Goal: Transaction & Acquisition: Purchase product/service

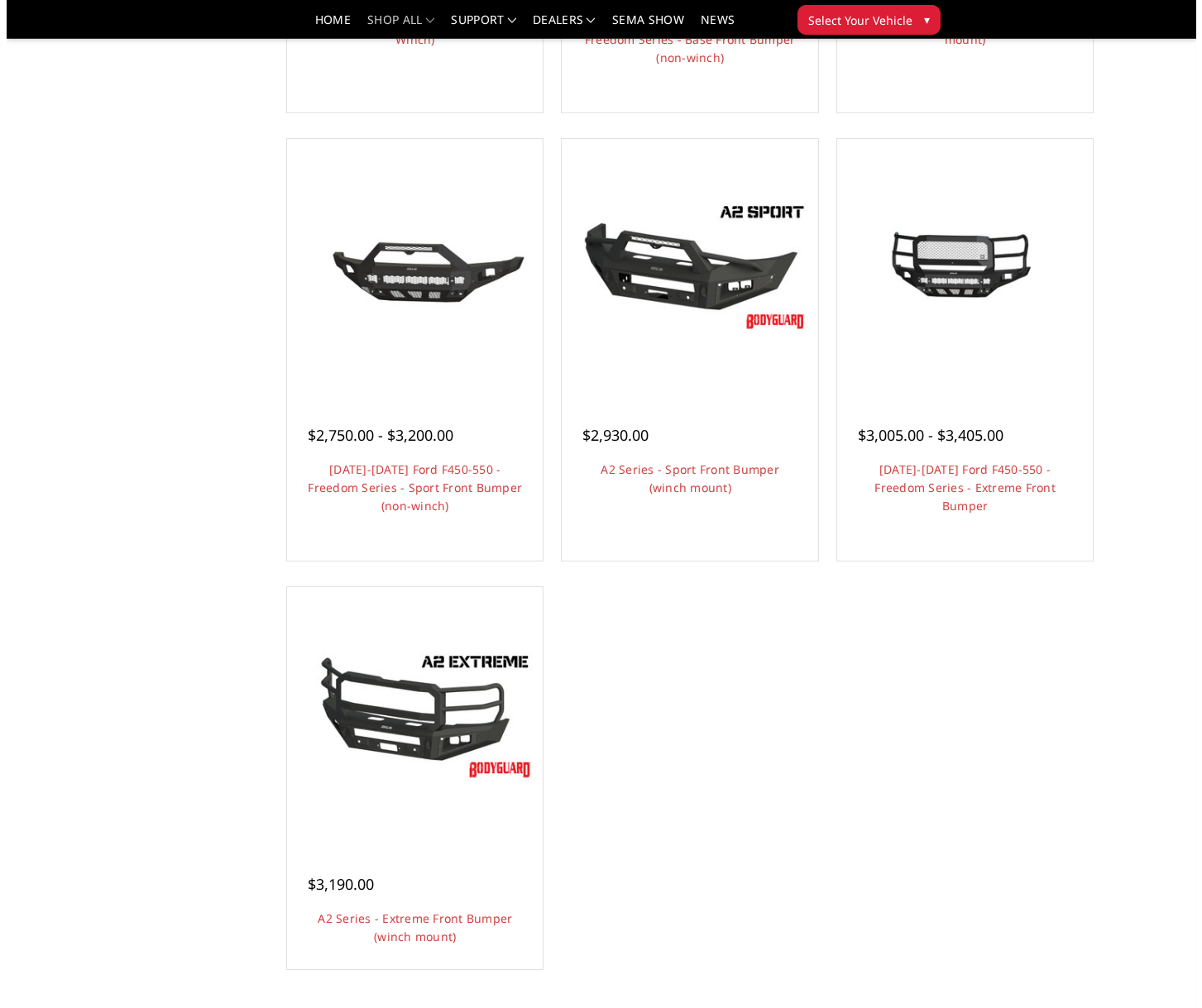
scroll to position [992, 0]
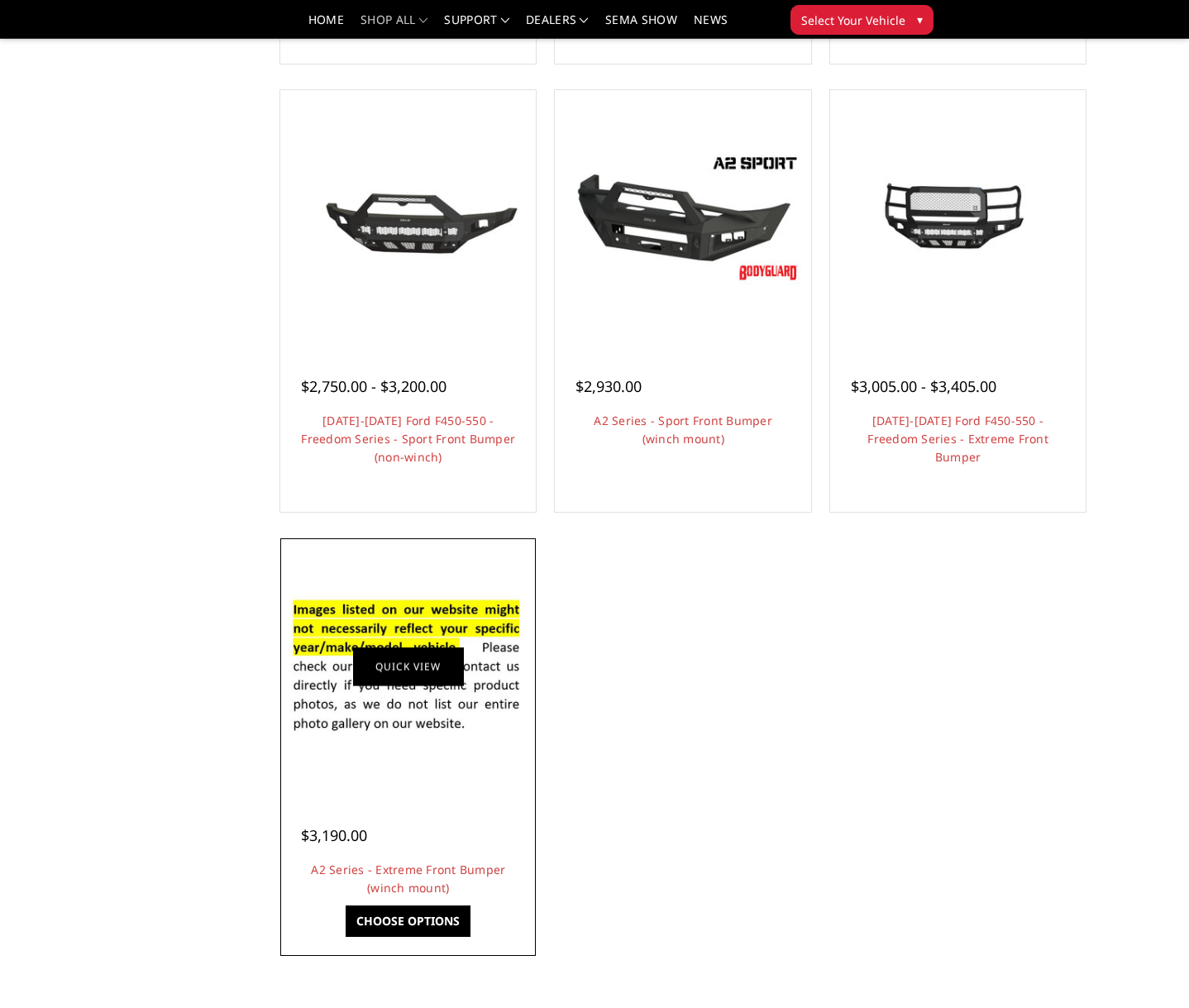
click at [434, 650] on link "Quick view" at bounding box center [408, 666] width 111 height 39
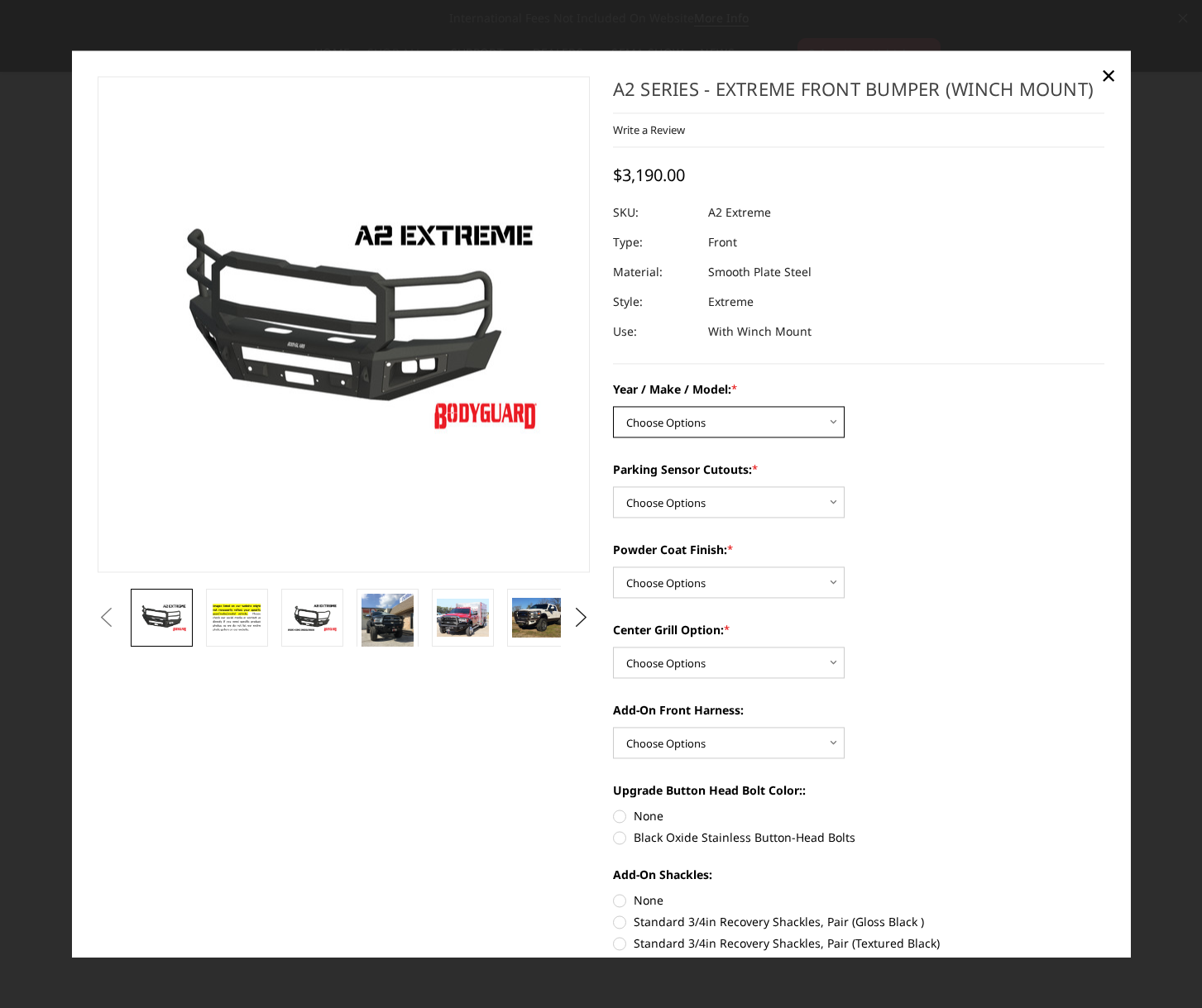
click at [826, 421] on select "Choose Options Chevrolet 20-23 2500 / 3500 Ford 17-22 F250 / F350 Ford 17-22 F4…" at bounding box center [728, 422] width 231 height 32
select select "827"
click at [613, 406] on select "Choose Options Chevrolet 20-23 2500 / 3500 Ford 17-22 F250 / F350 Ford 17-22 F4…" at bounding box center [728, 422] width 231 height 32
click at [695, 502] on select "Choose Options Yes - I have front parking sensors No - I do NOT have parking se…" at bounding box center [728, 502] width 231 height 32
select select "541"
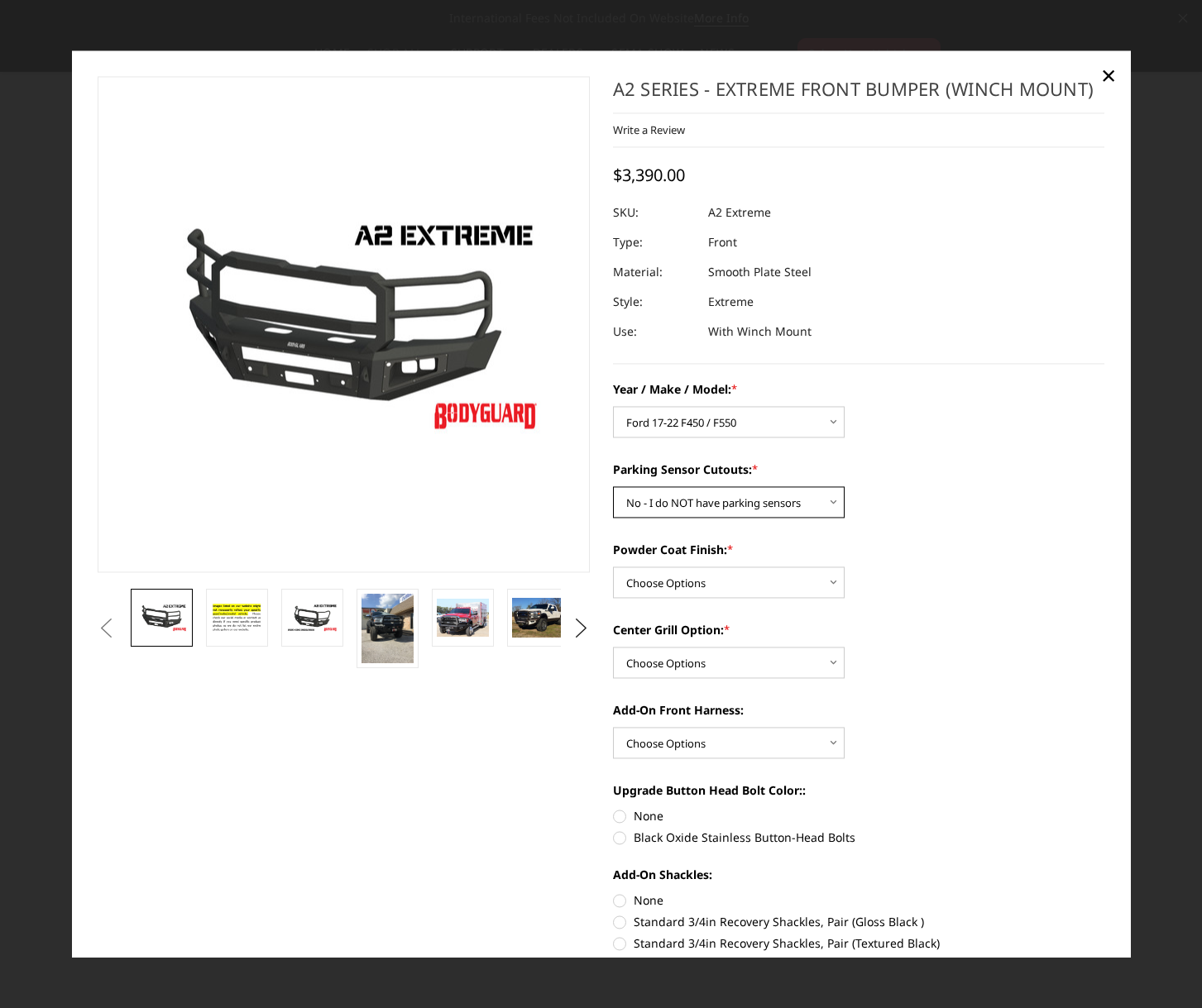
click at [613, 486] on select "Choose Options Yes - I have front parking sensors No - I do NOT have parking se…" at bounding box center [728, 502] width 231 height 32
click at [695, 578] on select "Choose Options Bare metal (included) Texture Black Powder Coat" at bounding box center [728, 582] width 231 height 32
select select "518"
click at [613, 566] on select "Choose Options Bare metal (included) Texture Black Powder Coat" at bounding box center [728, 582] width 231 height 32
click at [701, 661] on select "Choose Options Add expanded metal in center grill Decline this option" at bounding box center [728, 663] width 231 height 32
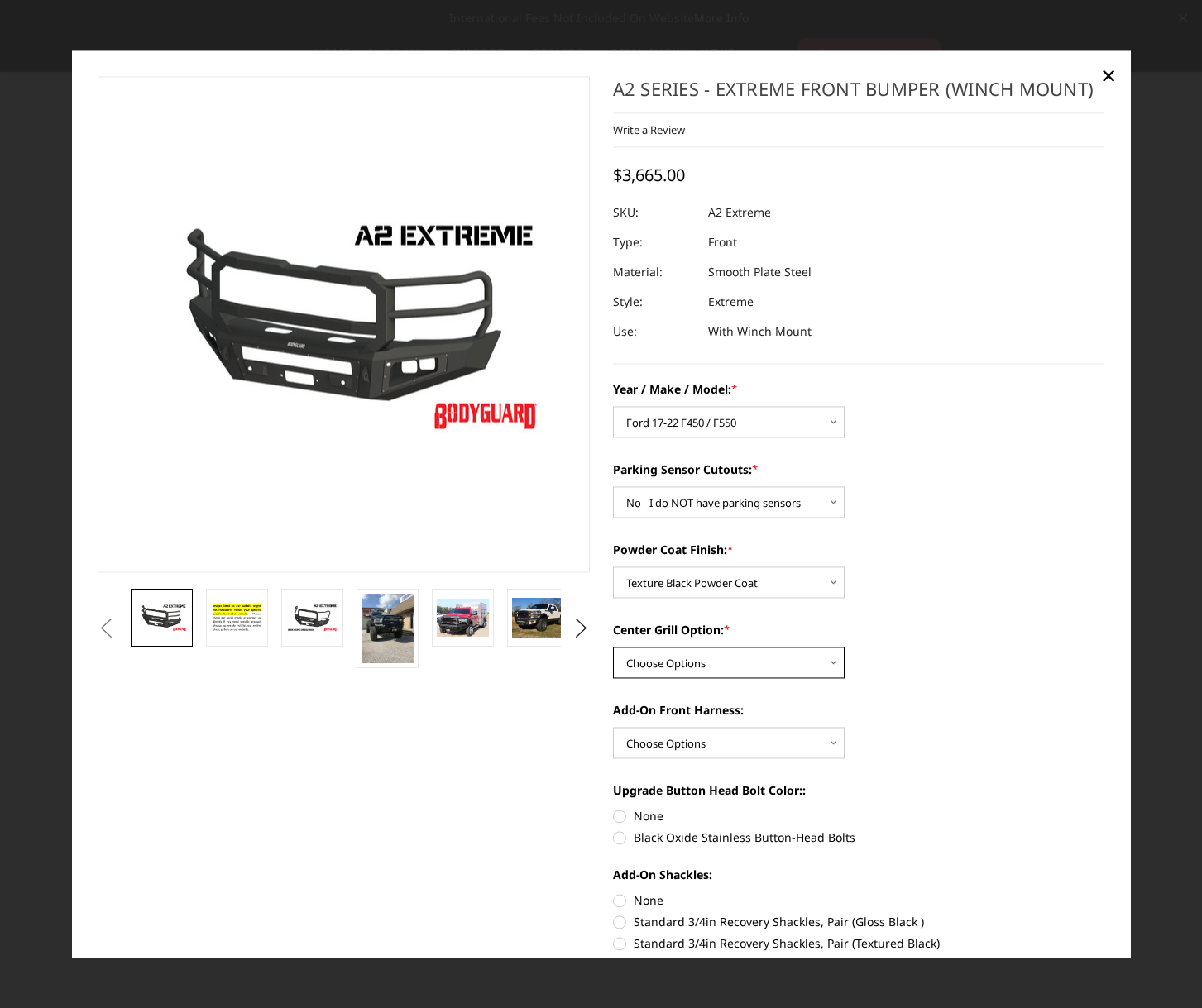
select select "1081"
click at [613, 647] on select "Choose Options Add expanded metal in center grill Decline this option" at bounding box center [728, 663] width 231 height 32
click at [686, 744] on select "Choose Options WITH front camera harness WITHOUT front camera harness" at bounding box center [728, 743] width 231 height 32
select select "1695"
click at [613, 727] on select "Choose Options WITH front camera harness WITHOUT front camera harness" at bounding box center [728, 743] width 231 height 32
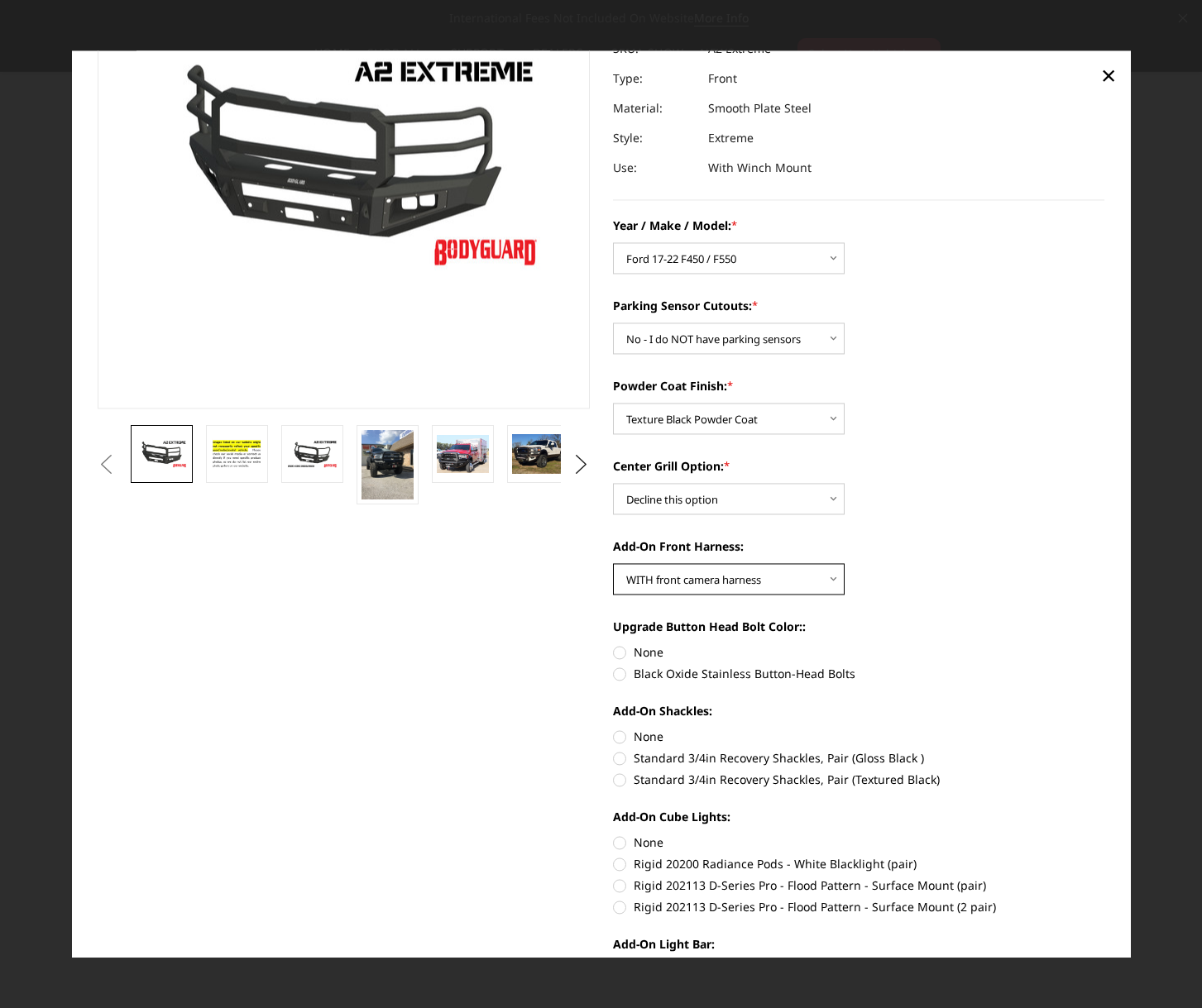
scroll to position [165, 0]
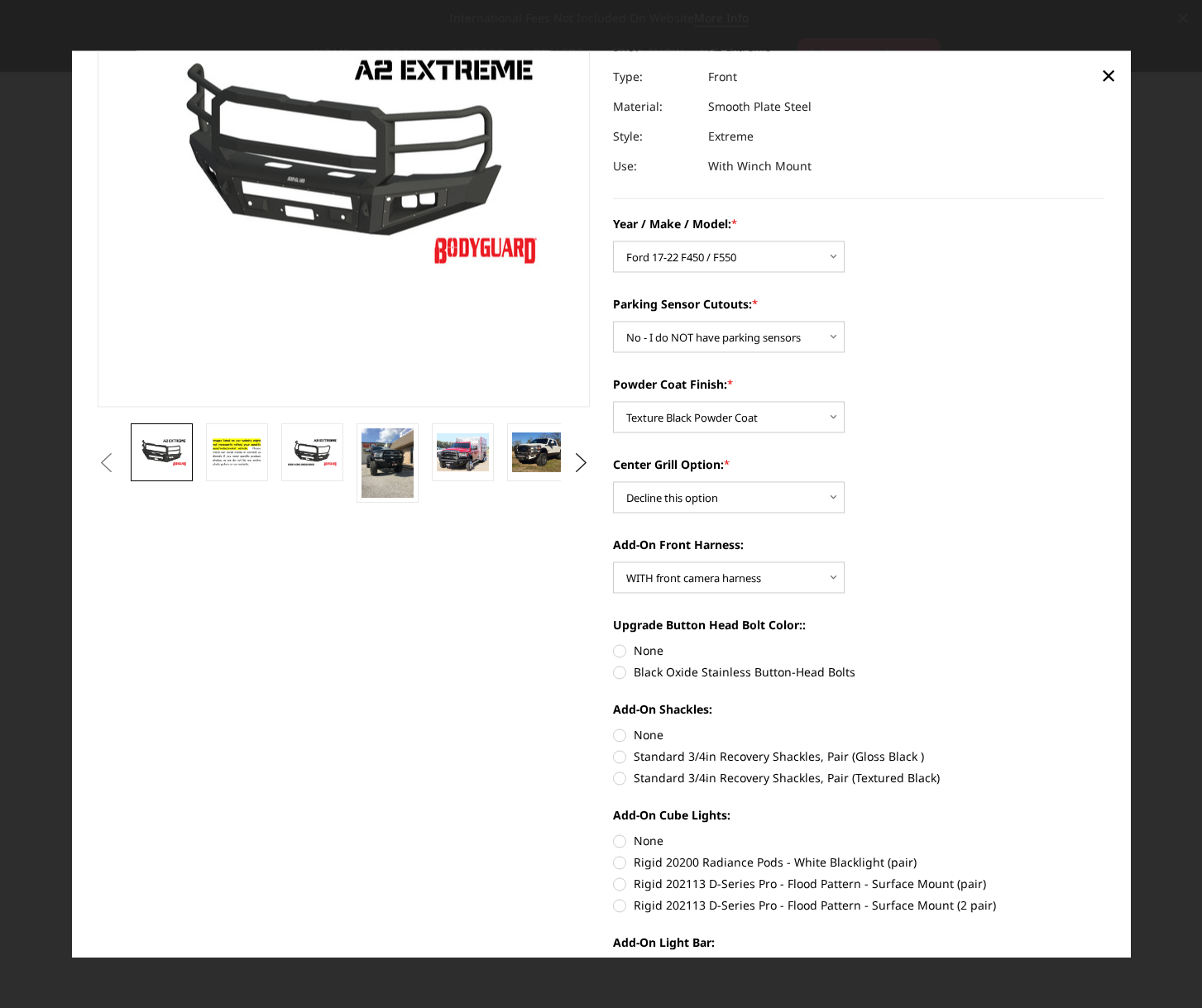
click at [615, 732] on label "None" at bounding box center [858, 735] width 492 height 18
click at [614, 727] on input "None" at bounding box center [613, 726] width 1 height 1
radio input "true"
click at [613, 841] on label "None" at bounding box center [858, 840] width 492 height 18
click at [613, 833] on input "None" at bounding box center [613, 832] width 1 height 1
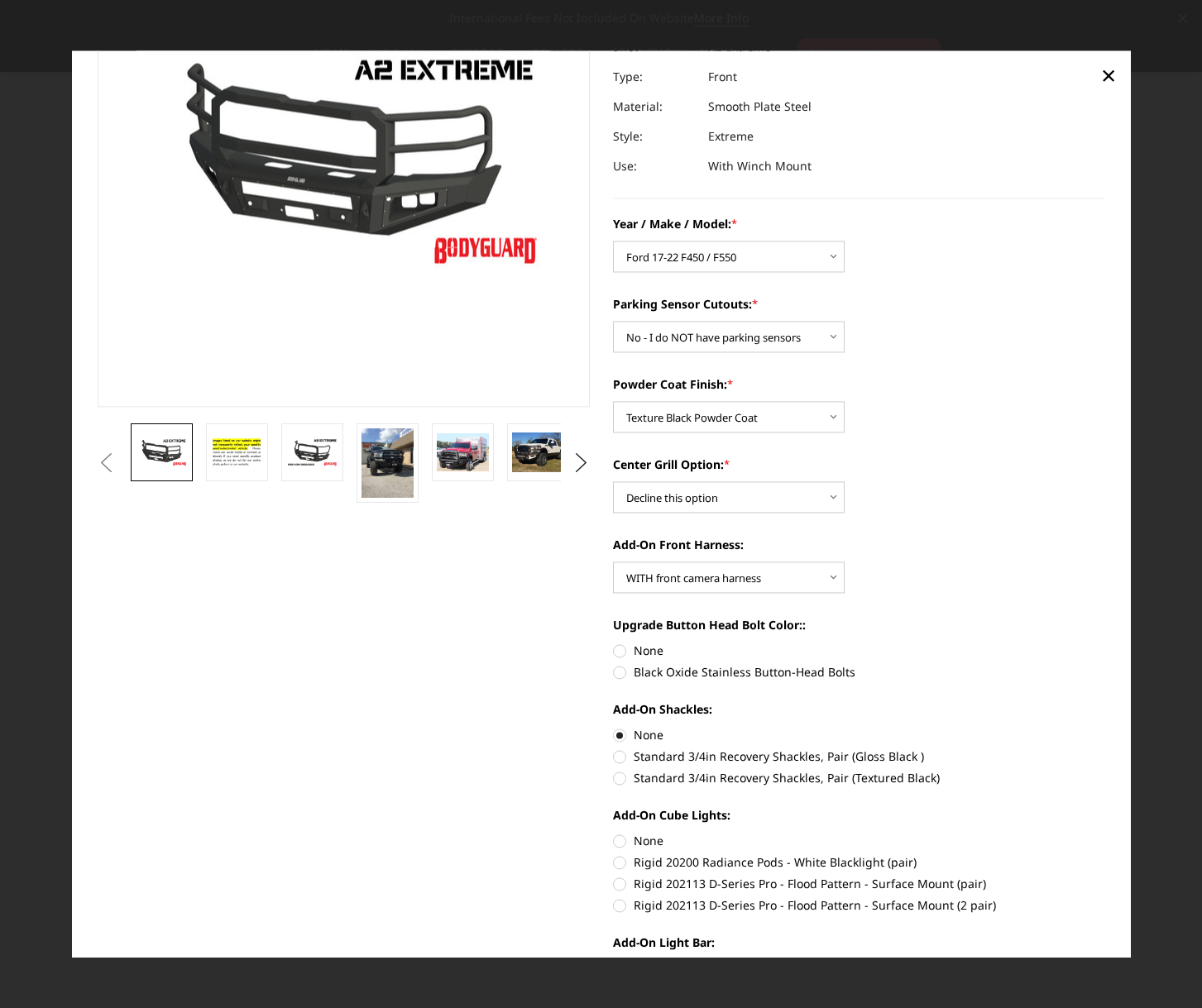
radio input "true"
click at [615, 672] on label "Black Oxide Stainless Button-Head Bolts" at bounding box center [858, 672] width 492 height 18
click at [1105, 643] on input "Black Oxide Stainless Button-Head Bolts" at bounding box center [1105, 642] width 1 height 1
radio input "true"
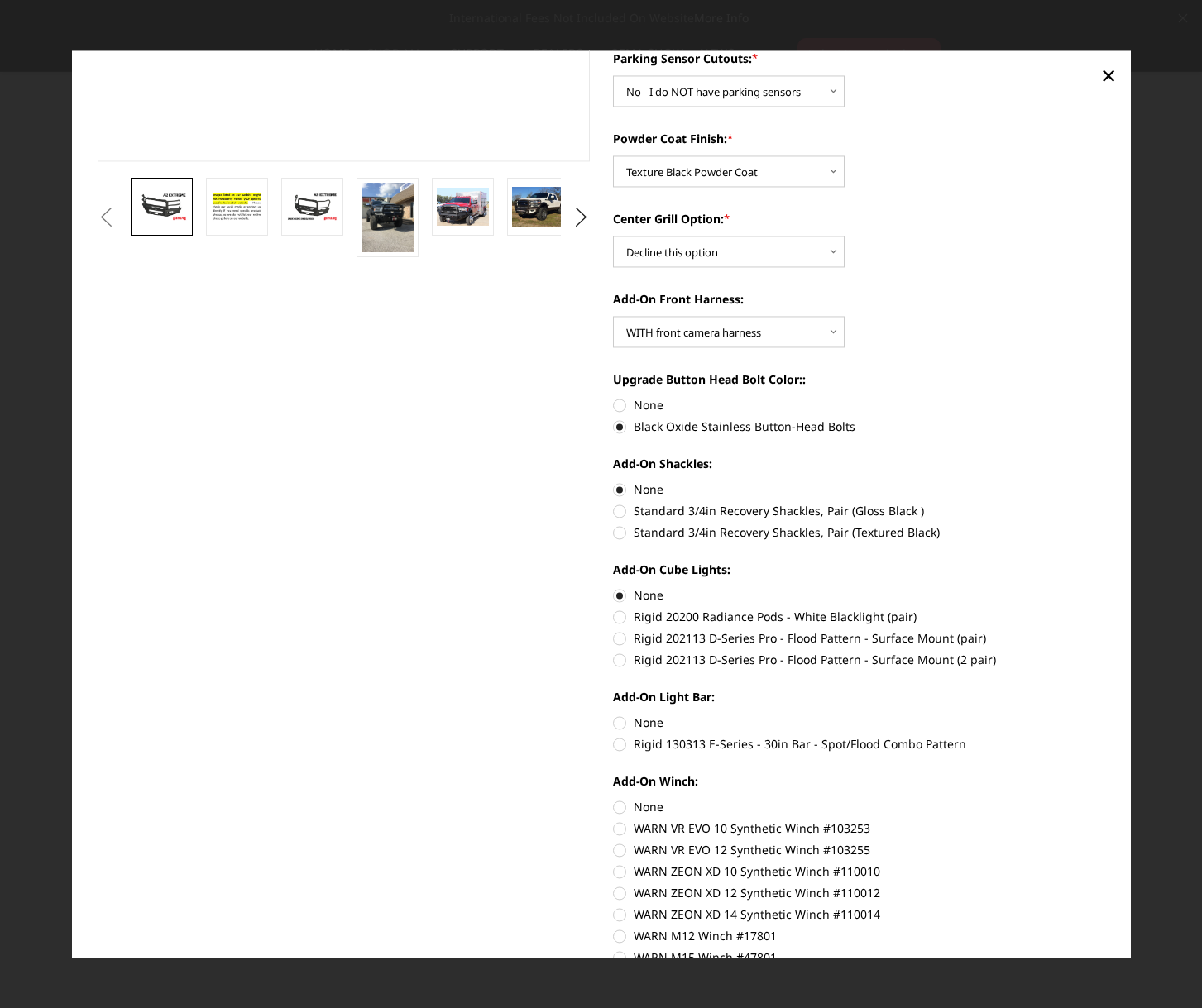
scroll to position [413, 0]
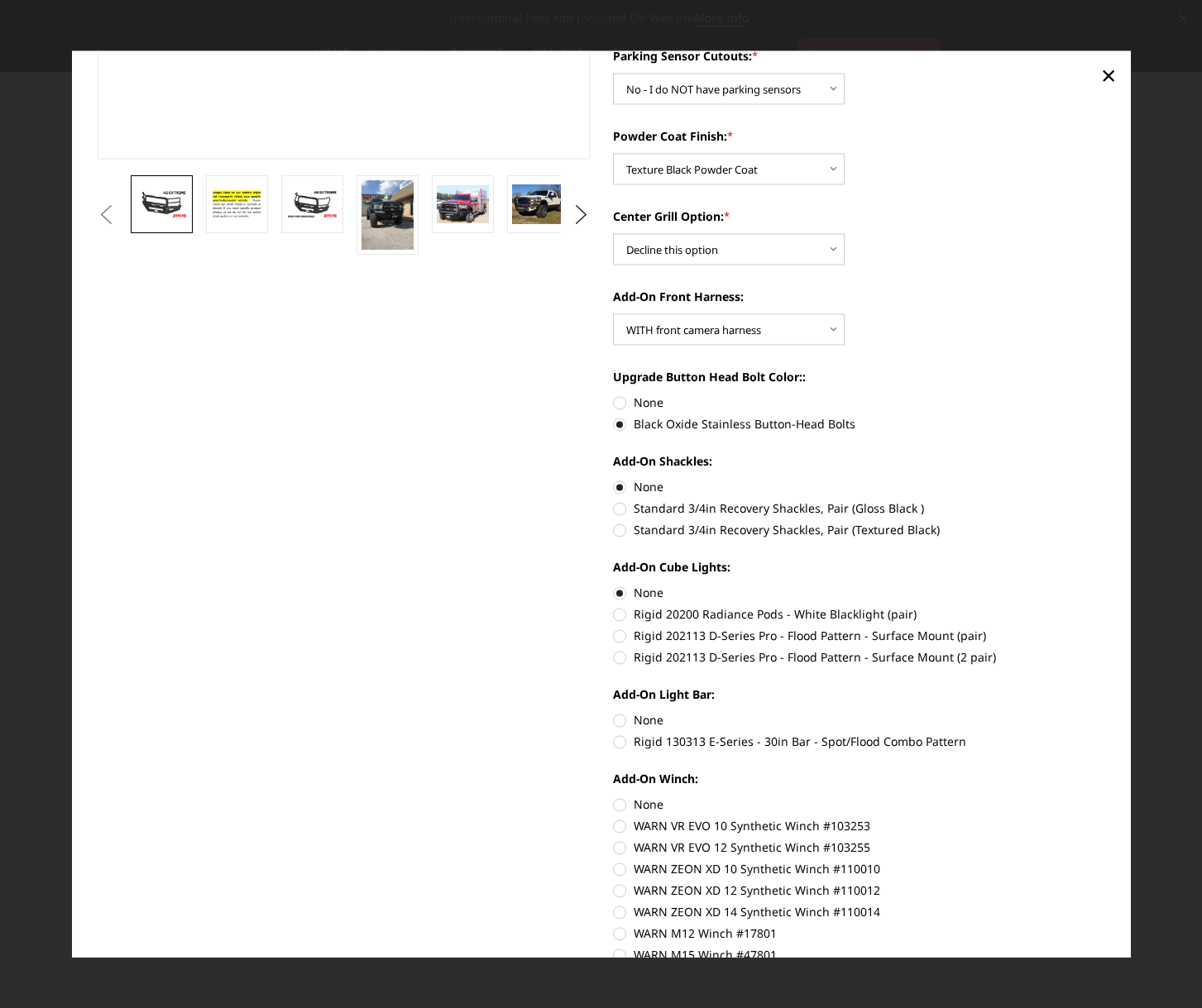
click at [617, 719] on label "None" at bounding box center [858, 720] width 492 height 18
click at [614, 712] on input "None" at bounding box center [613, 711] width 1 height 1
radio input "true"
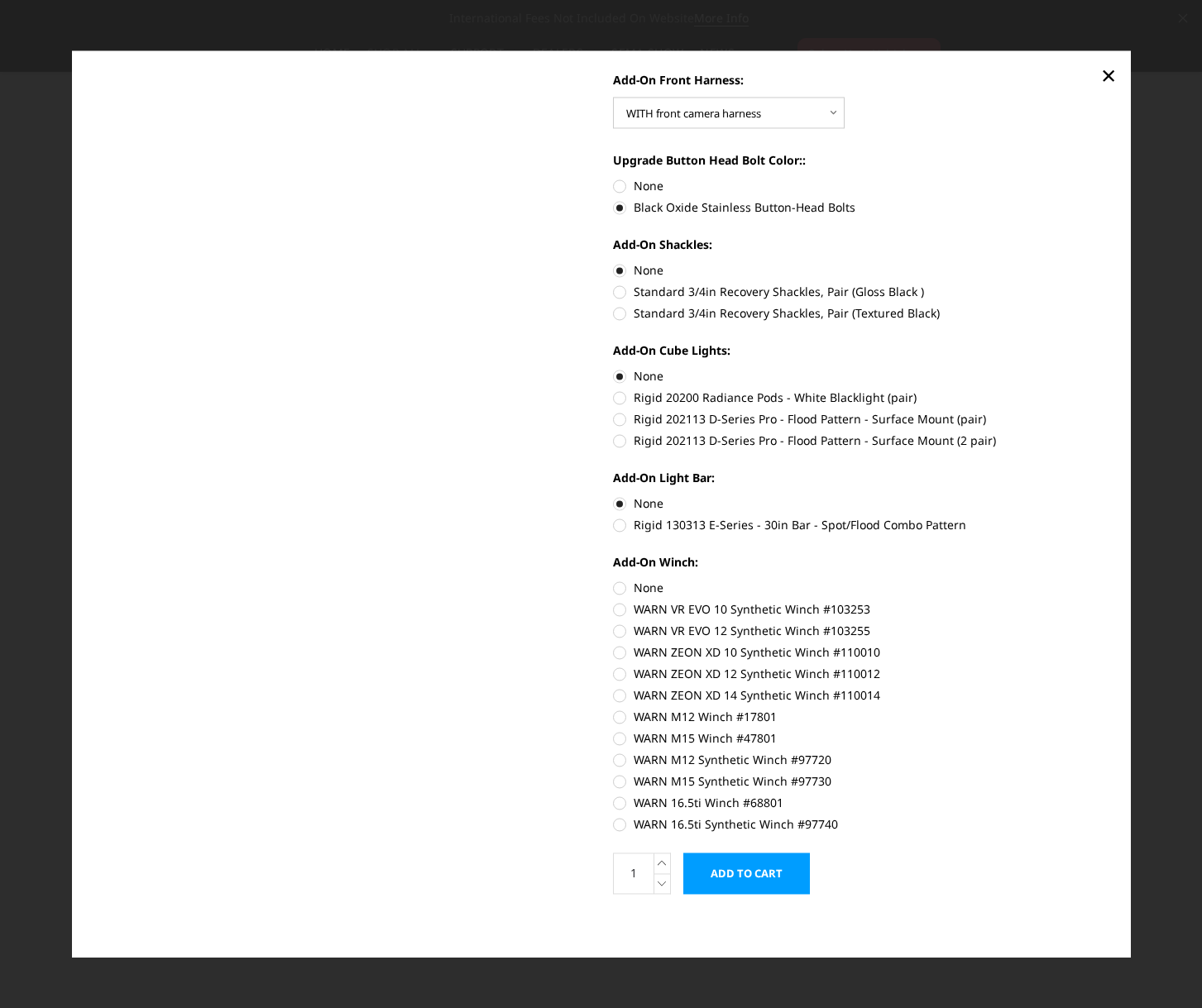
scroll to position [633, 0]
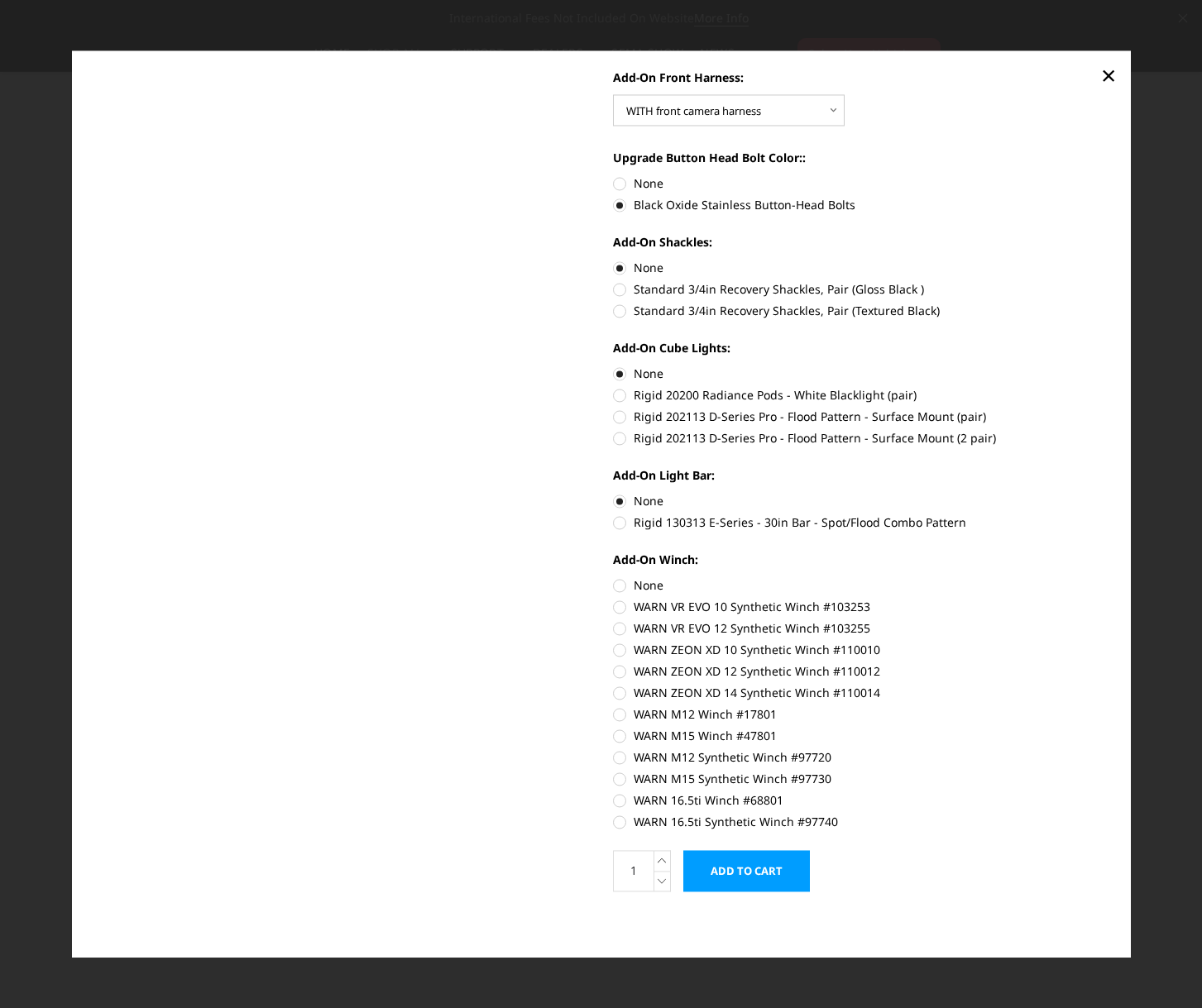
click at [614, 585] on label "None" at bounding box center [858, 585] width 492 height 18
click at [614, 577] on input "None" at bounding box center [613, 576] width 1 height 1
radio input "true"
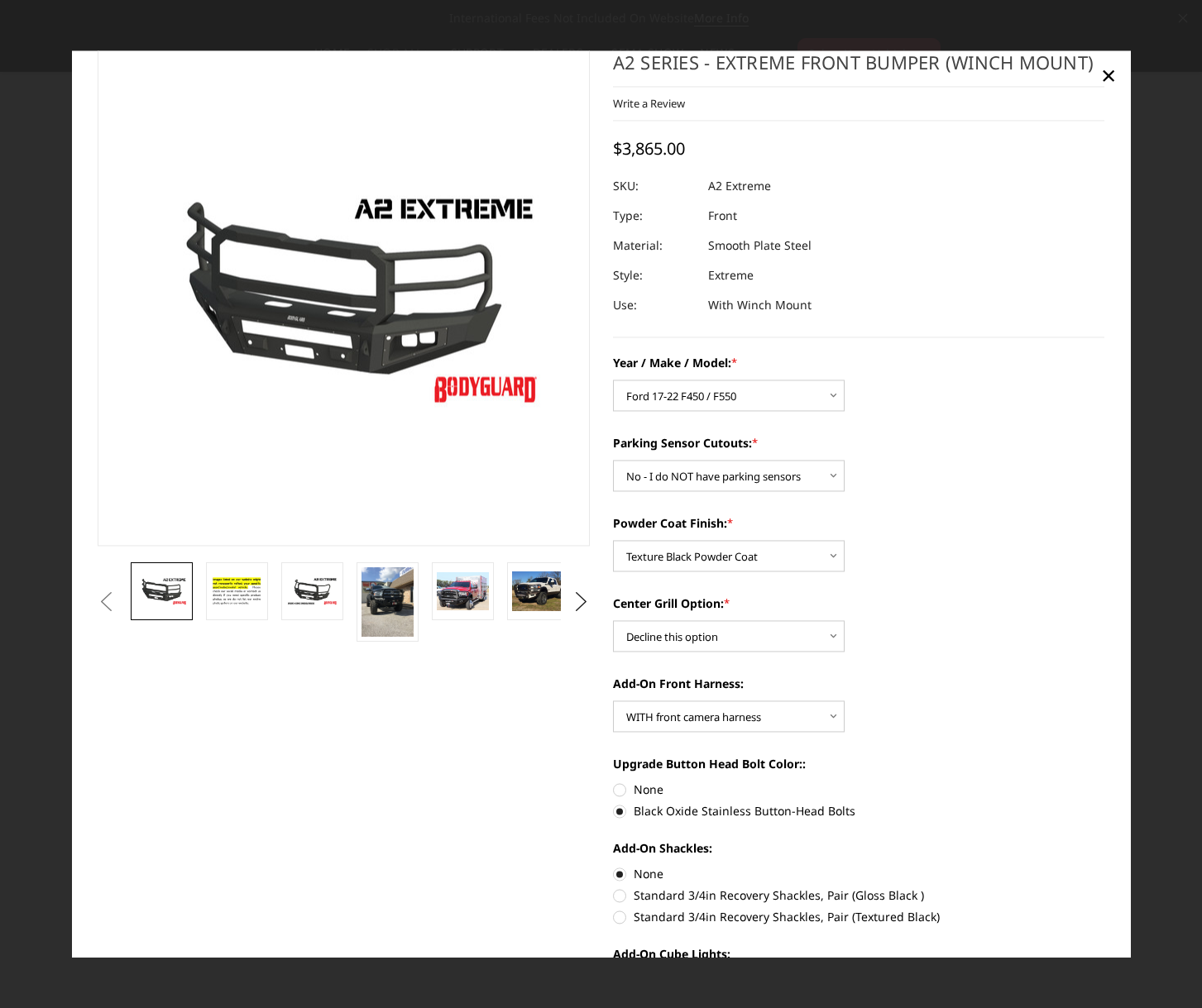
scroll to position [0, 0]
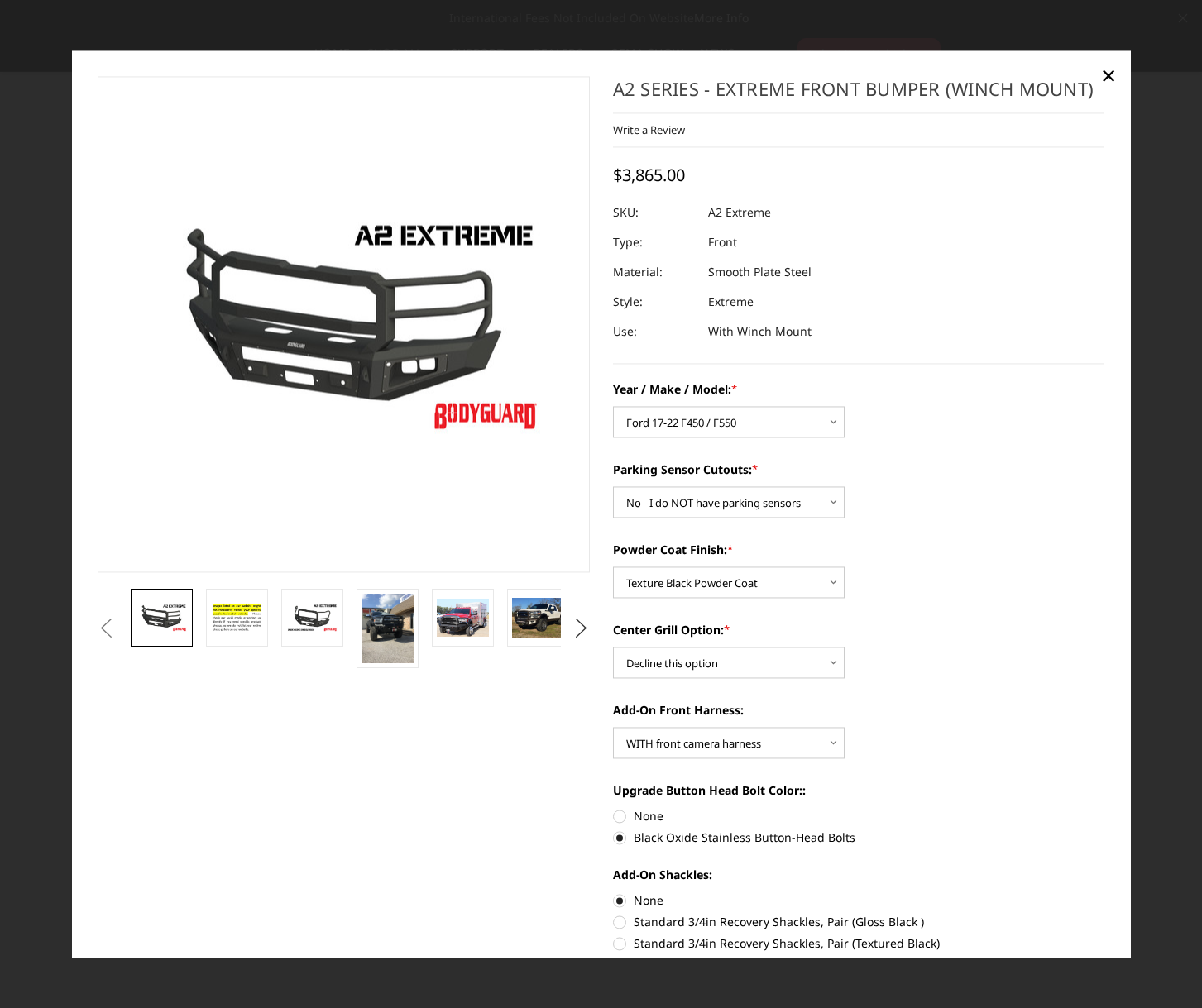
click at [578, 629] on button "Next" at bounding box center [581, 628] width 25 height 25
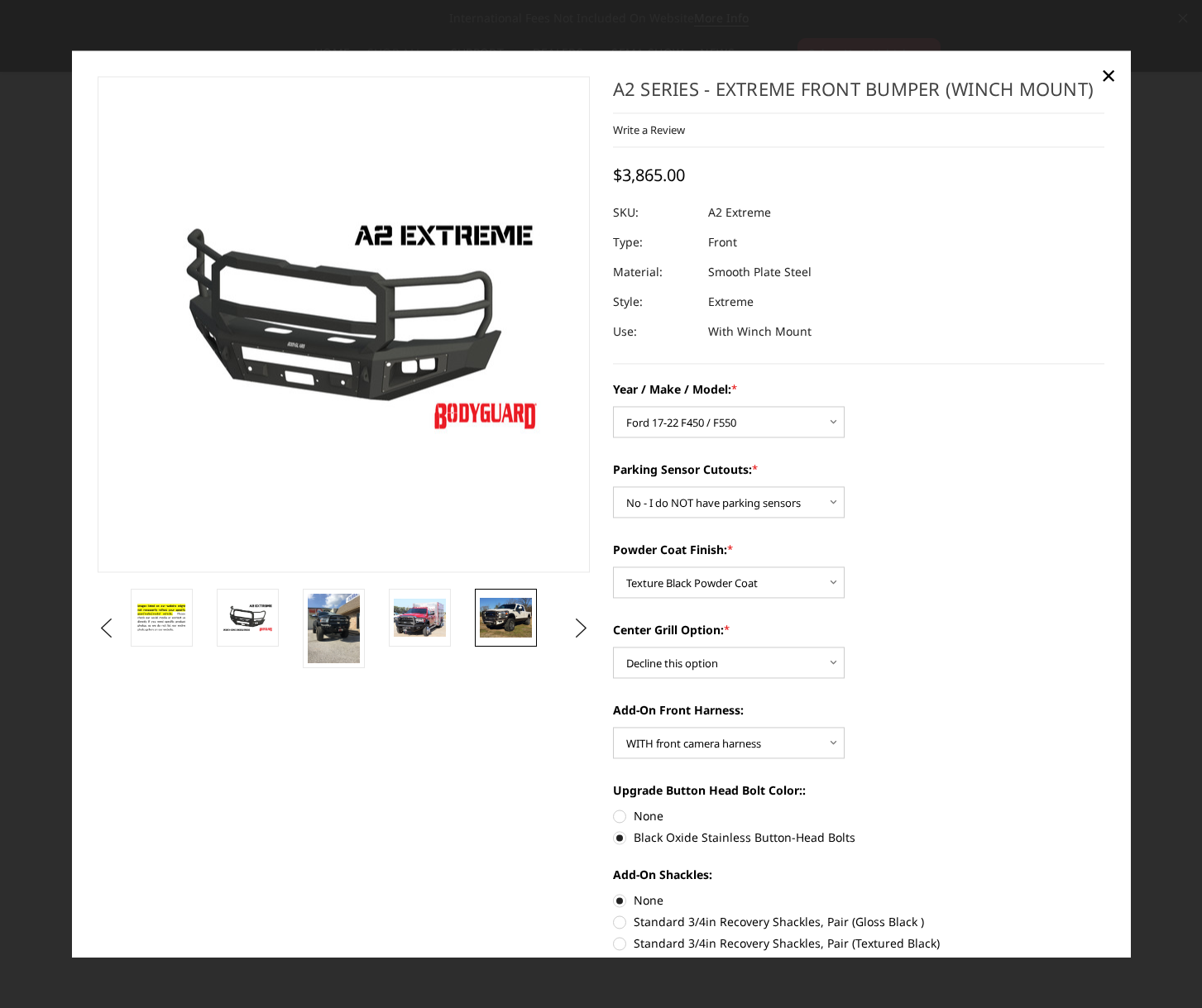
click at [495, 609] on img at bounding box center [505, 618] width 52 height 39
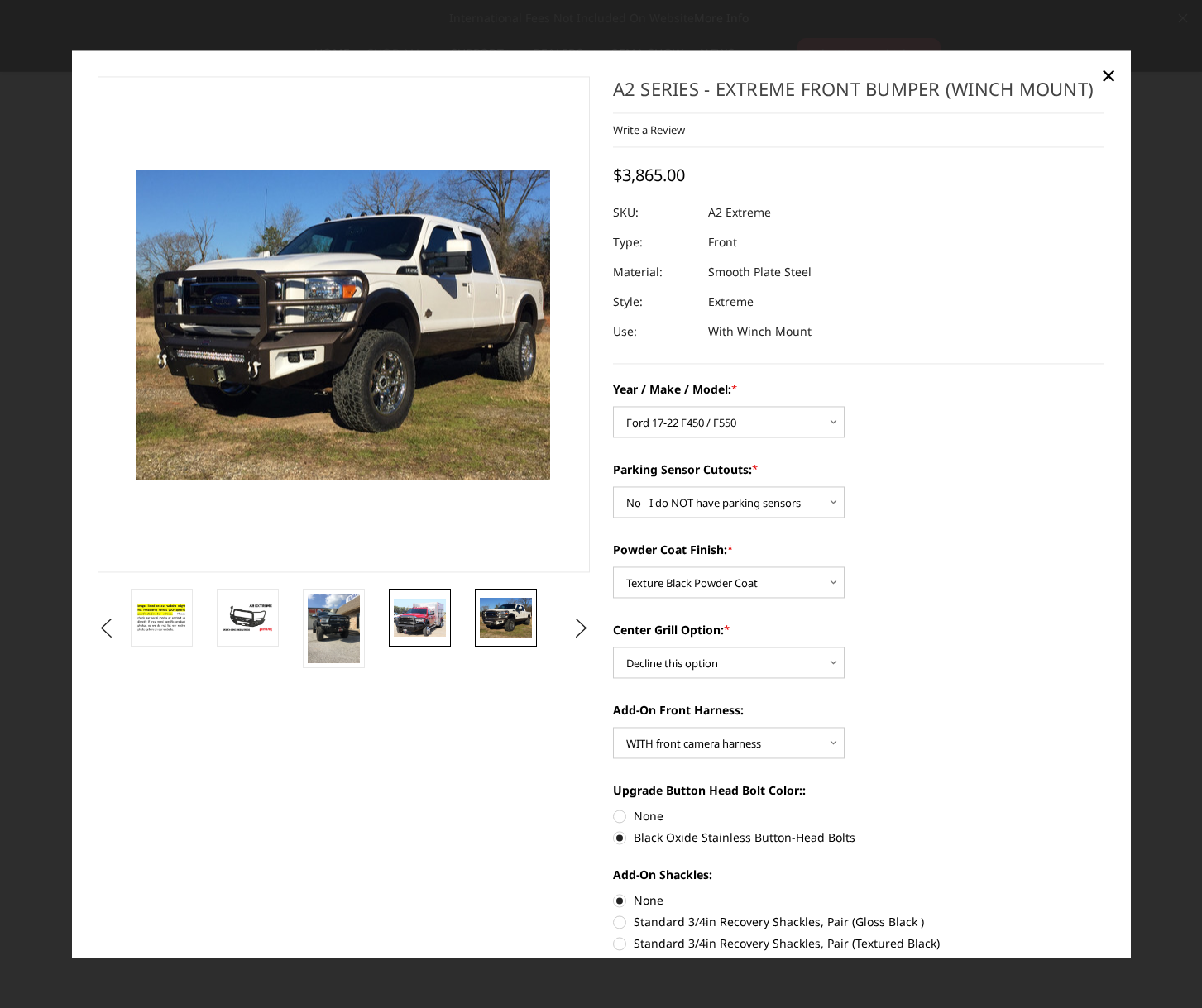
click at [432, 619] on img at bounding box center [420, 618] width 52 height 39
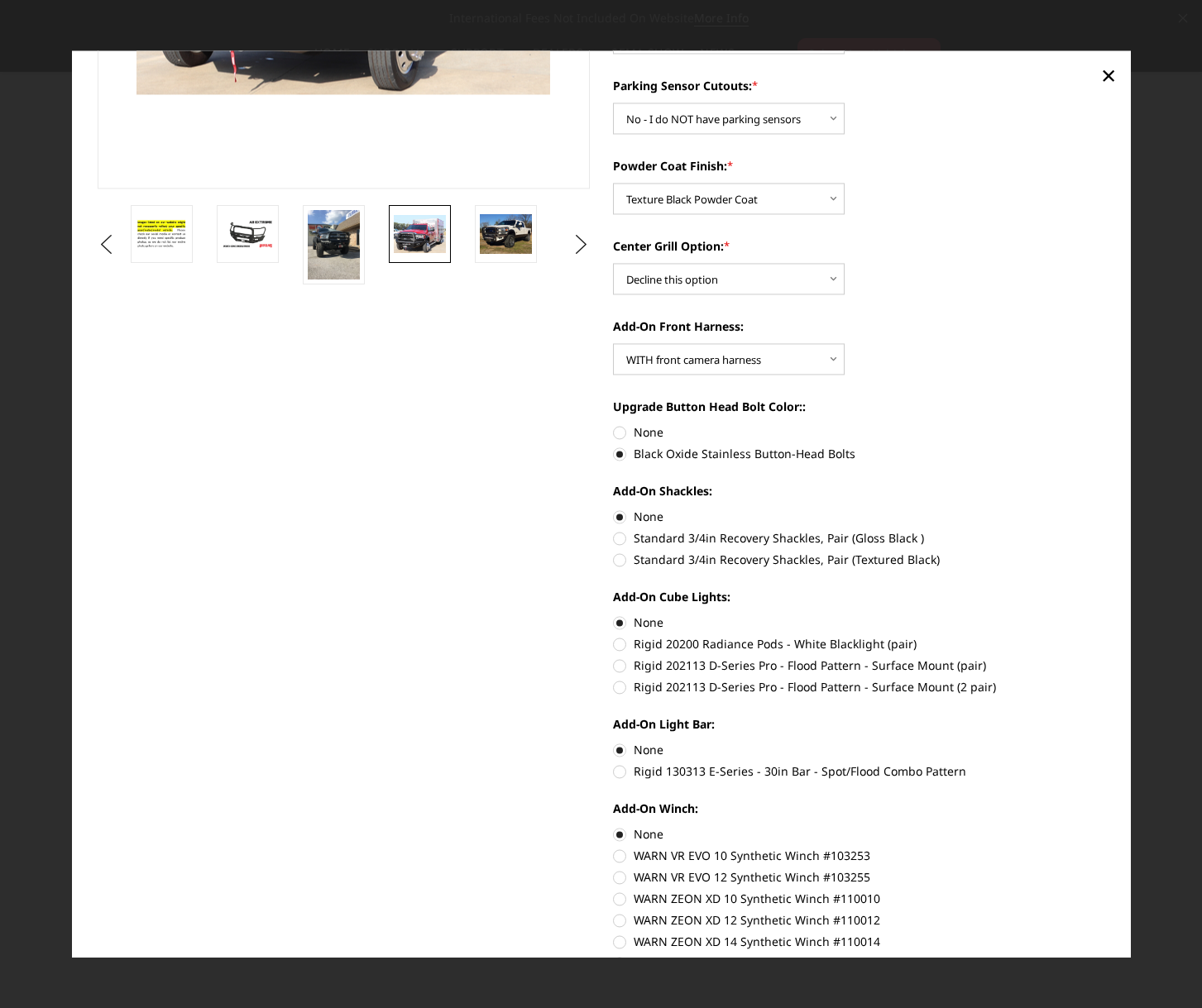
scroll to position [579, 0]
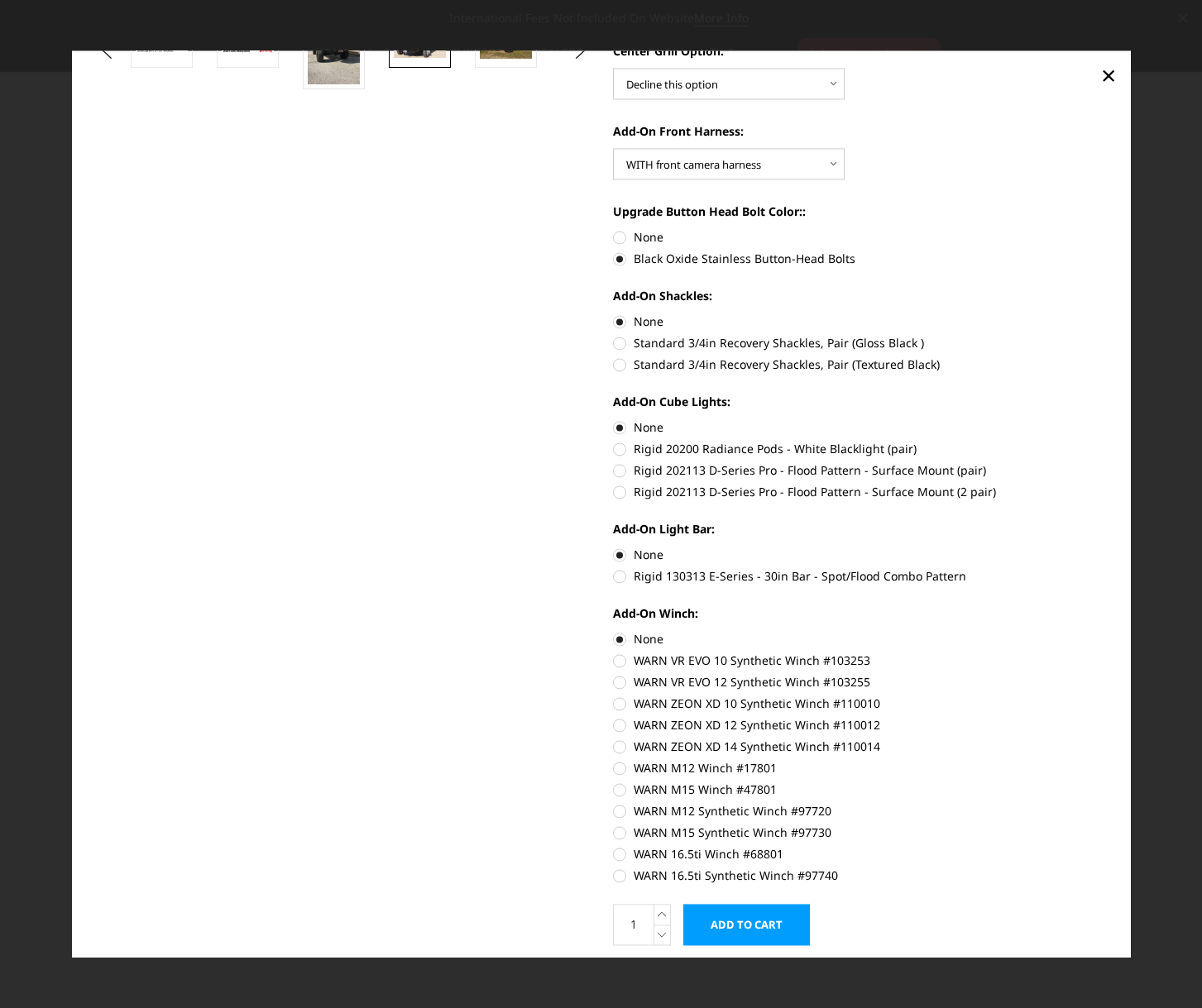
click at [761, 920] on input "Add to Cart" at bounding box center [746, 924] width 127 height 41
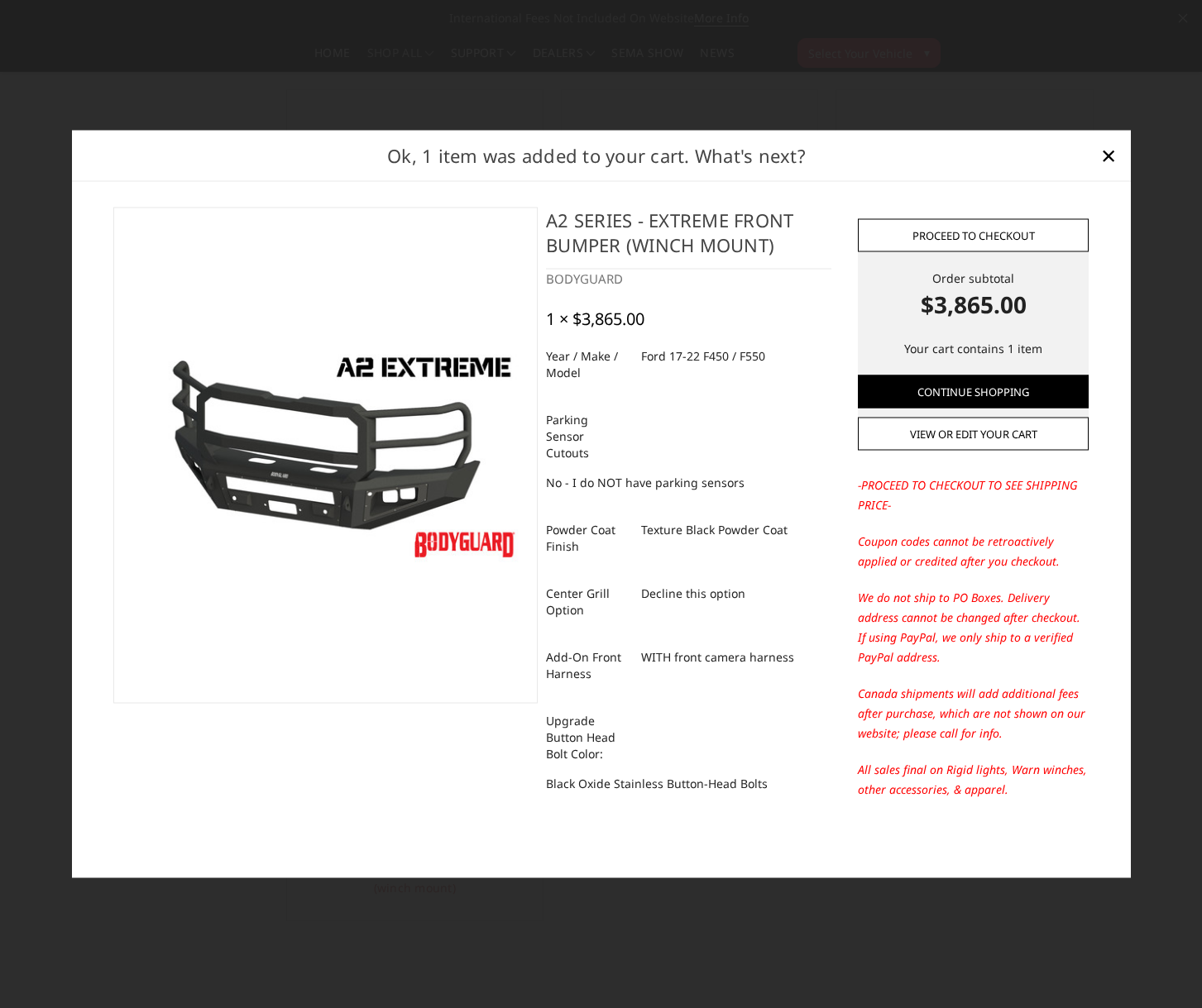
click at [979, 230] on link "Proceed to checkout" at bounding box center [973, 235] width 231 height 33
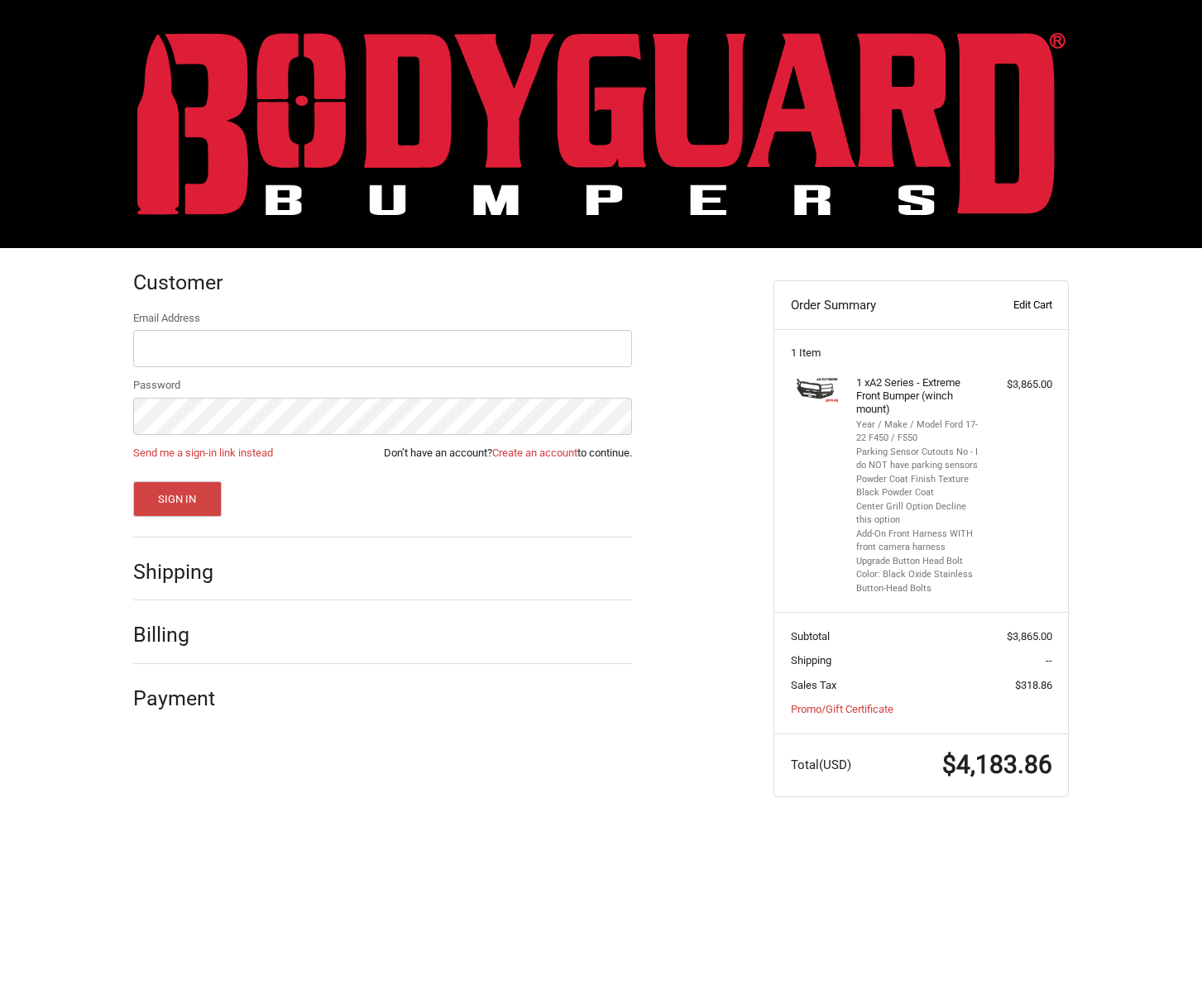
click at [1044, 301] on link "Edit Cart" at bounding box center [1011, 305] width 82 height 17
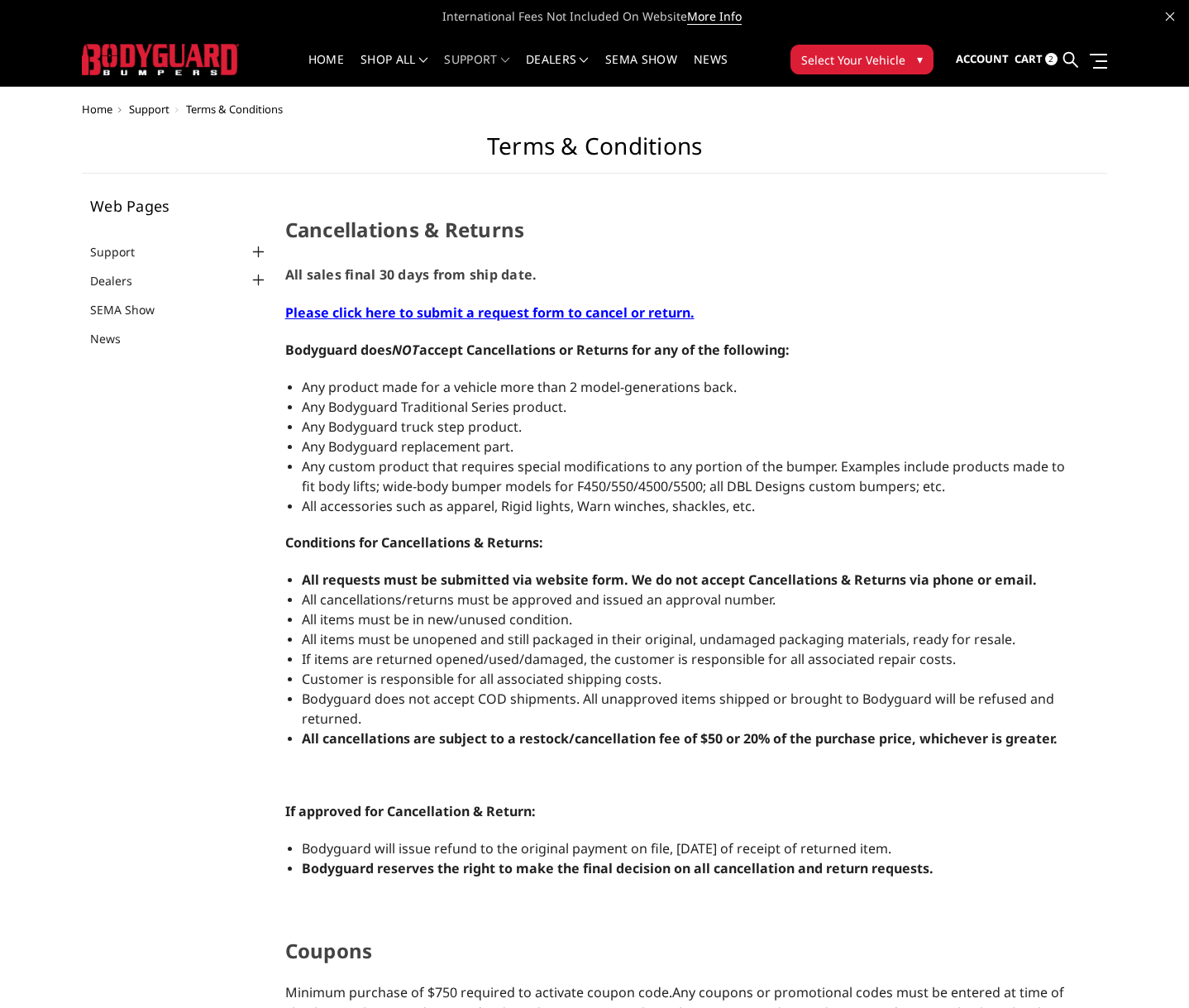
click at [1013, 53] on ul "Account Sign in Register Cart 2 Search Search" at bounding box center [1031, 59] width 152 height 52
click at [1049, 61] on span "2" at bounding box center [1052, 59] width 13 height 13
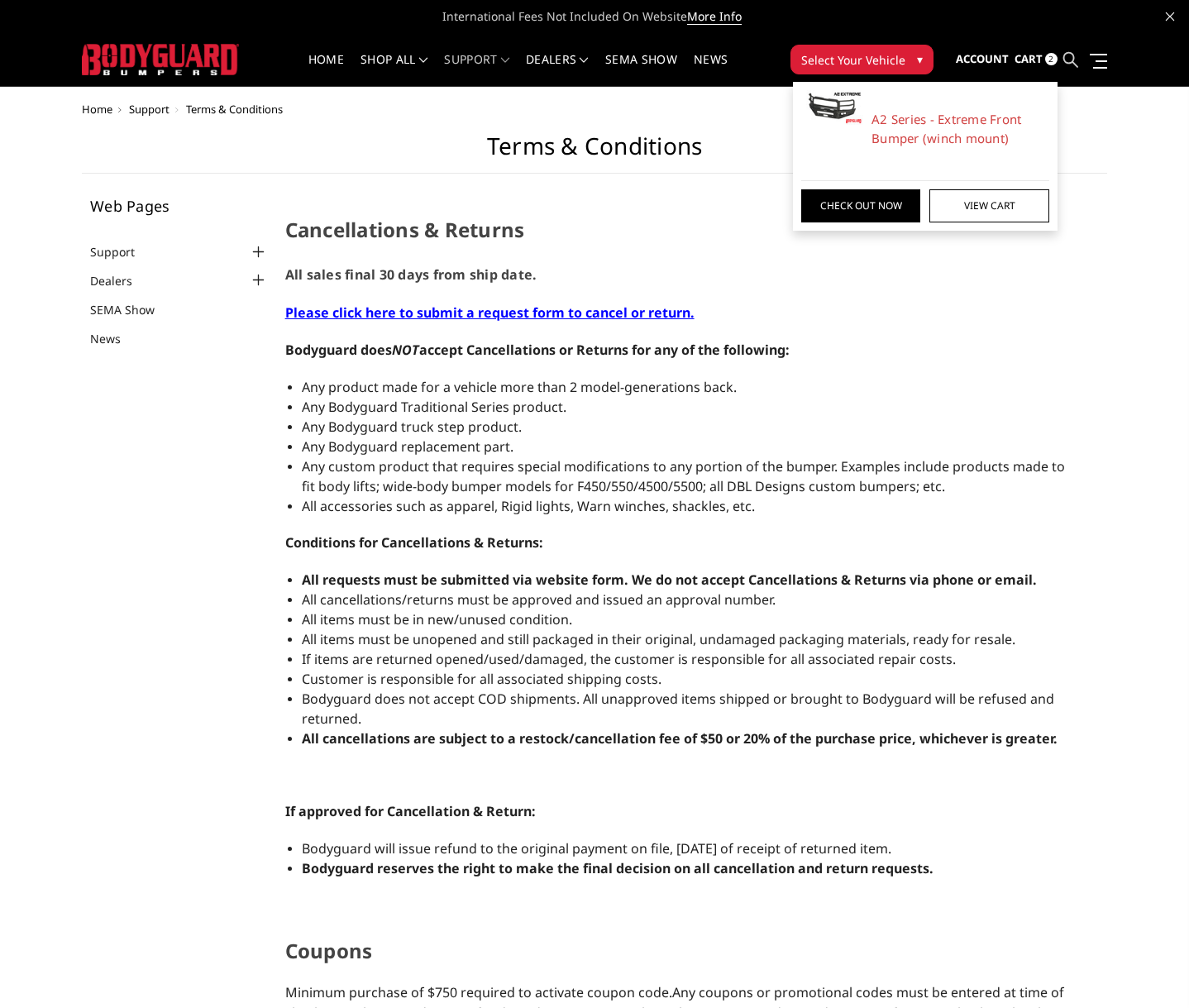
click at [1068, 60] on icon at bounding box center [1071, 59] width 15 height 15
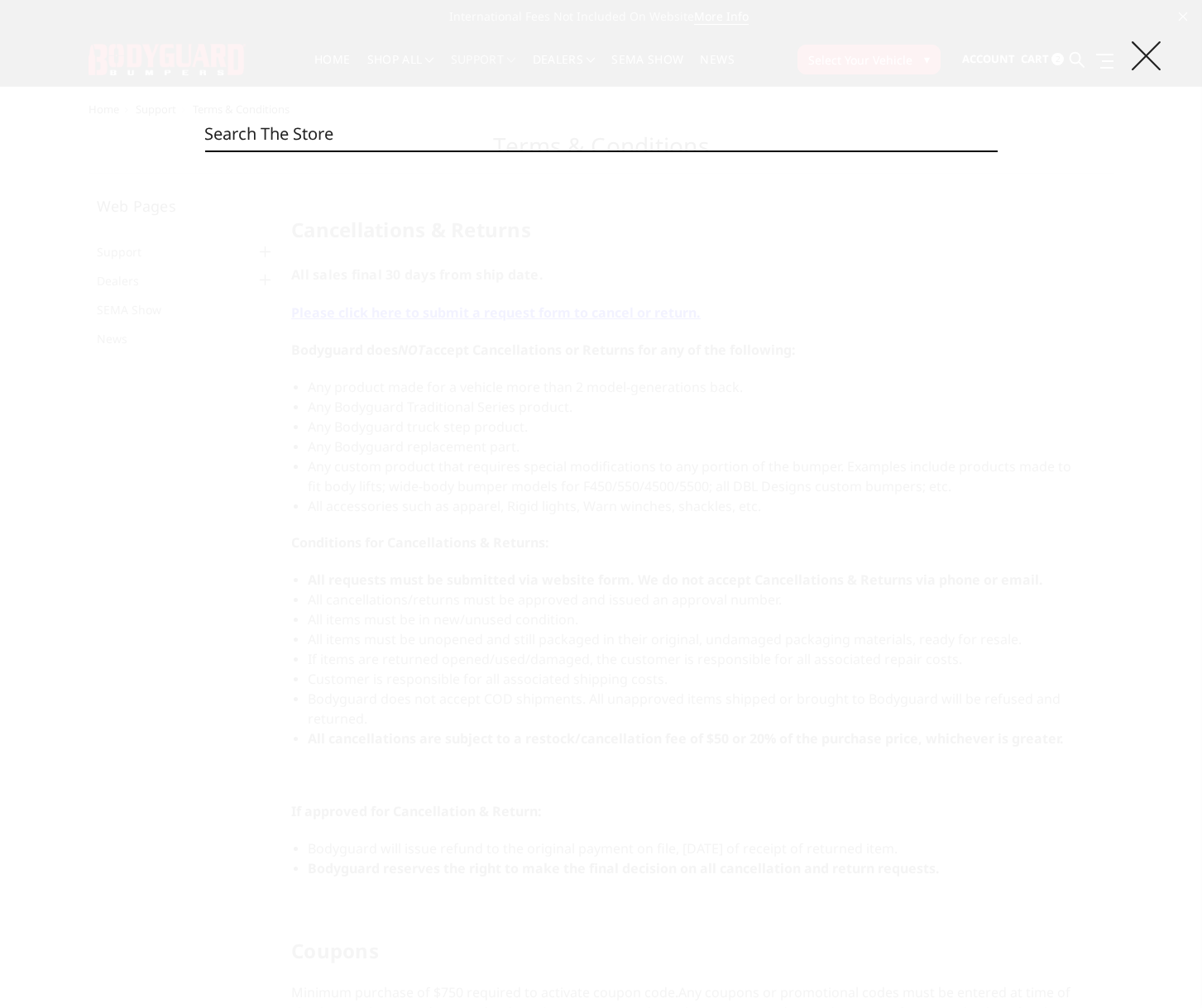
click at [1148, 55] on icon at bounding box center [1146, 55] width 29 height 29
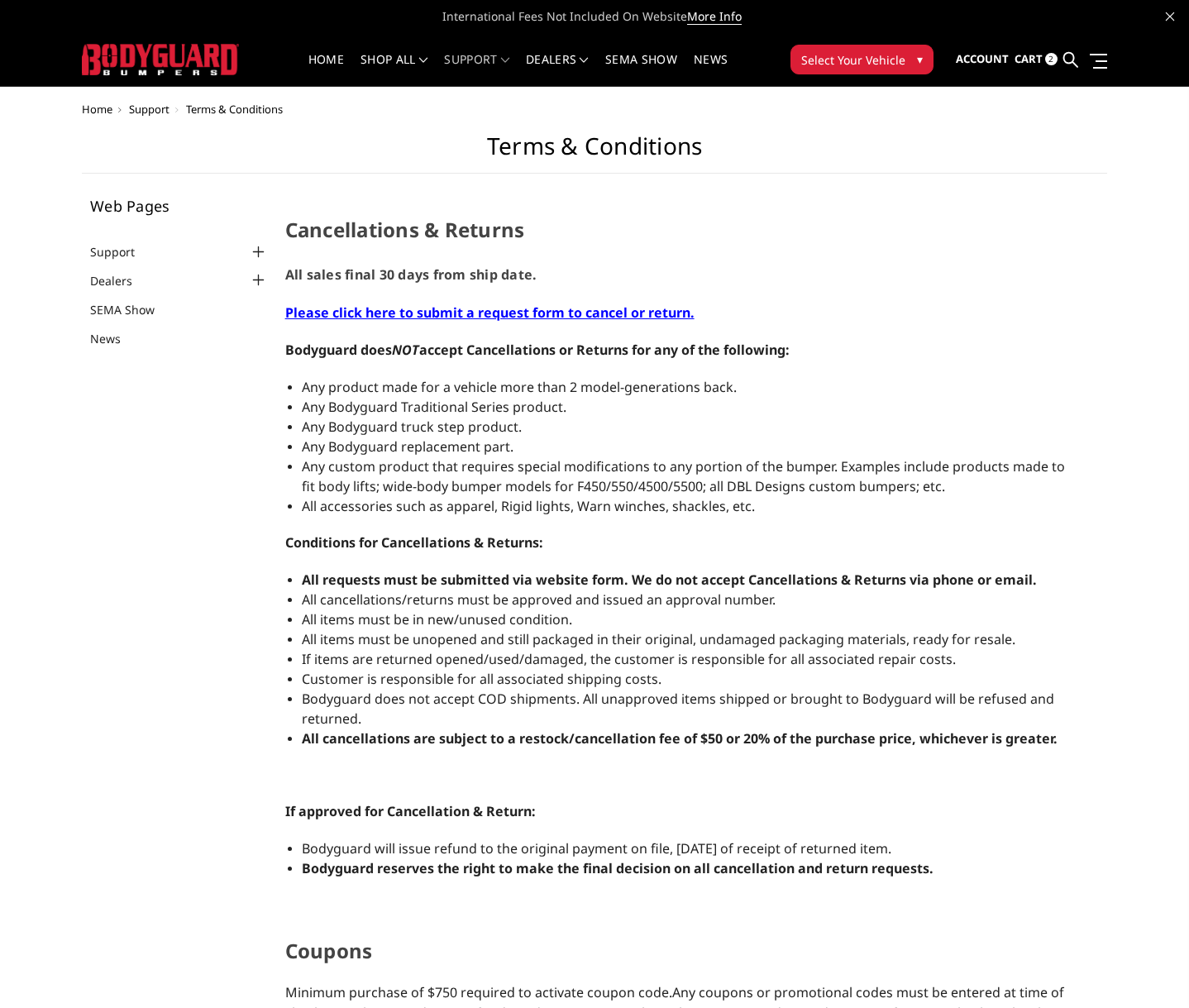
click at [1048, 58] on span "2" at bounding box center [1052, 59] width 13 height 13
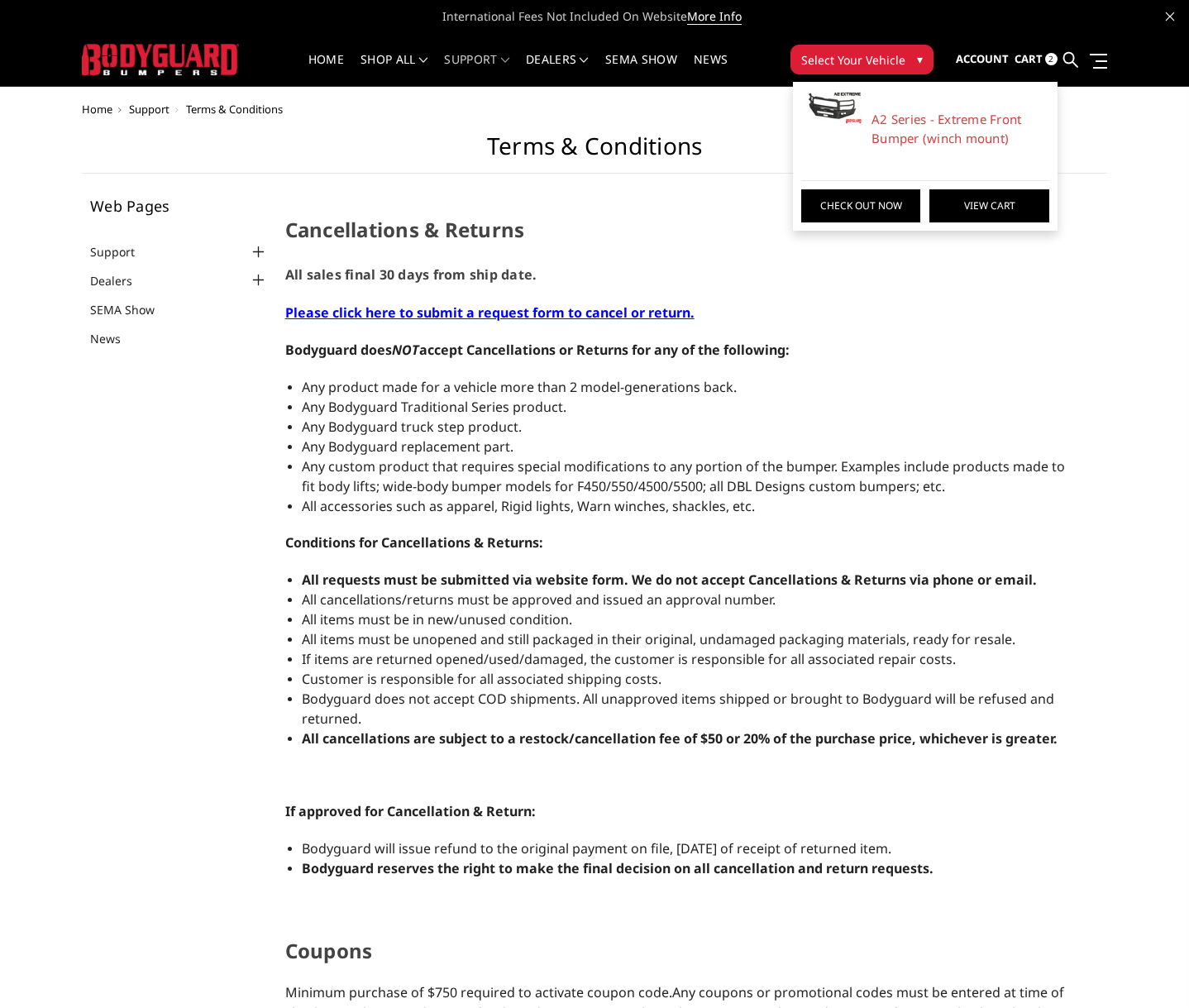
click at [976, 204] on link "View Cart" at bounding box center [989, 205] width 119 height 33
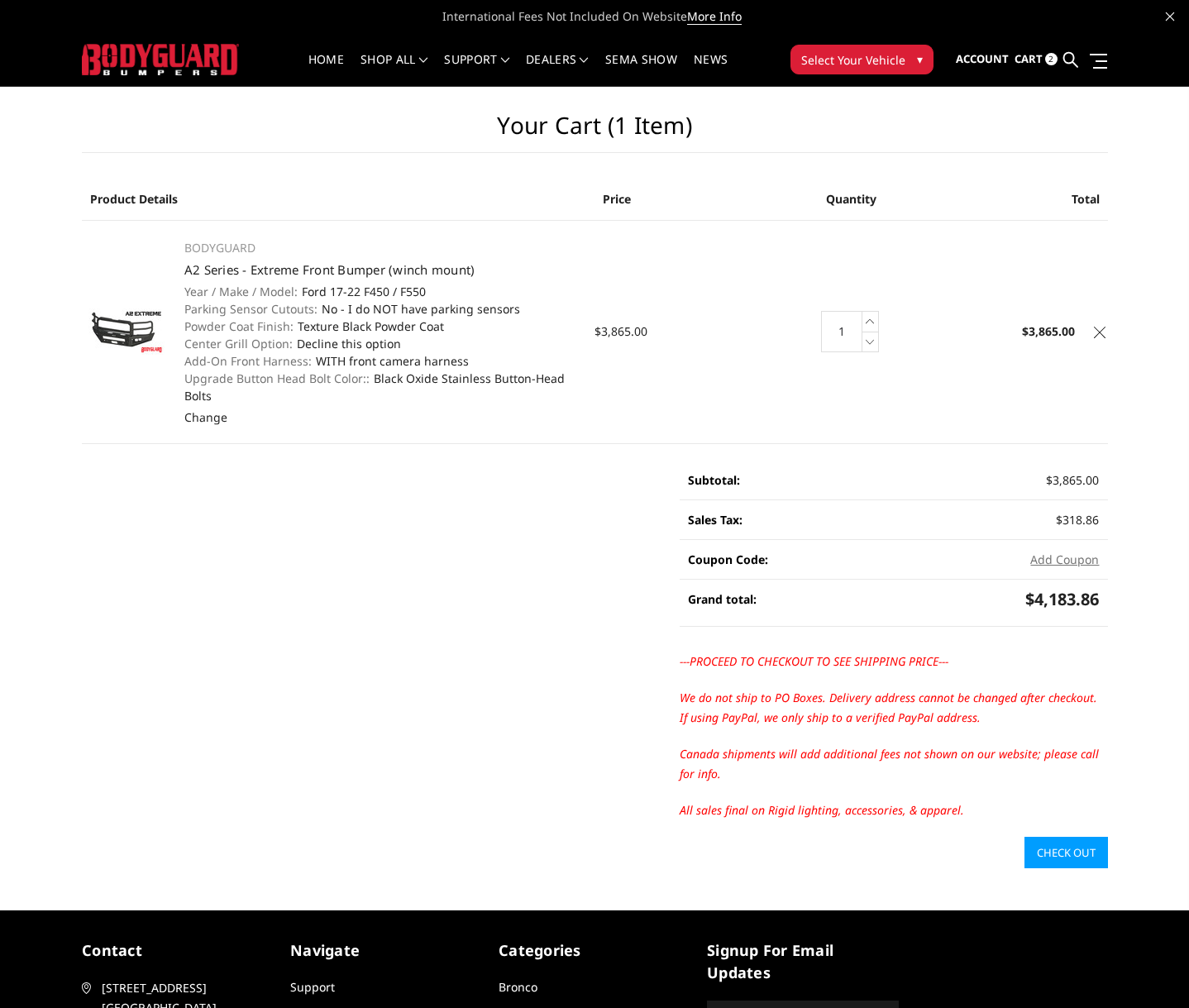
click at [1099, 331] on icon at bounding box center [1100, 333] width 12 height 12
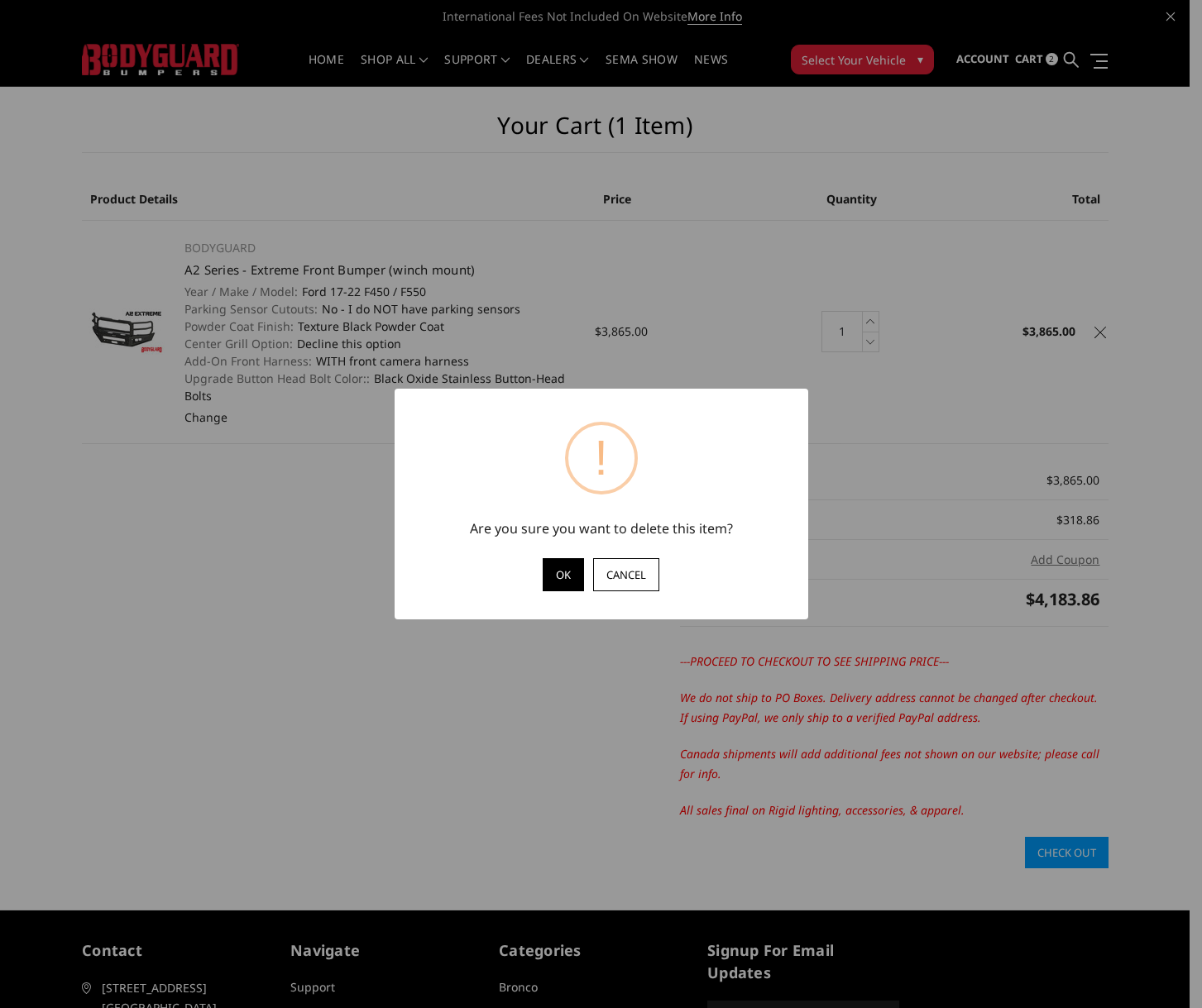
click at [557, 577] on button "OK" at bounding box center [562, 574] width 41 height 33
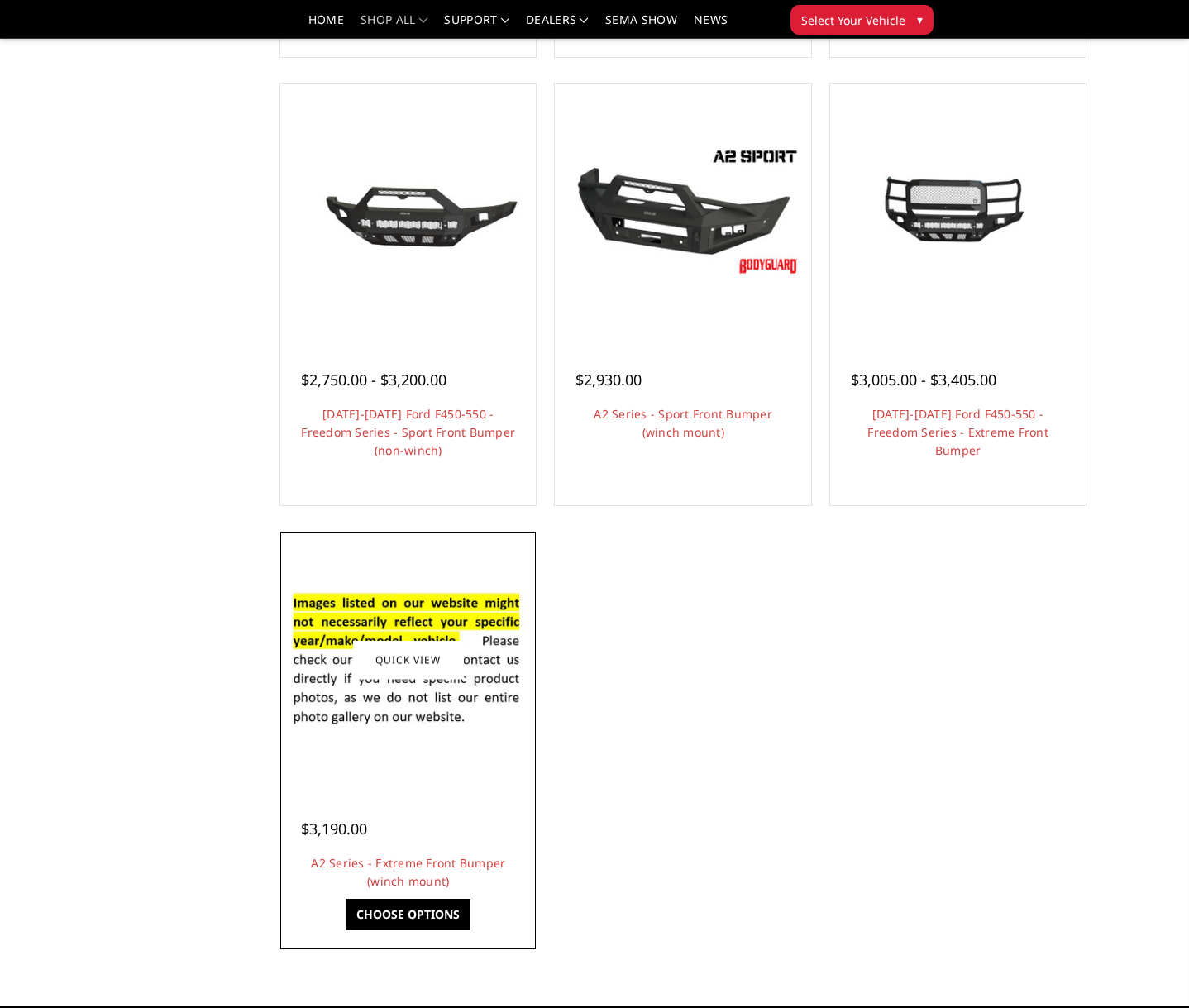
scroll to position [992, 0]
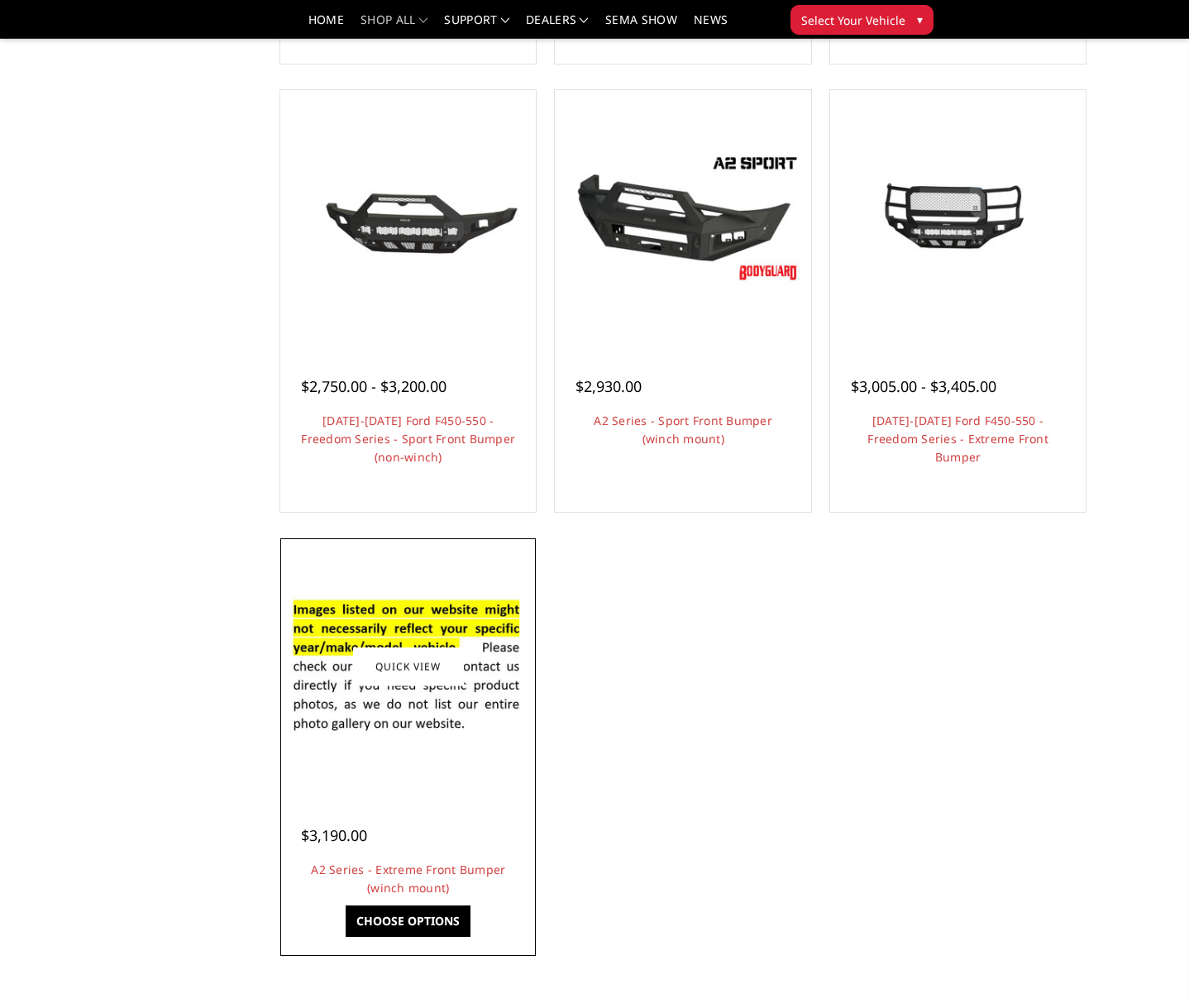
click at [413, 918] on link "Choose Options" at bounding box center [408, 922] width 125 height 32
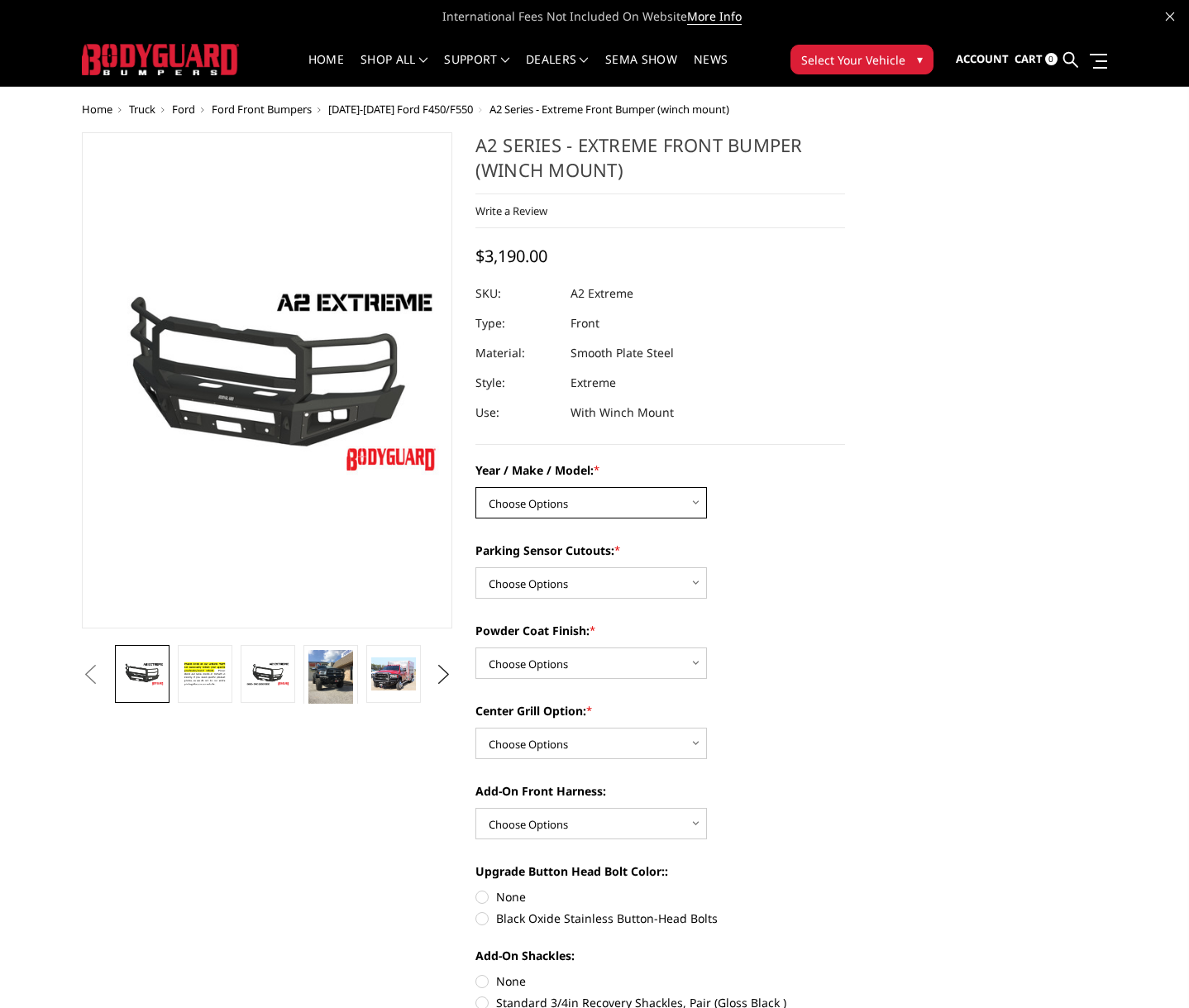
click at [690, 502] on select "Choose Options Chevrolet 20-23 2500 / 3500 Ford 17-22 F250 / F350 Ford 17-22 F4…" at bounding box center [592, 503] width 231 height 32
select select "827"
click at [476, 487] on select "Choose Options Chevrolet 20-23 2500 / 3500 Ford 17-22 F250 / F350 Ford 17-22 F4…" at bounding box center [592, 503] width 231 height 32
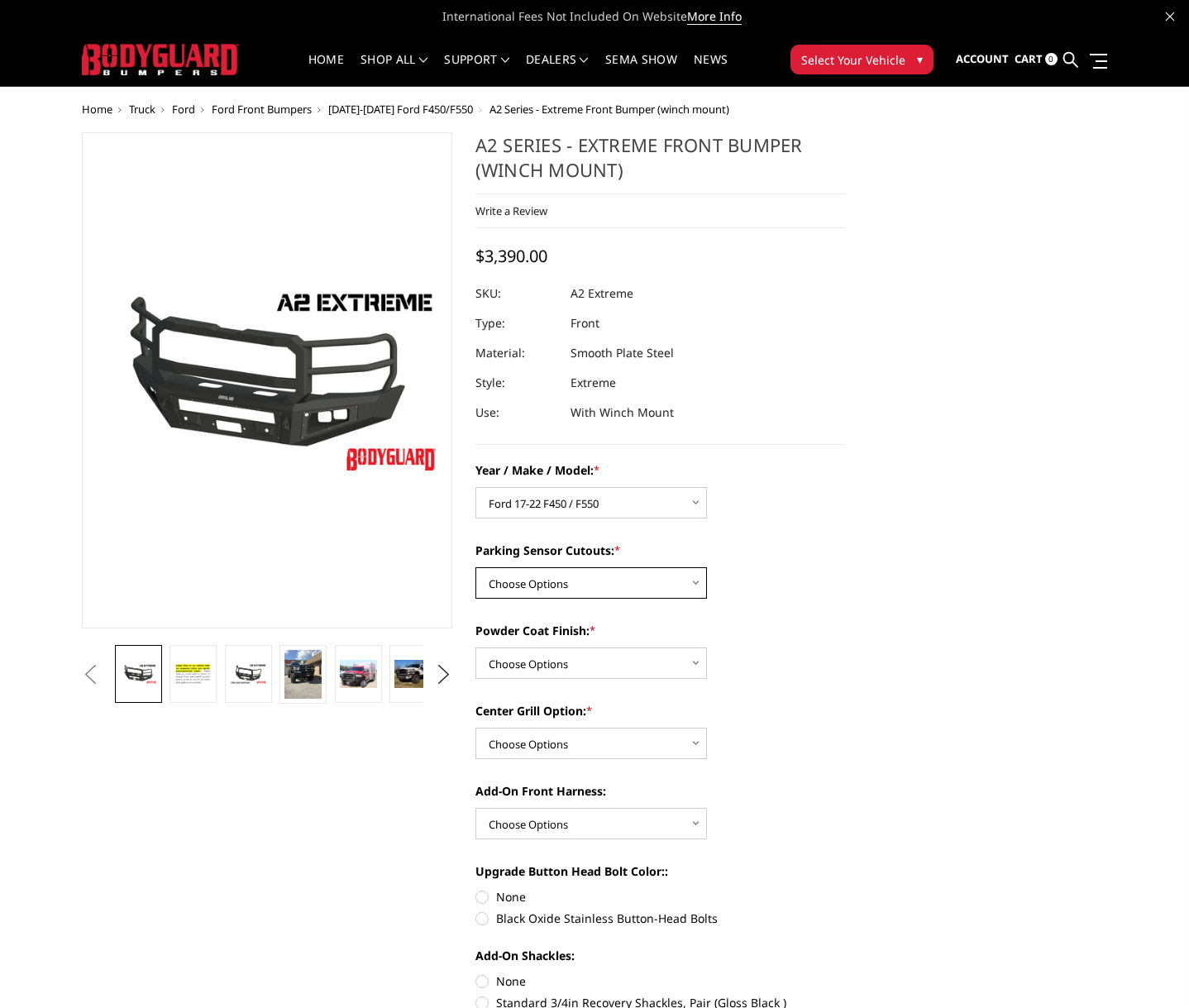
click at [601, 586] on select "Choose Options Yes - I have front parking sensors No - I do NOT have parking se…" at bounding box center [592, 583] width 231 height 32
select select "541"
click at [476, 567] on select "Choose Options Yes - I have front parking sensors No - I do NOT have parking se…" at bounding box center [592, 583] width 231 height 32
click at [571, 664] on select "Choose Options Bare metal (included) Texture Black Powder Coat" at bounding box center [592, 664] width 231 height 32
select select "518"
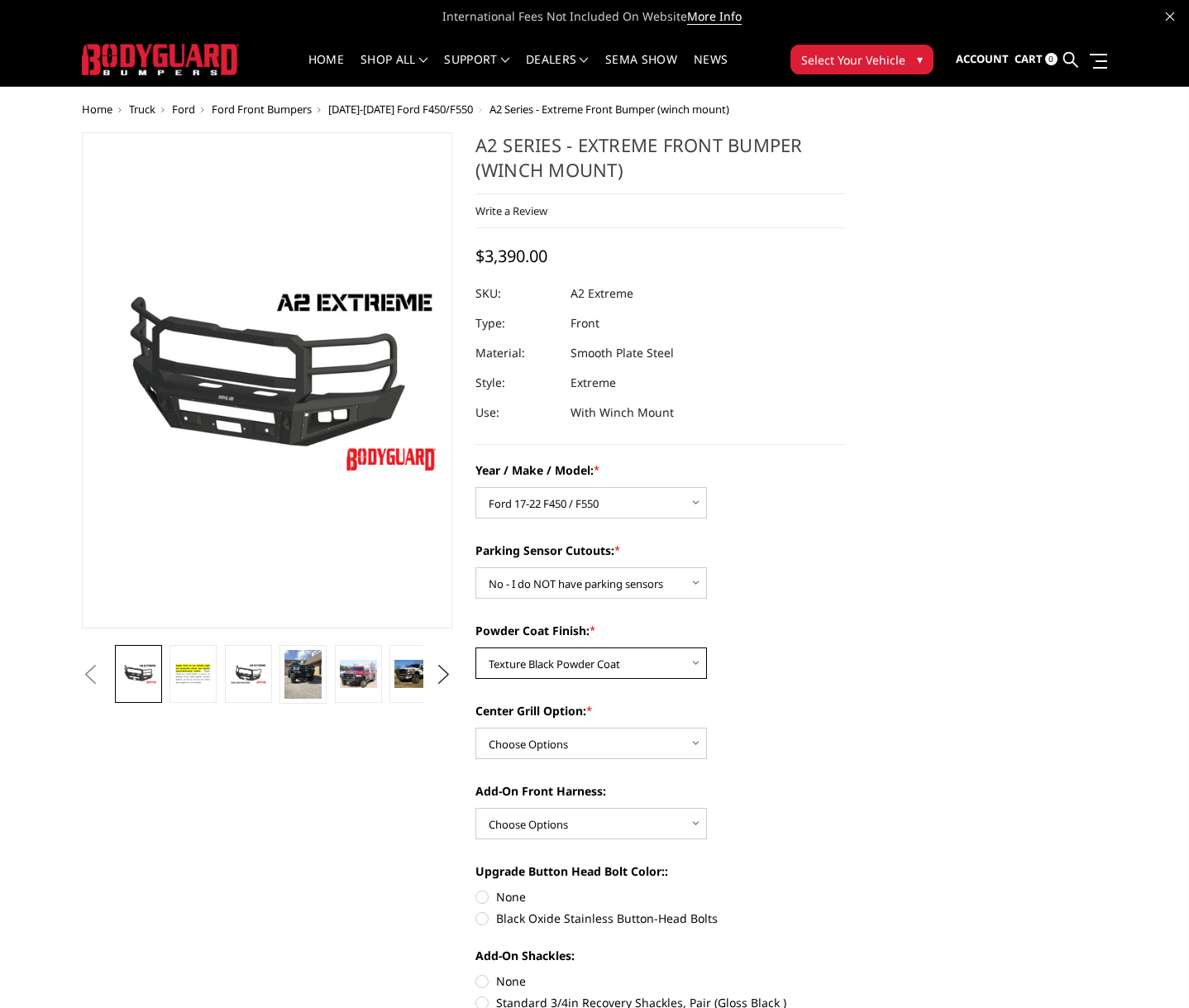
click at [476, 648] on select "Choose Options Bare metal (included) Texture Black Powder Coat" at bounding box center [592, 664] width 231 height 32
click at [563, 744] on select "Choose Options Add expanded metal in center grill Decline this option" at bounding box center [592, 744] width 231 height 32
select select "1081"
click at [476, 728] on select "Choose Options Add expanded metal in center grill Decline this option" at bounding box center [592, 744] width 231 height 32
click at [555, 820] on select "Choose Options WITH front camera harness WITHOUT front camera harness" at bounding box center [592, 824] width 231 height 32
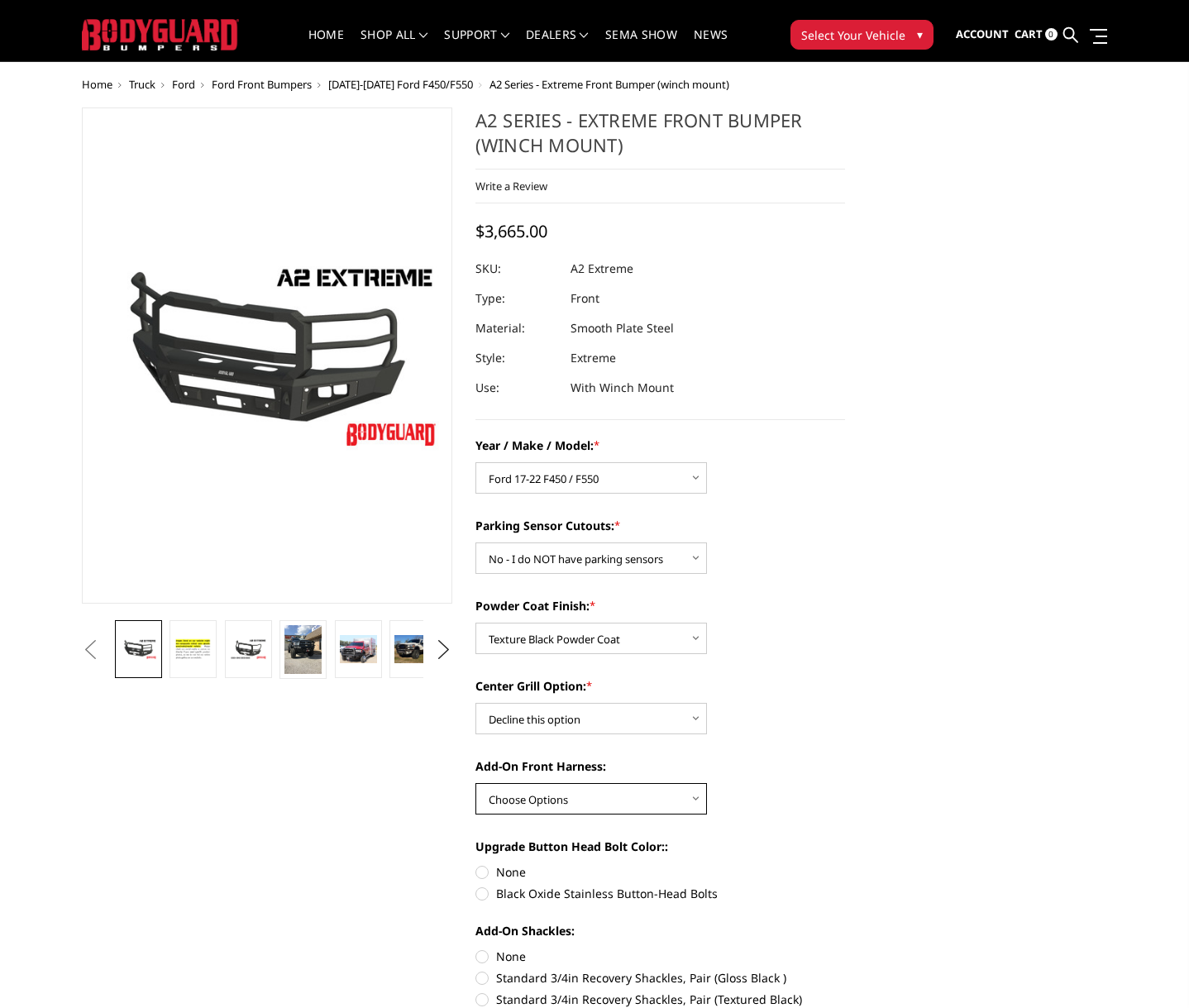
scroll to position [83, 0]
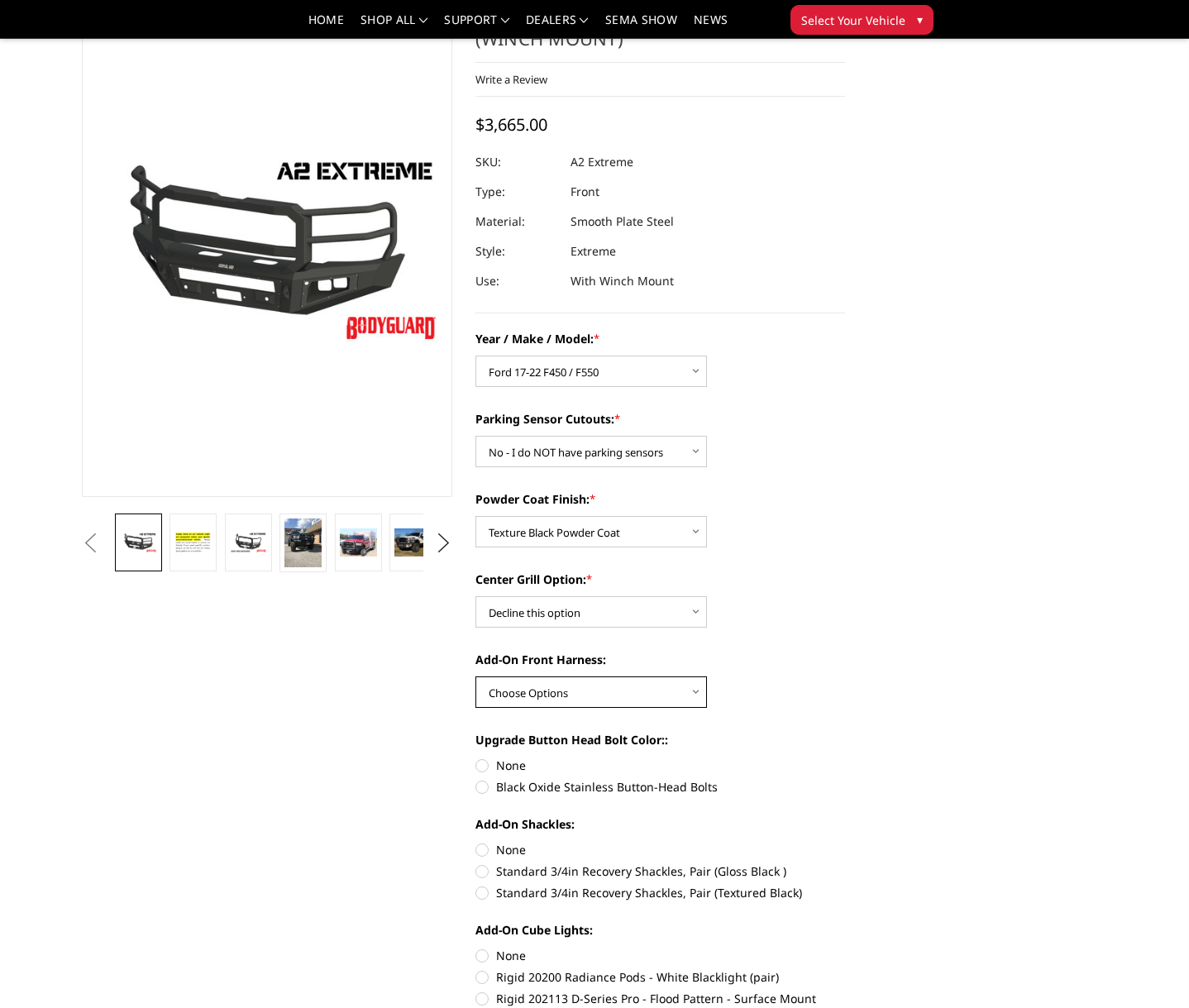
click at [540, 688] on select "Choose Options WITH front camera harness WITHOUT front camera harness" at bounding box center [592, 692] width 231 height 32
select select "1695"
click at [476, 676] on select "Choose Options WITH front camera harness WITHOUT front camera harness" at bounding box center [592, 692] width 231 height 32
click at [487, 764] on label "None" at bounding box center [661, 765] width 370 height 18
click at [477, 757] on input "None" at bounding box center [476, 757] width 1 height 1
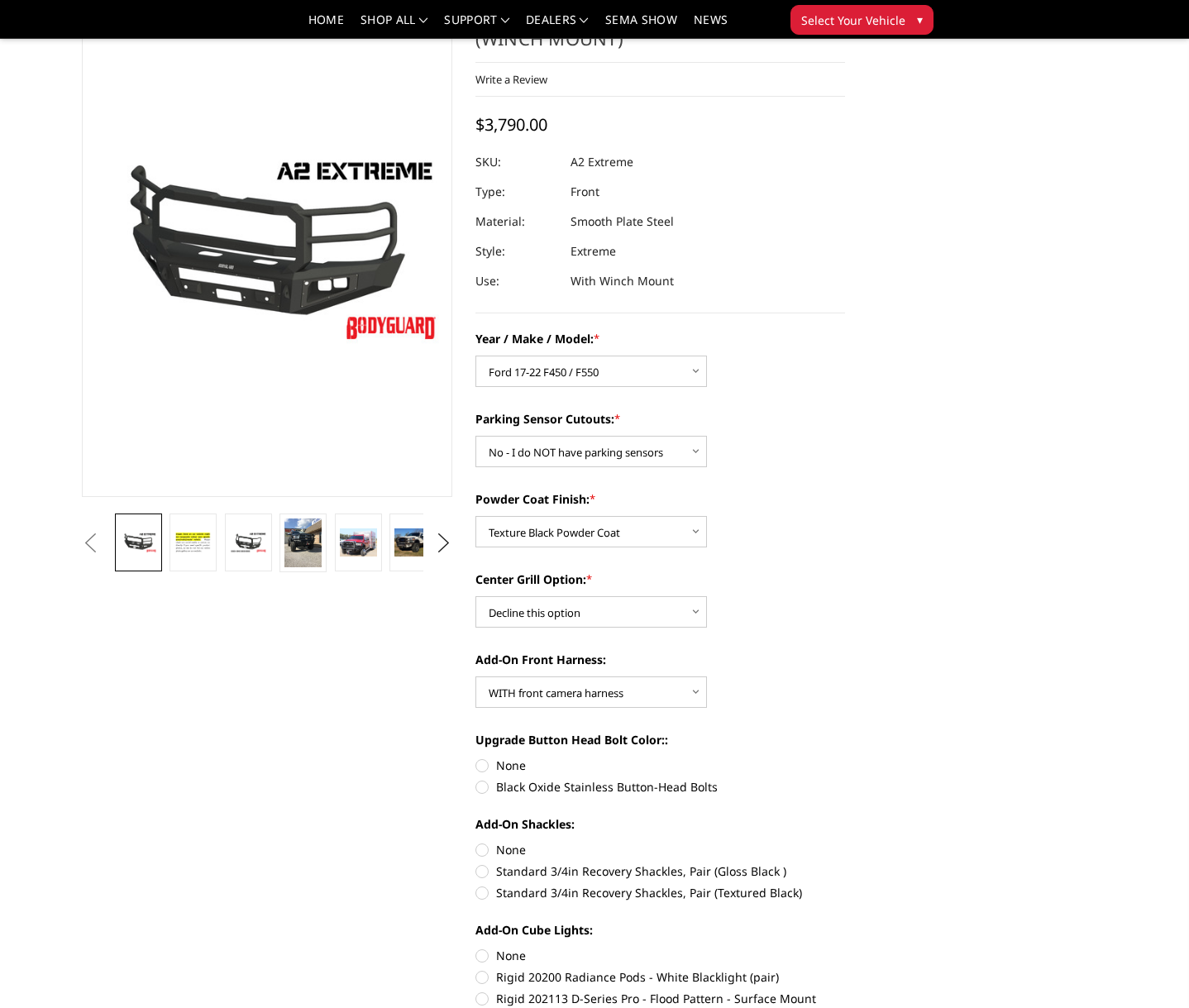
radio input "true"
click at [484, 850] on label "None" at bounding box center [661, 850] width 370 height 18
click at [477, 842] on input "None" at bounding box center [476, 841] width 1 height 1
radio input "true"
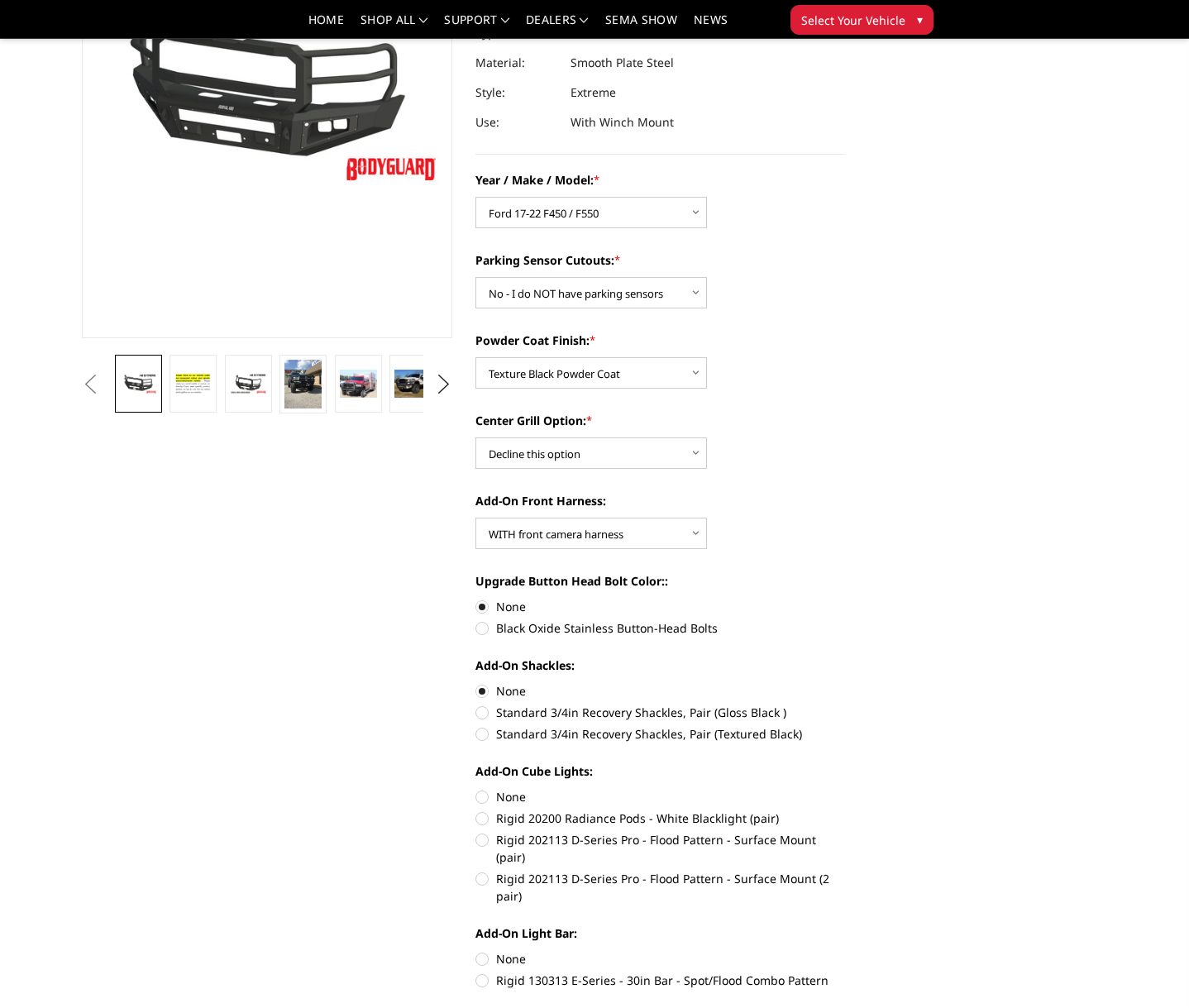
scroll to position [248, 0]
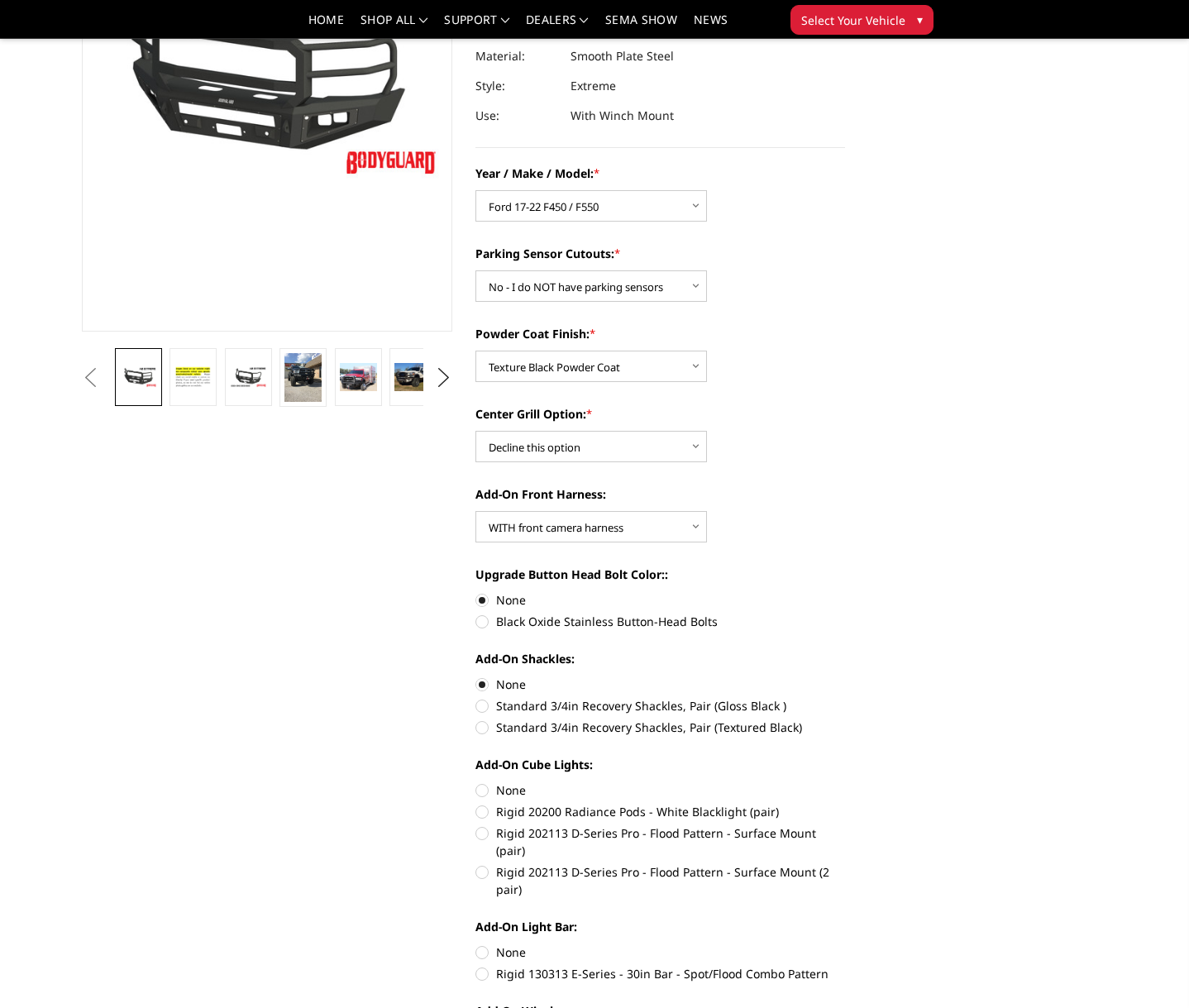
click at [487, 792] on label "None" at bounding box center [661, 790] width 370 height 18
click at [477, 783] on input "None" at bounding box center [476, 782] width 1 height 1
radio input "true"
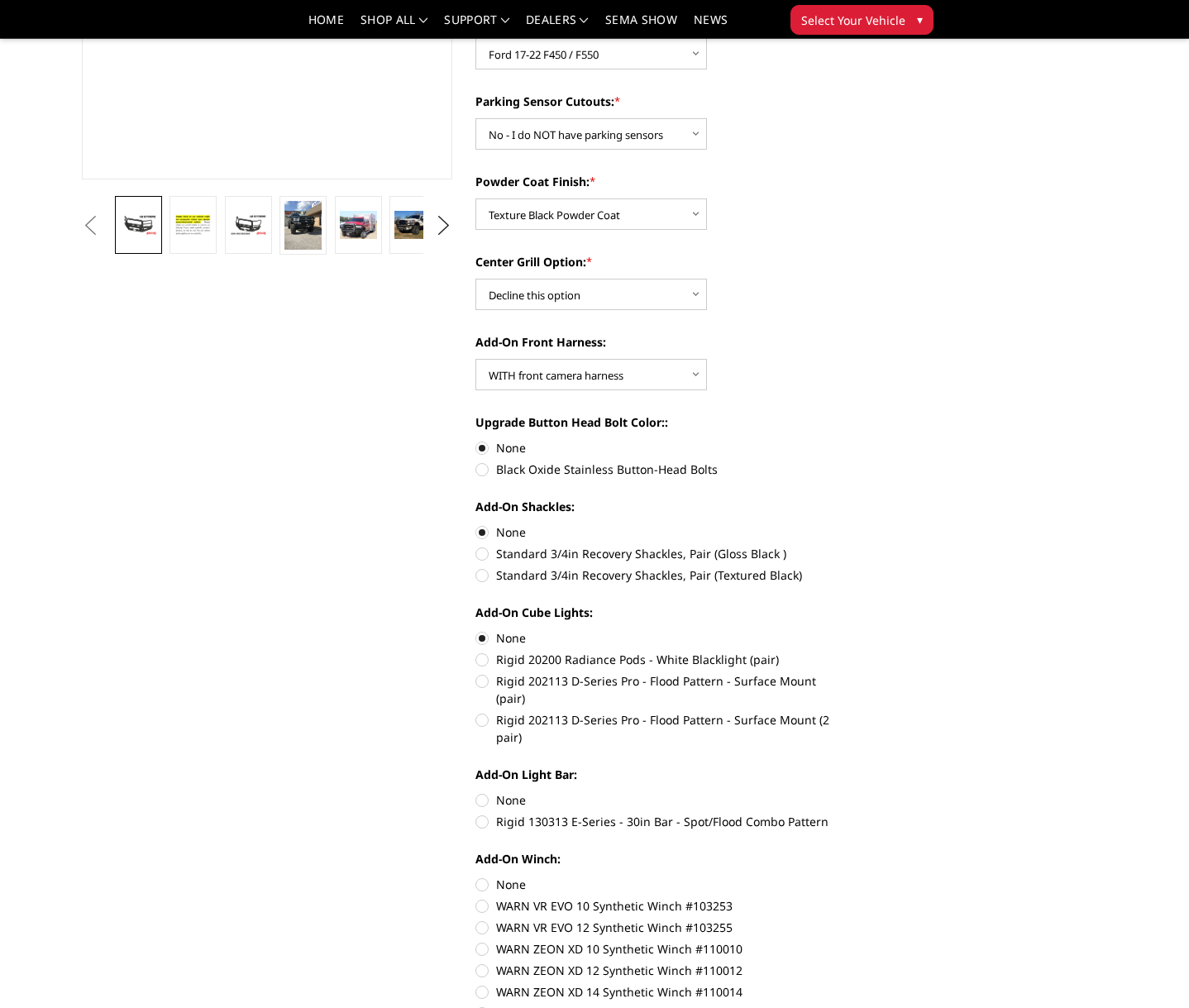
scroll to position [413, 0]
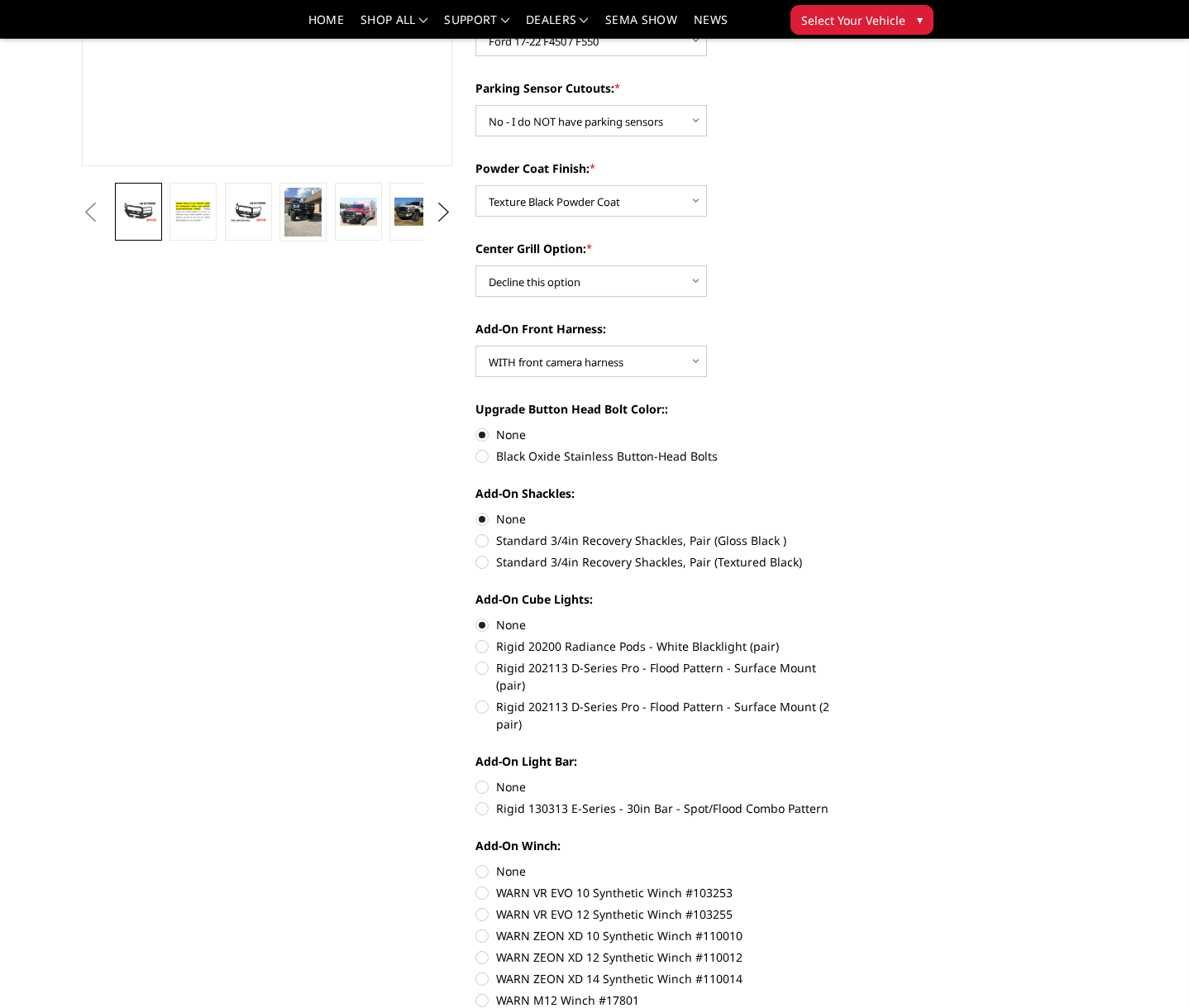
click at [477, 778] on label "None" at bounding box center [661, 787] width 370 height 18
click at [477, 778] on input "None" at bounding box center [476, 778] width 1 height 1
radio input "true"
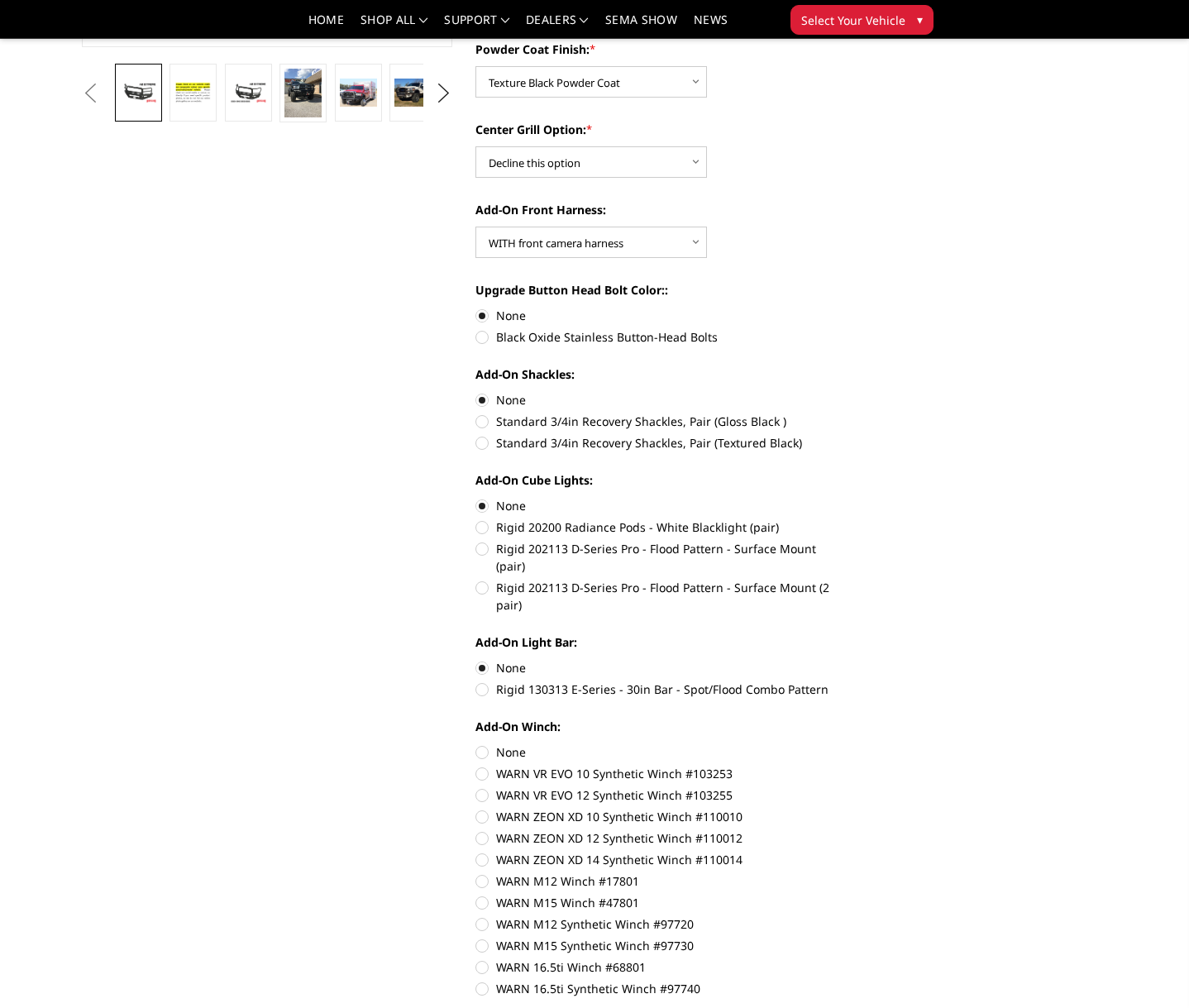
scroll to position [579, 0]
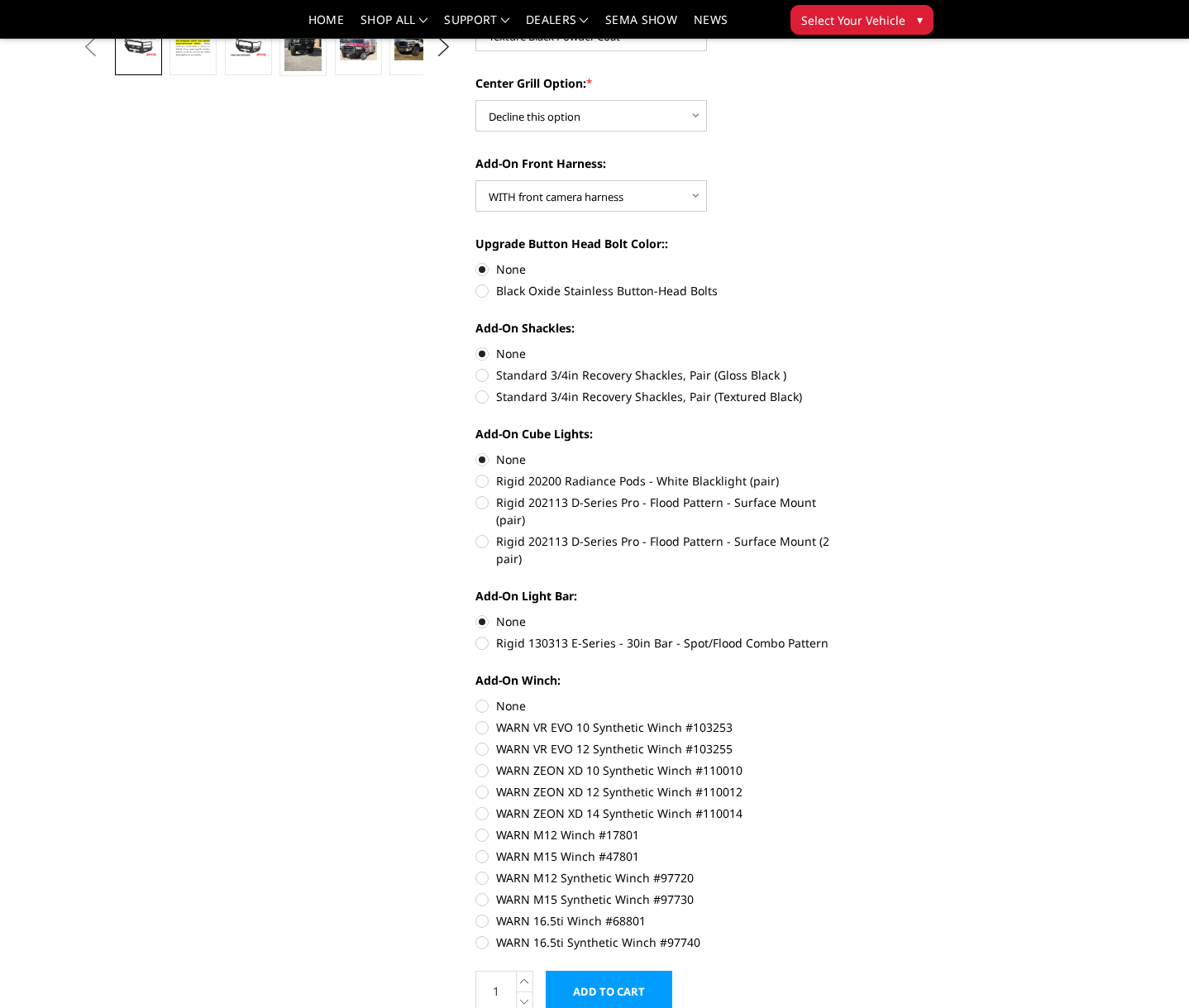
click at [483, 697] on label "None" at bounding box center [661, 706] width 370 height 18
click at [477, 697] on input "None" at bounding box center [476, 697] width 1 height 1
radio input "true"
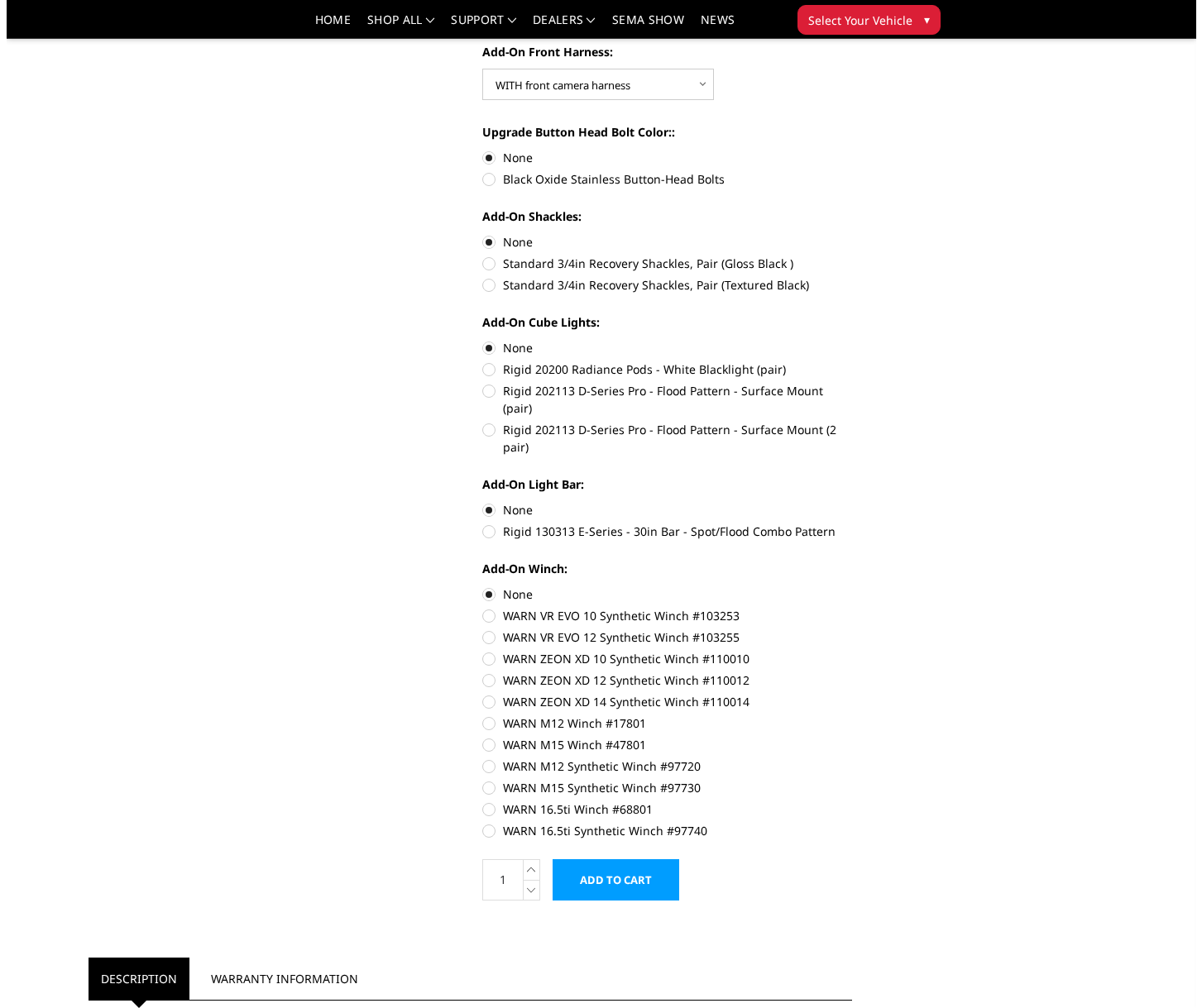
scroll to position [744, 0]
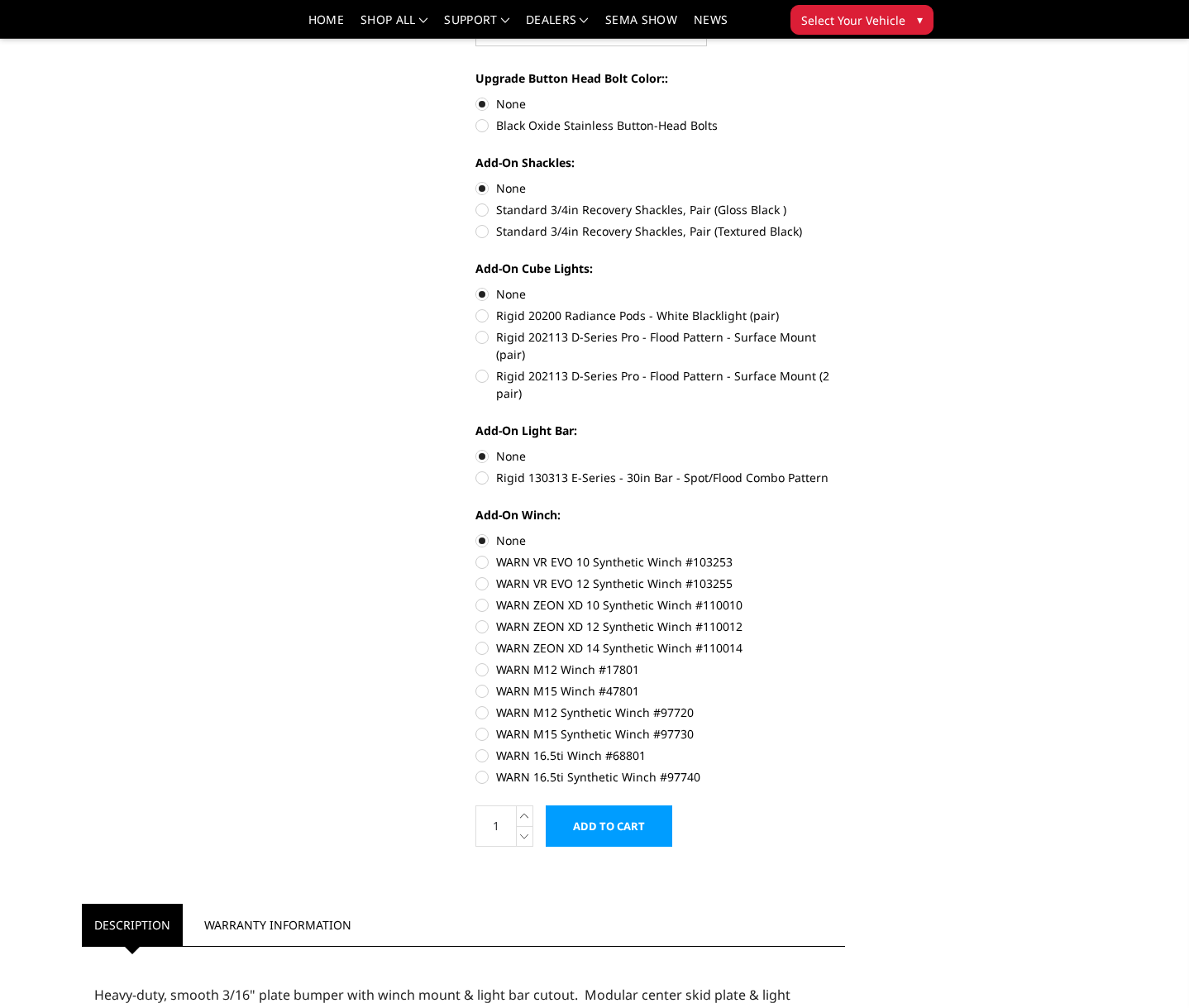
click at [615, 809] on input "Add to Cart" at bounding box center [608, 825] width 127 height 41
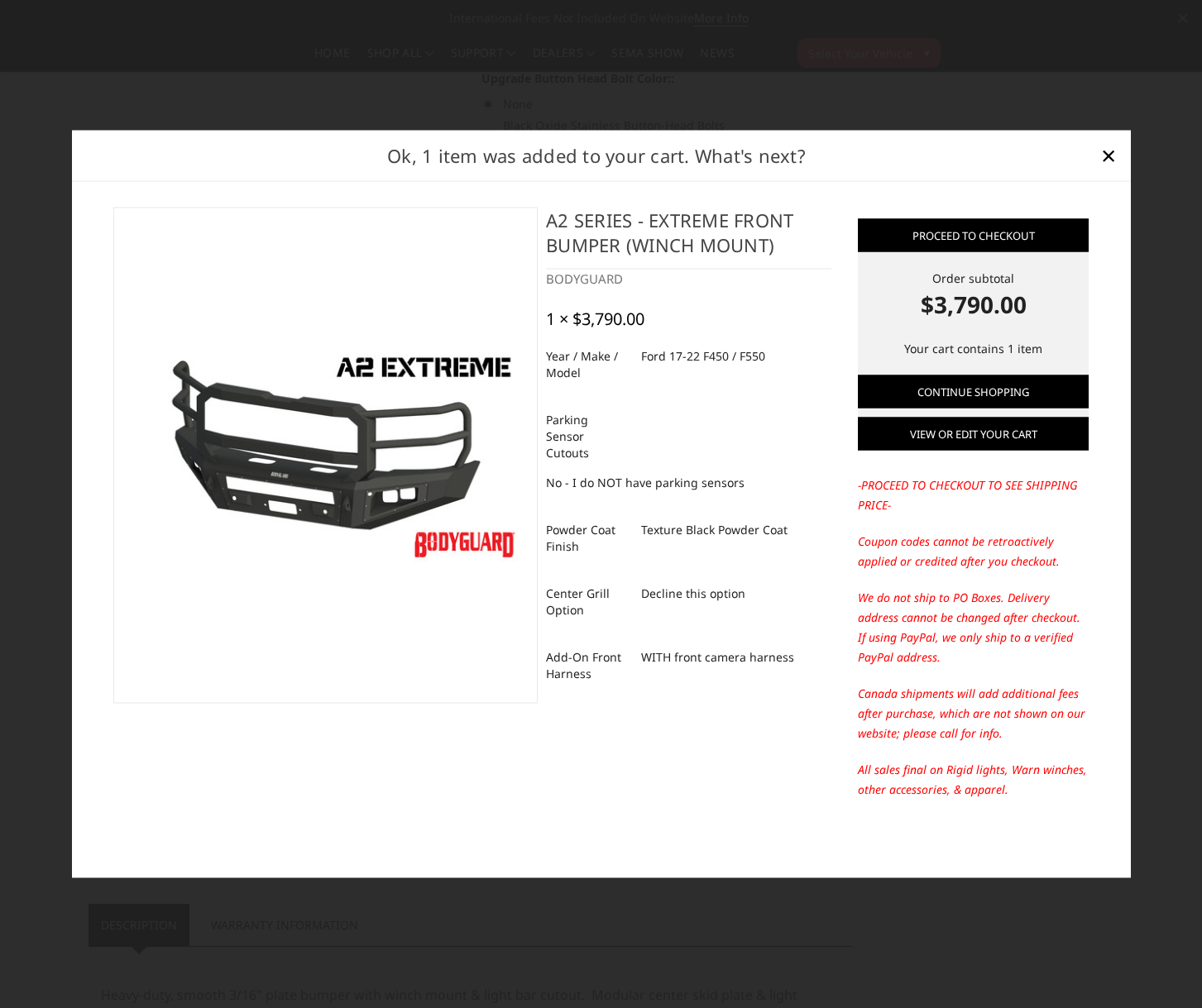
click at [977, 438] on link "View or edit your cart" at bounding box center [973, 432] width 231 height 33
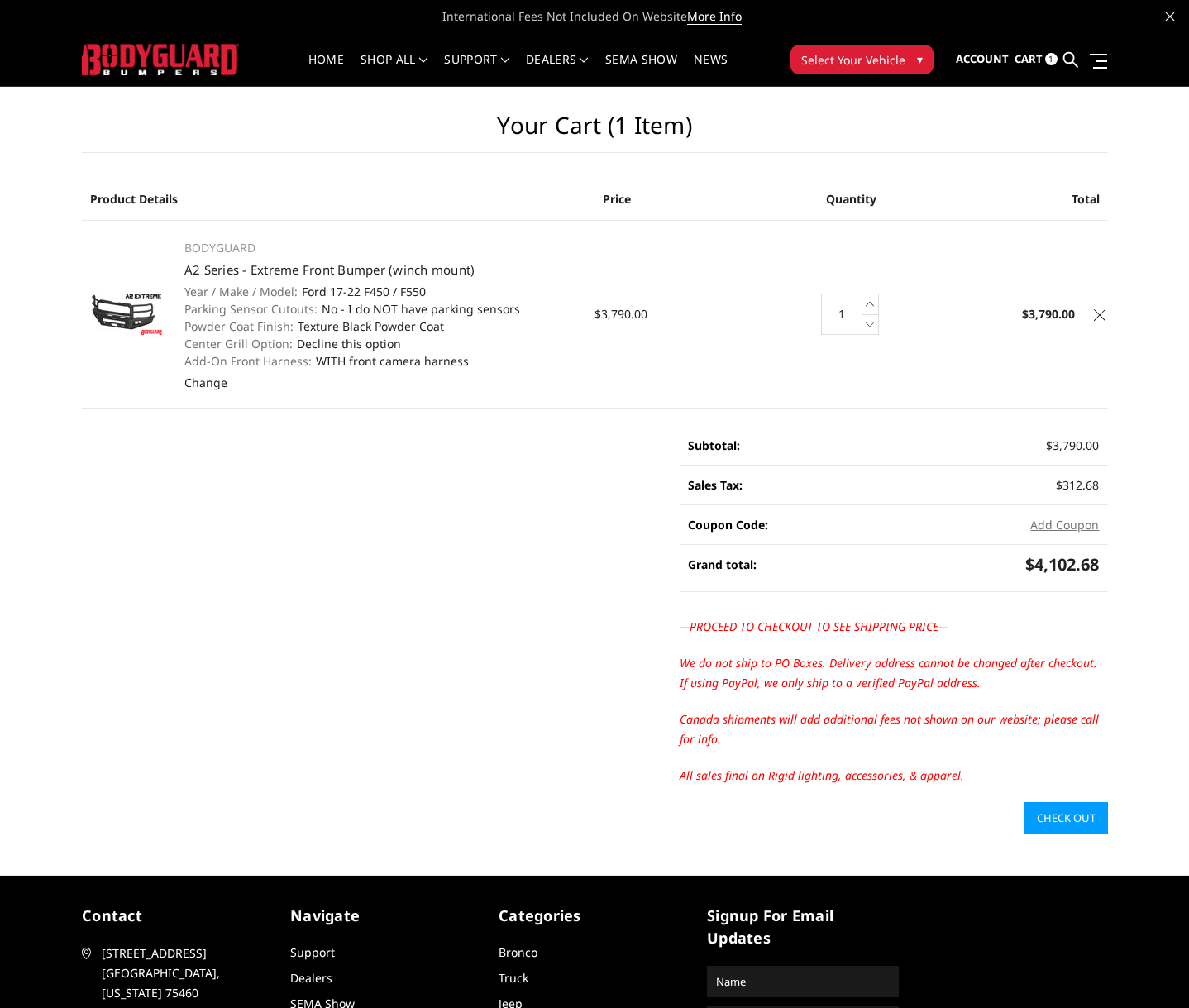
click at [1083, 819] on link "Check out" at bounding box center [1067, 818] width 84 height 32
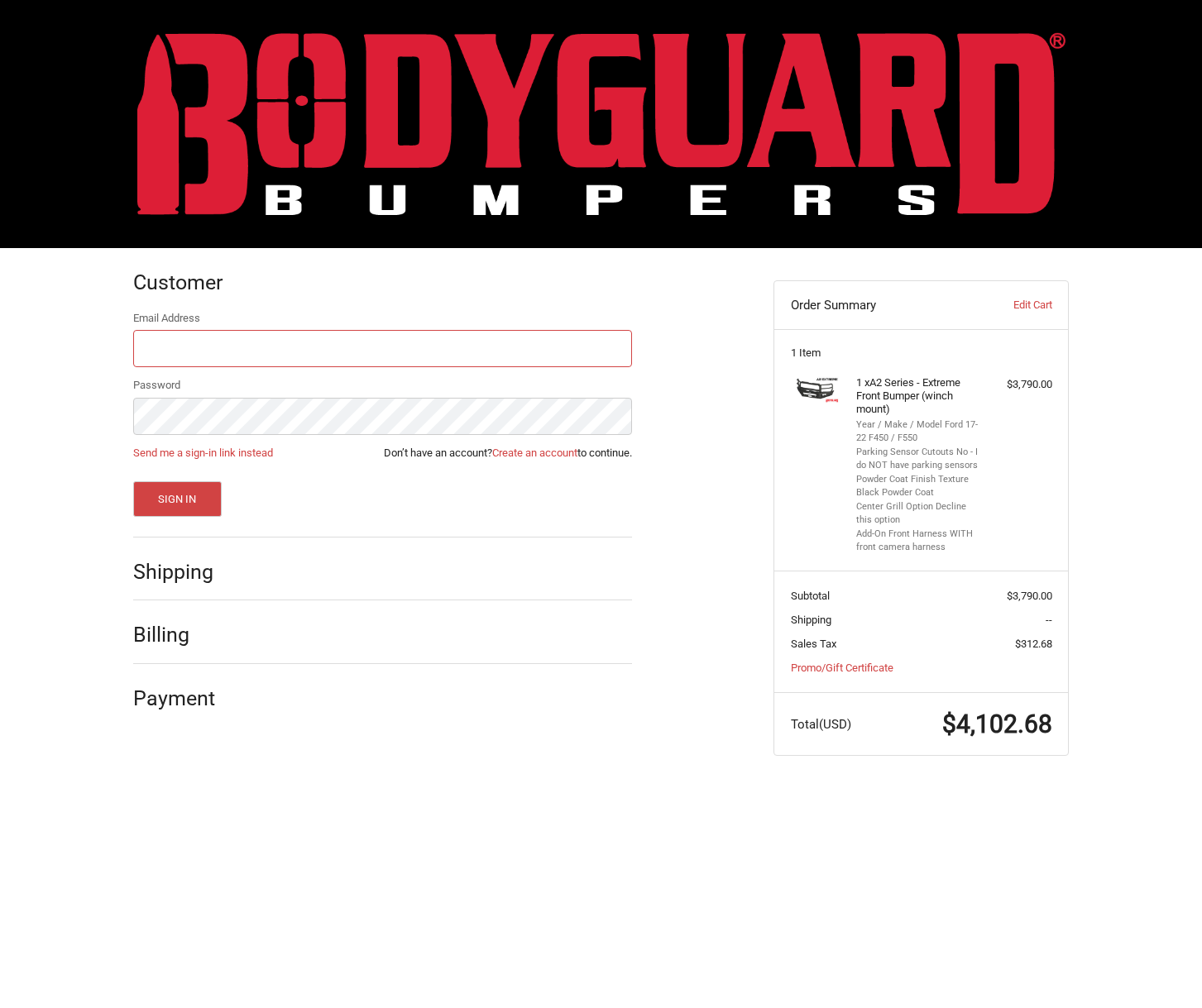
click at [213, 347] on input "Email Address" at bounding box center [382, 349] width 499 height 37
type input "H"
type input "hkautobody@gmail.com"
click at [195, 499] on button "Sign In" at bounding box center [178, 499] width 89 height 35
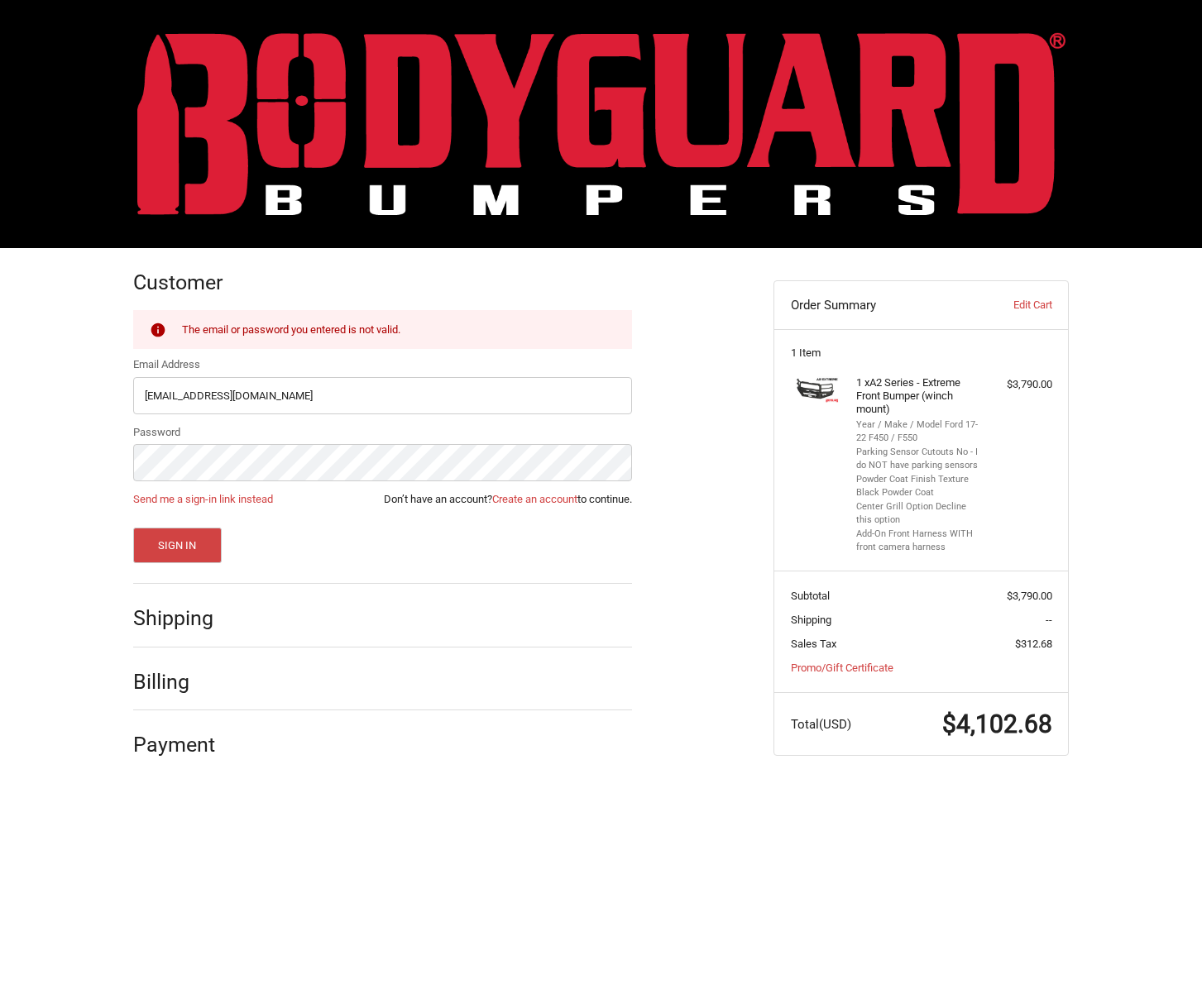
click at [322, 332] on div "The email or password you entered is not valid." at bounding box center [399, 329] width 434 height 18
click at [270, 339] on div "The email or password you entered is not valid." at bounding box center [382, 329] width 499 height 39
click at [500, 498] on link "Create an account" at bounding box center [535, 499] width 85 height 13
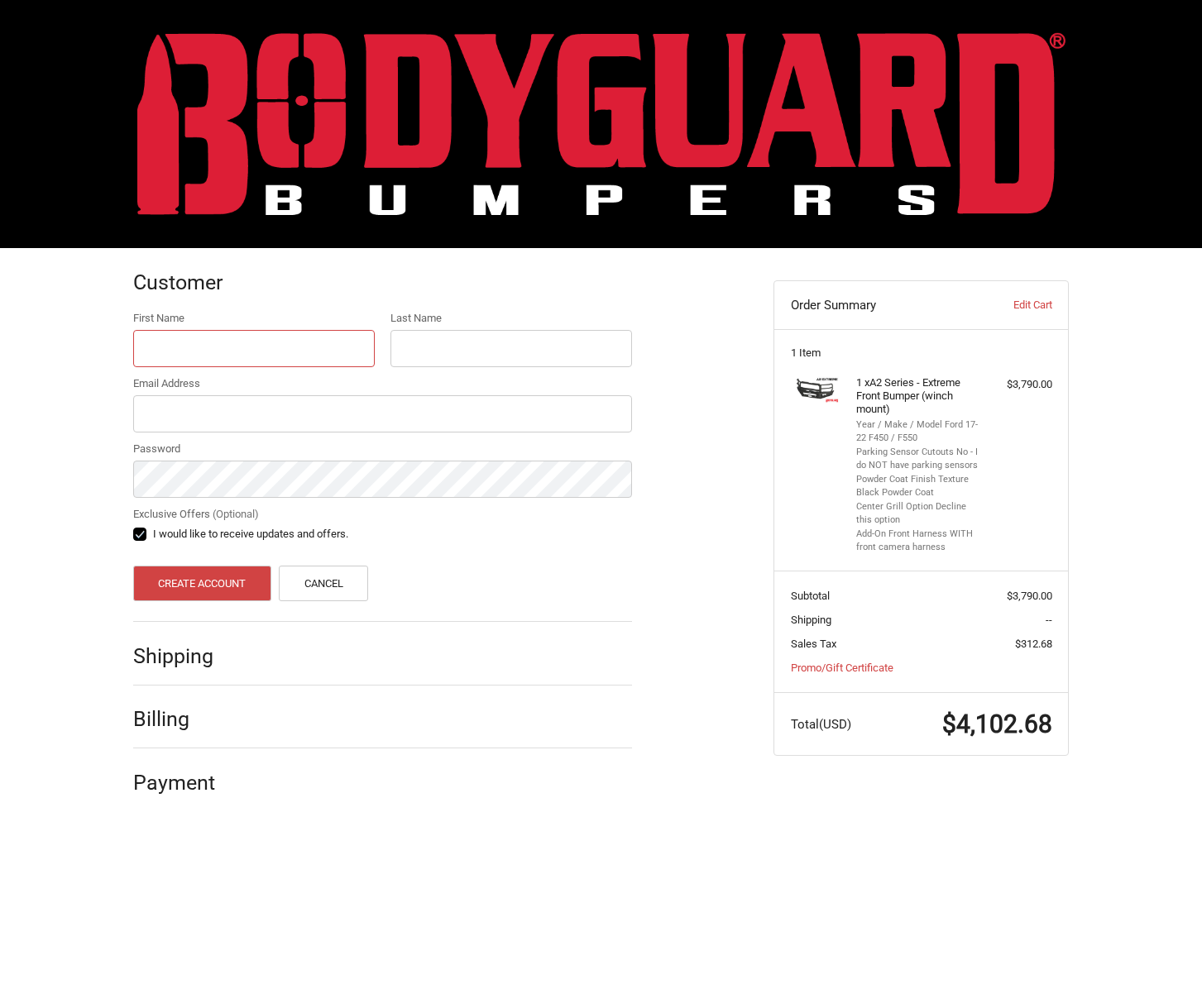
click at [245, 357] on input "First Name" at bounding box center [254, 349] width 241 height 37
type input "Rod"
click at [433, 360] on input "Last Name" at bounding box center [511, 349] width 241 height 37
type input "Keck"
click at [160, 411] on input "Email Address" at bounding box center [382, 414] width 499 height 37
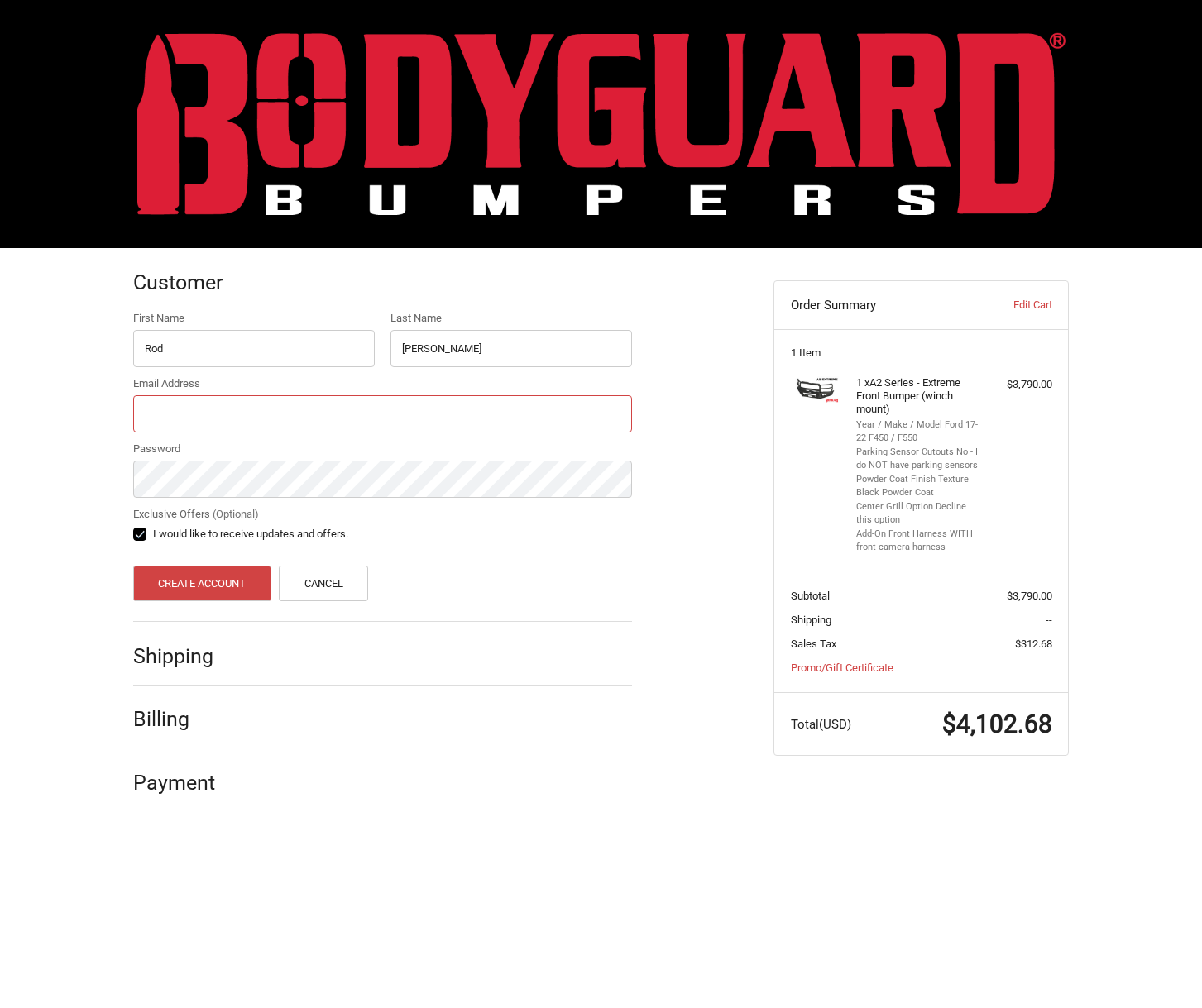
click at [221, 411] on input "Email Address" at bounding box center [382, 414] width 499 height 37
type input "hkautobody@gmail.com"
click at [146, 534] on label "I would like to receive updates and offers." at bounding box center [382, 535] width 499 height 13
click at [134, 527] on input "I would like to receive updates and offers." at bounding box center [133, 526] width 1 height 1
checkbox input "false"
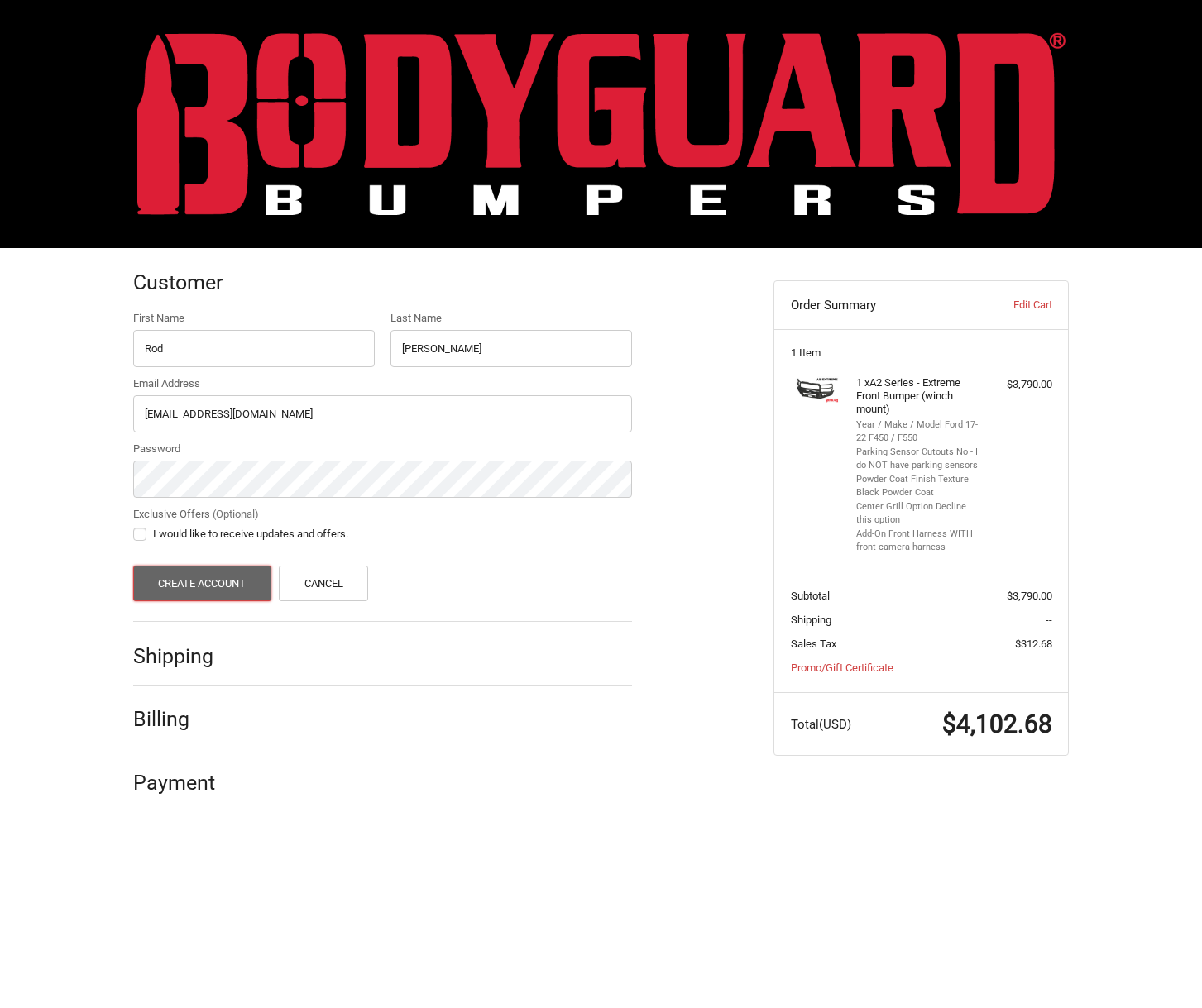
click at [175, 581] on button "Create Account" at bounding box center [202, 583] width 138 height 35
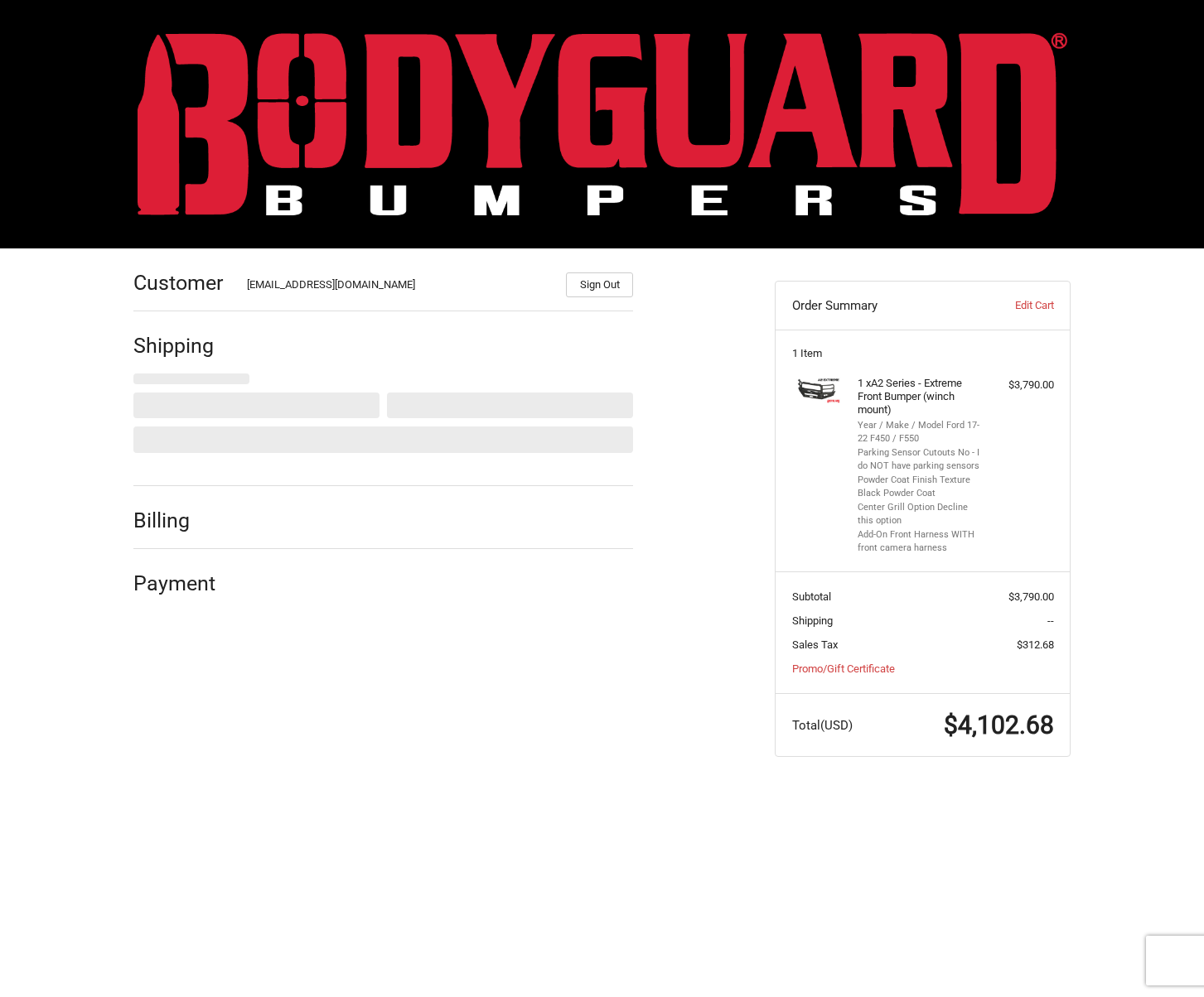
select select "US"
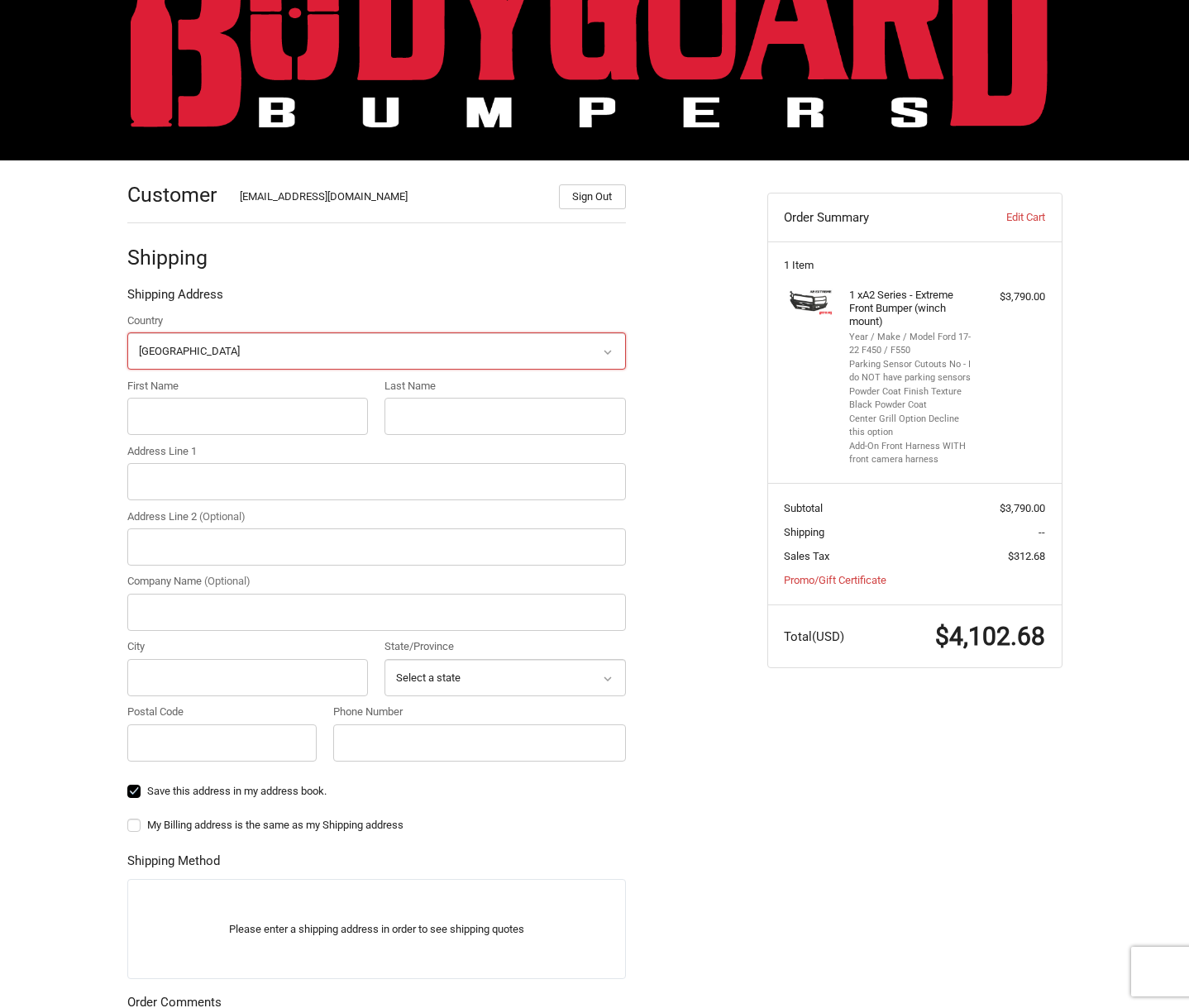
scroll to position [109, 0]
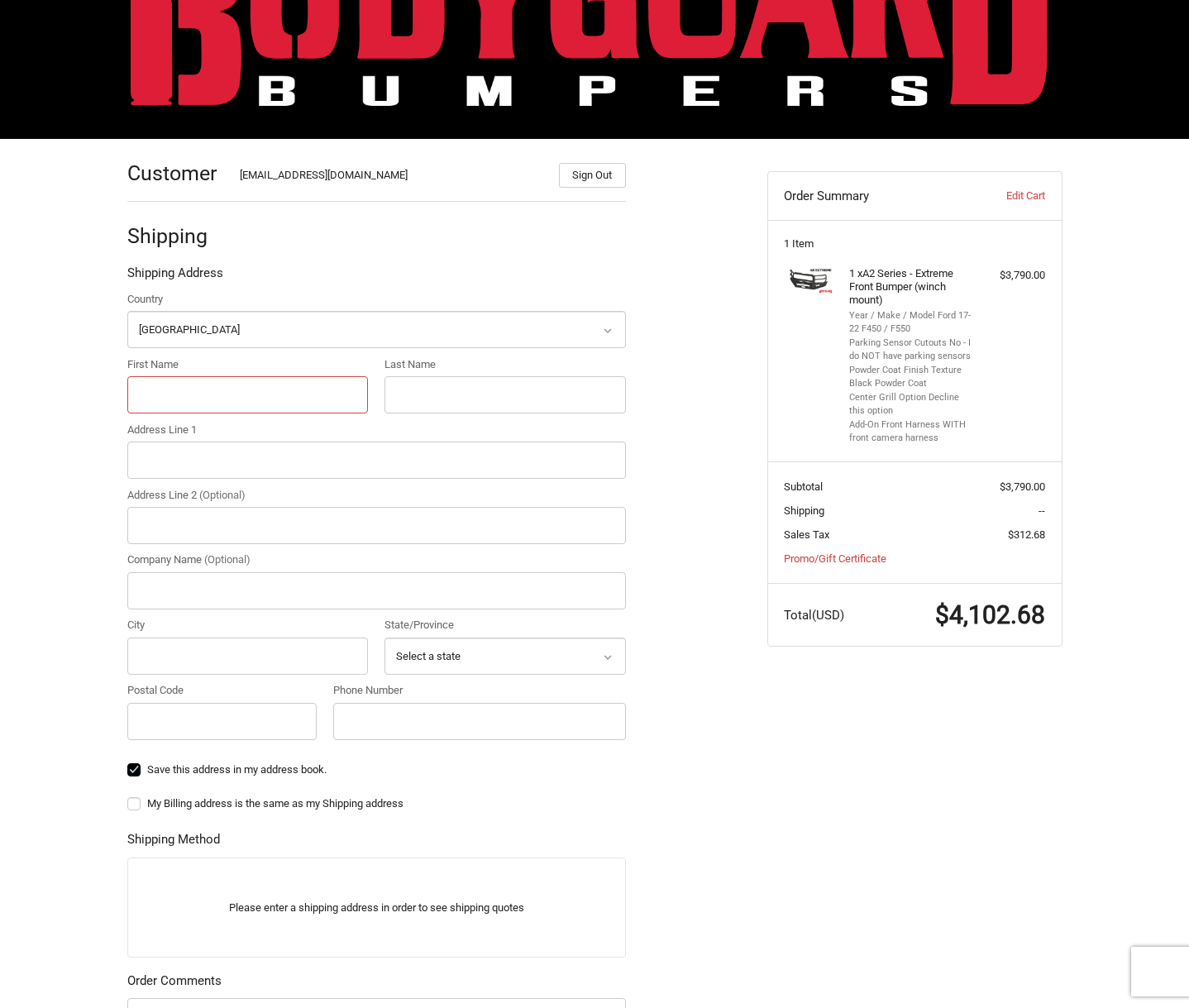
click at [182, 401] on input "First Name" at bounding box center [248, 395] width 241 height 37
type input "Rod"
click at [441, 392] on input "Last Name" at bounding box center [505, 395] width 241 height 37
type input "Keck"
click at [154, 457] on input "Address Line 1" at bounding box center [376, 460] width 499 height 37
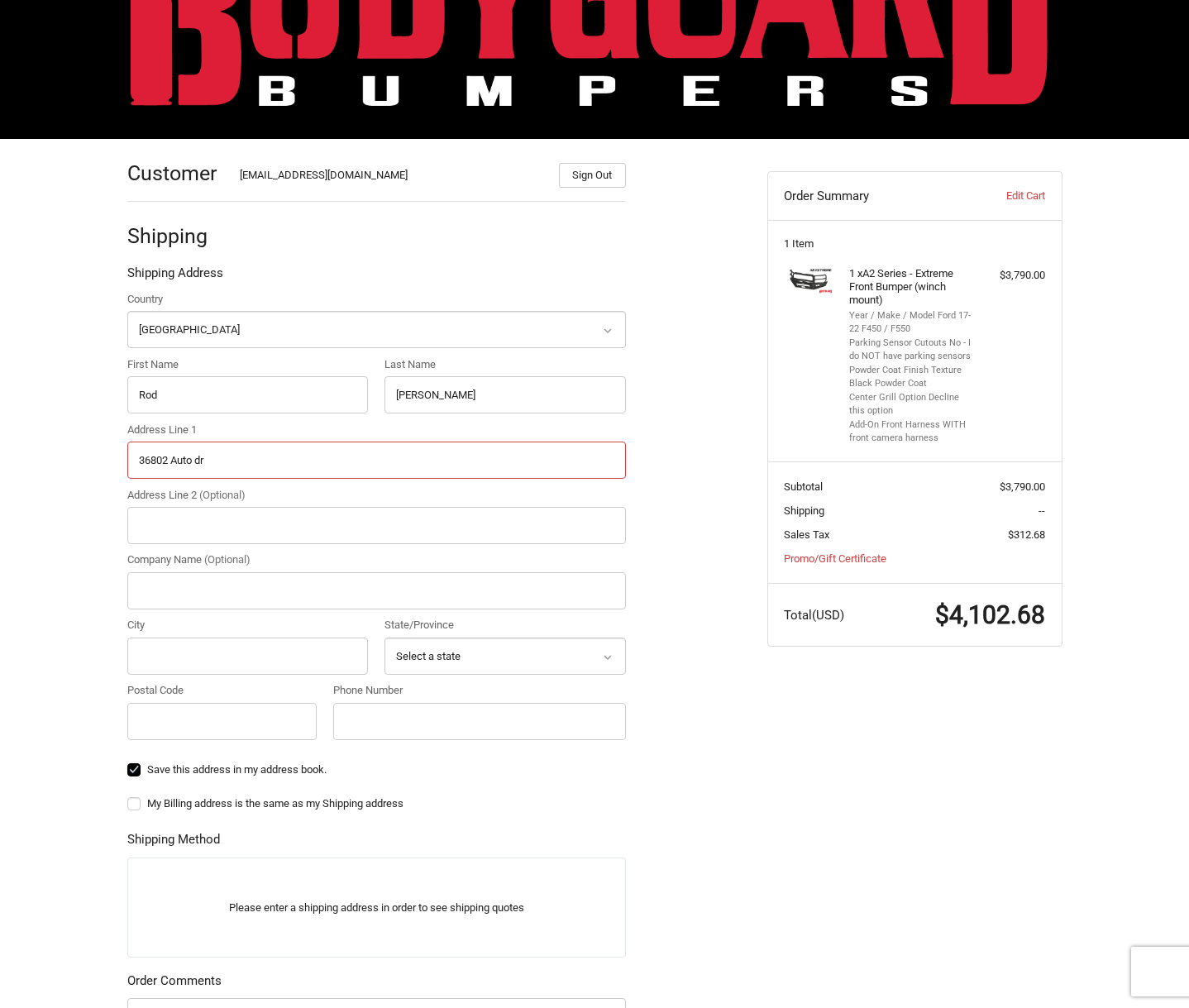
type input "36802 Auto dr"
click at [154, 590] on input "Company Name (Optional)" at bounding box center [376, 591] width 499 height 37
type input "N"
type input "H&K Automotive"
click at [159, 651] on input "City" at bounding box center [248, 656] width 241 height 37
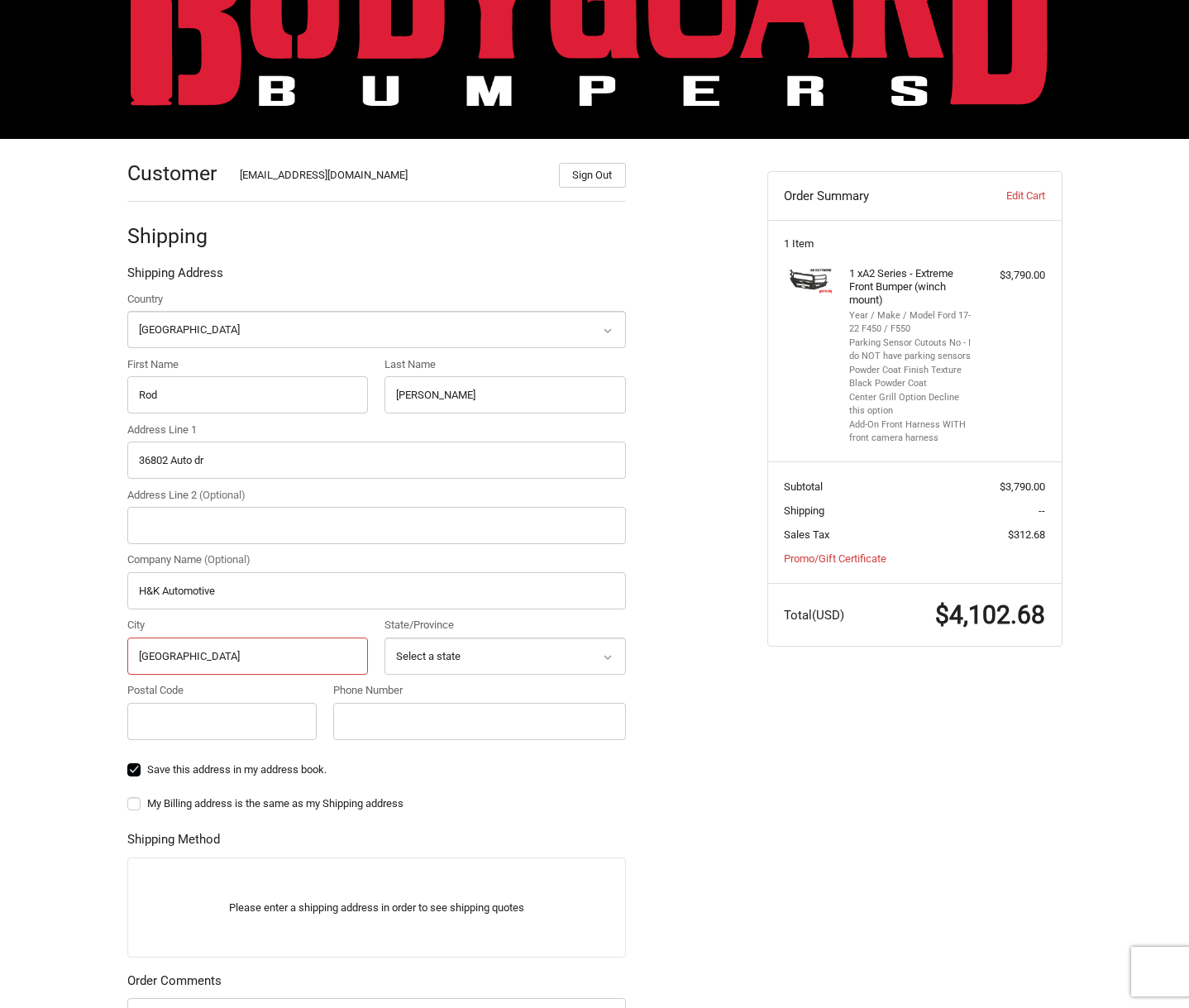
type input "New London"
click at [605, 654] on icon at bounding box center [608, 658] width 15 height 15
click at [602, 656] on icon at bounding box center [608, 658] width 15 height 15
click at [607, 655] on icon at bounding box center [608, 658] width 15 height 15
click at [452, 658] on select "Select a state Alabama Alaska American Samoa Arizona Arkansas Armed Forces Amer…" at bounding box center [505, 656] width 241 height 37
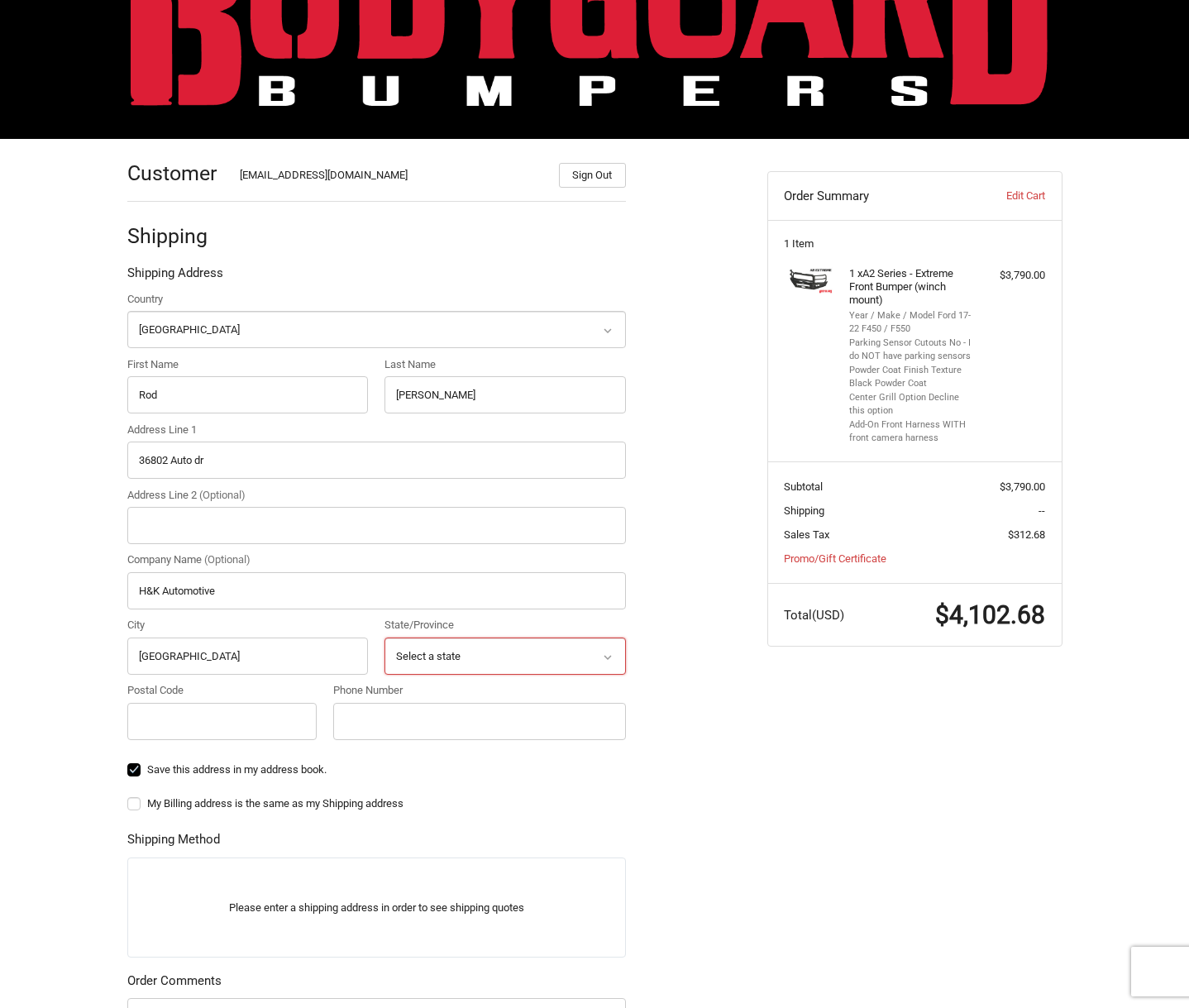
select select "NC"
click at [385, 638] on select "Select a state Alabama Alaska American Samoa Arizona Arkansas Armed Forces Amer…" at bounding box center [505, 656] width 241 height 37
click at [188, 727] on input "Postal Code" at bounding box center [222, 721] width 190 height 37
type input "28127"
click at [396, 706] on input "Phone Number" at bounding box center [479, 721] width 292 height 37
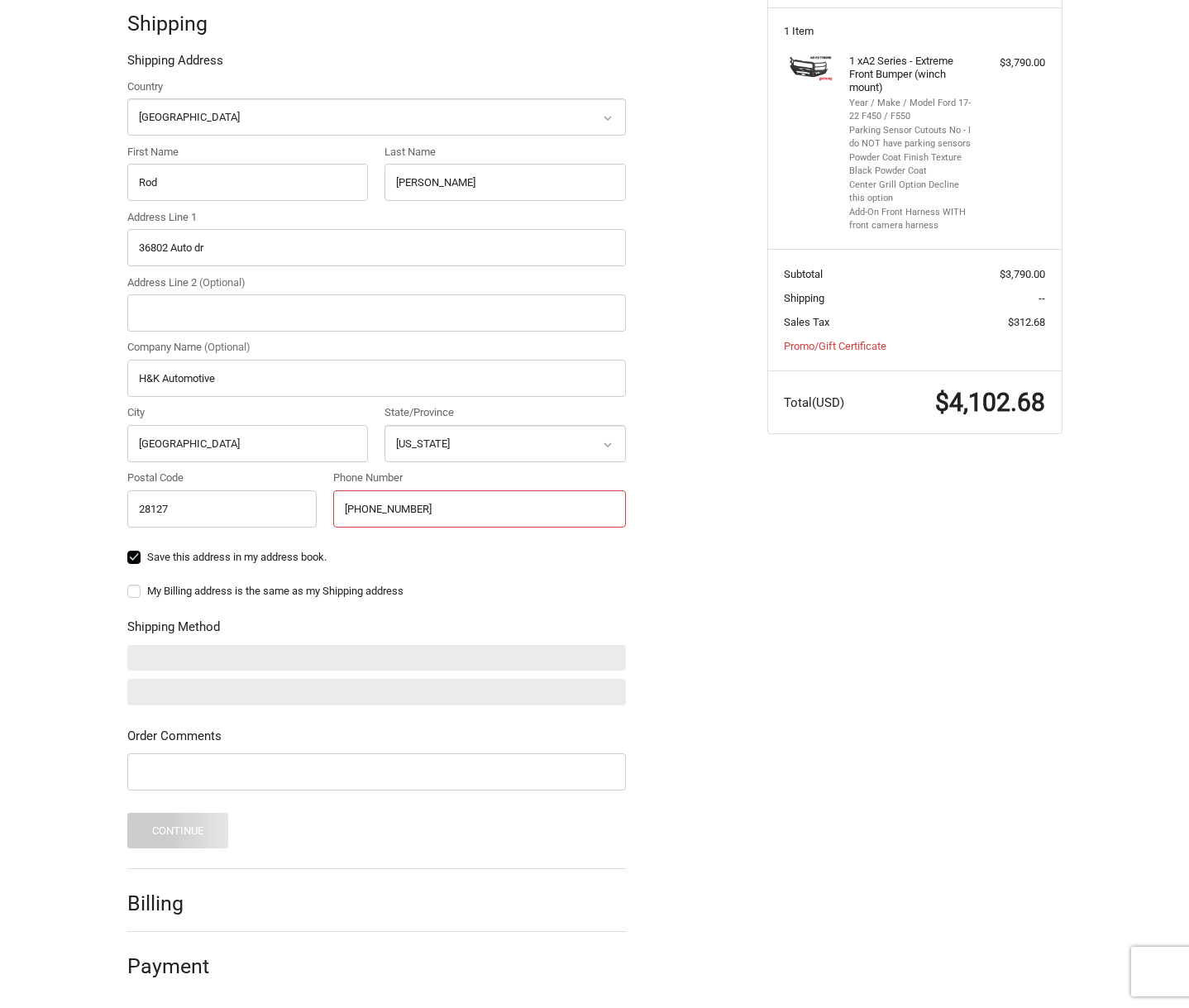
scroll to position [324, 0]
type input "704-982-2886"
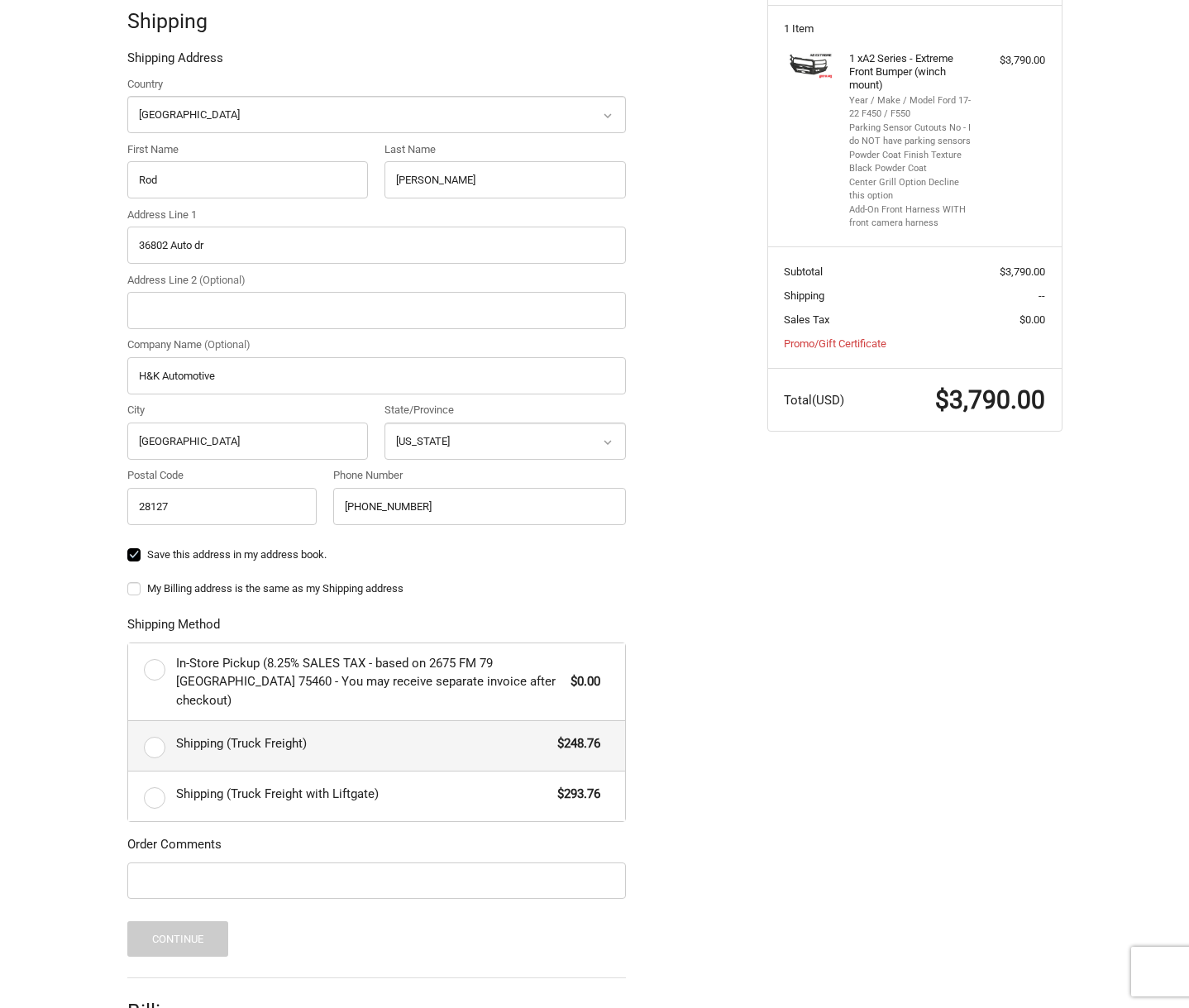
click at [154, 730] on label "Shipping (Truck Freight) $248.76" at bounding box center [376, 746] width 497 height 49
click at [129, 722] on input "Shipping (Truck Freight) $248.76" at bounding box center [128, 721] width 1 height 1
radio input "true"
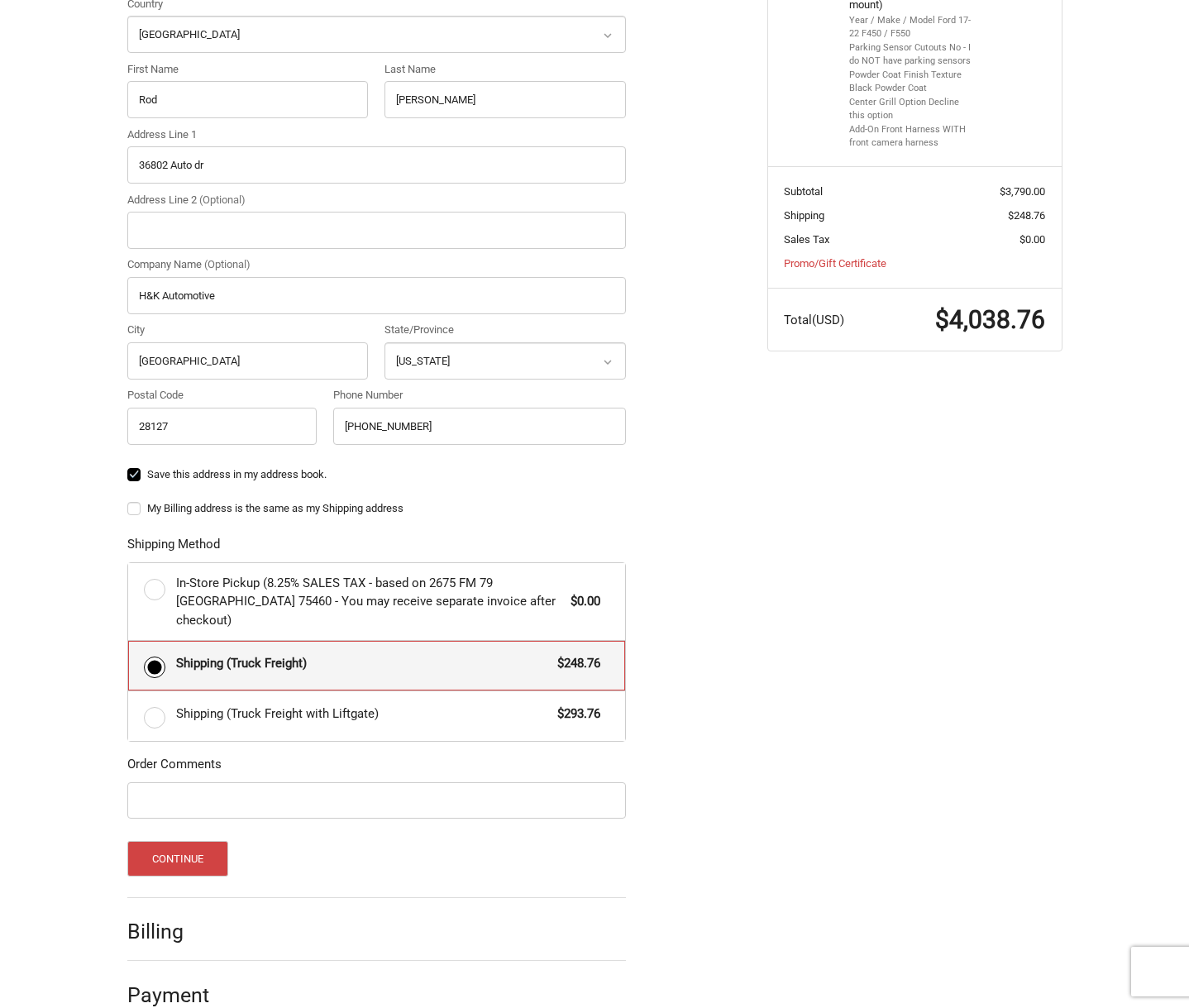
scroll to position [407, 0]
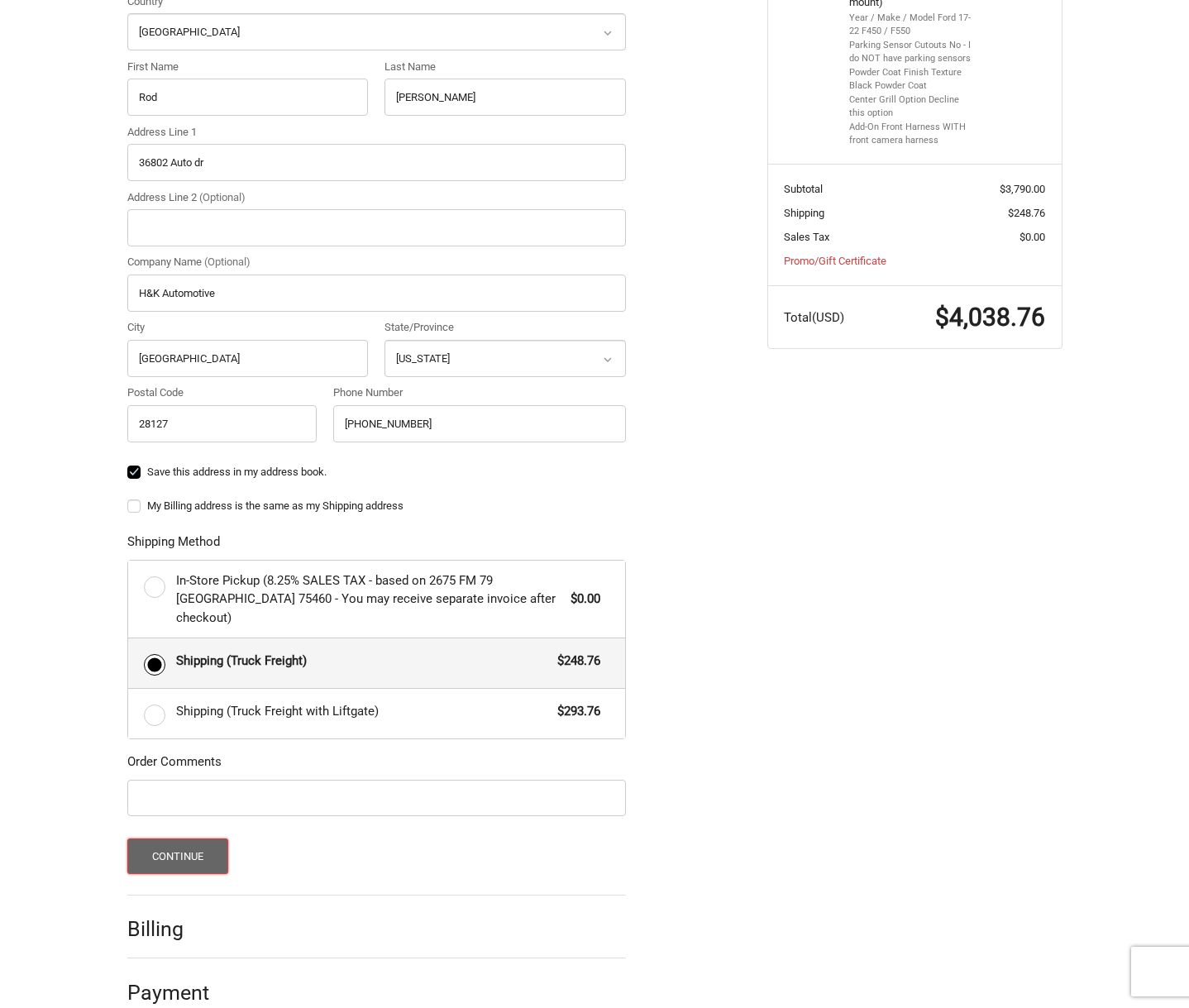
click at [203, 839] on button "Continue" at bounding box center [178, 856] width 101 height 35
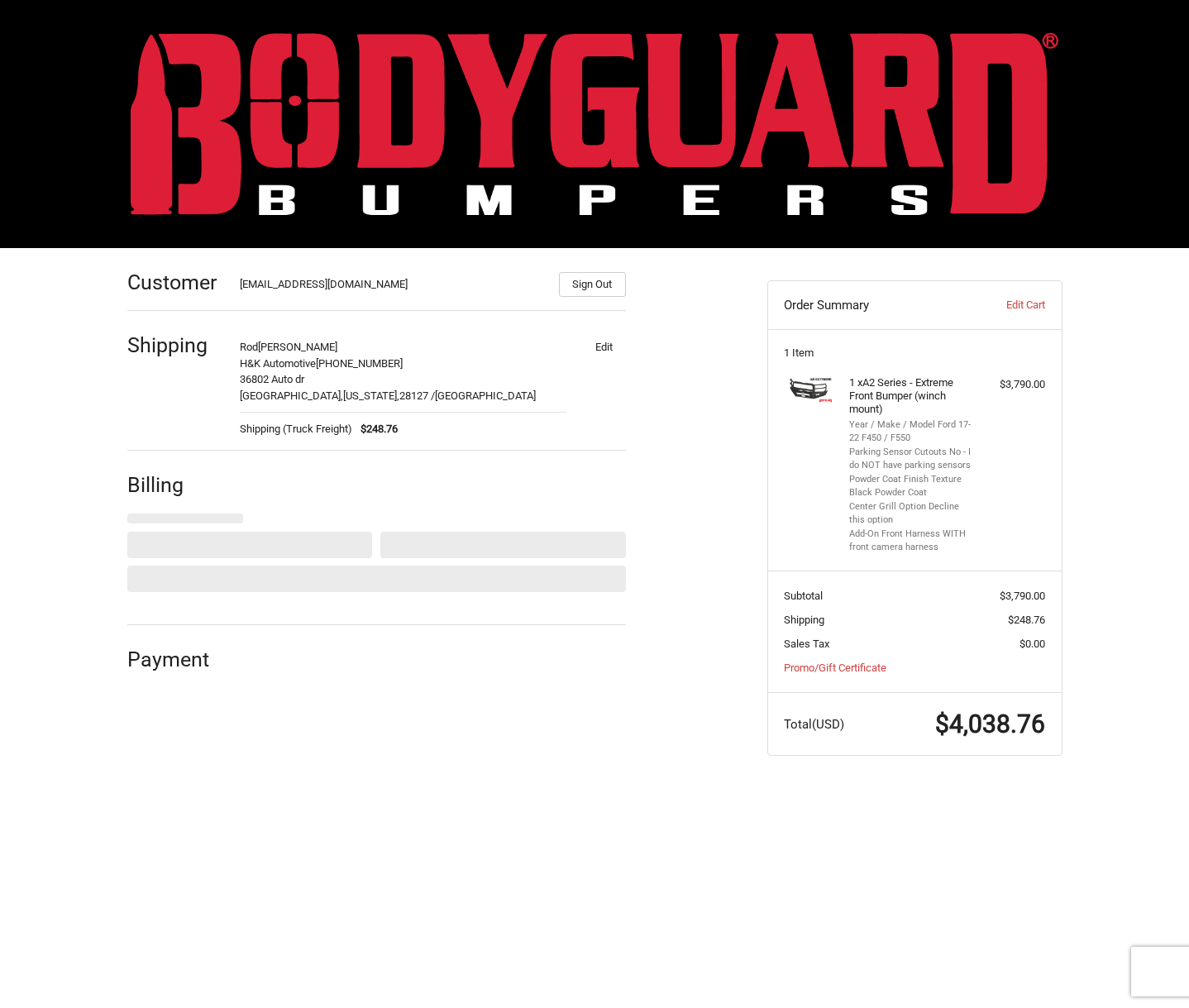
scroll to position [0, 0]
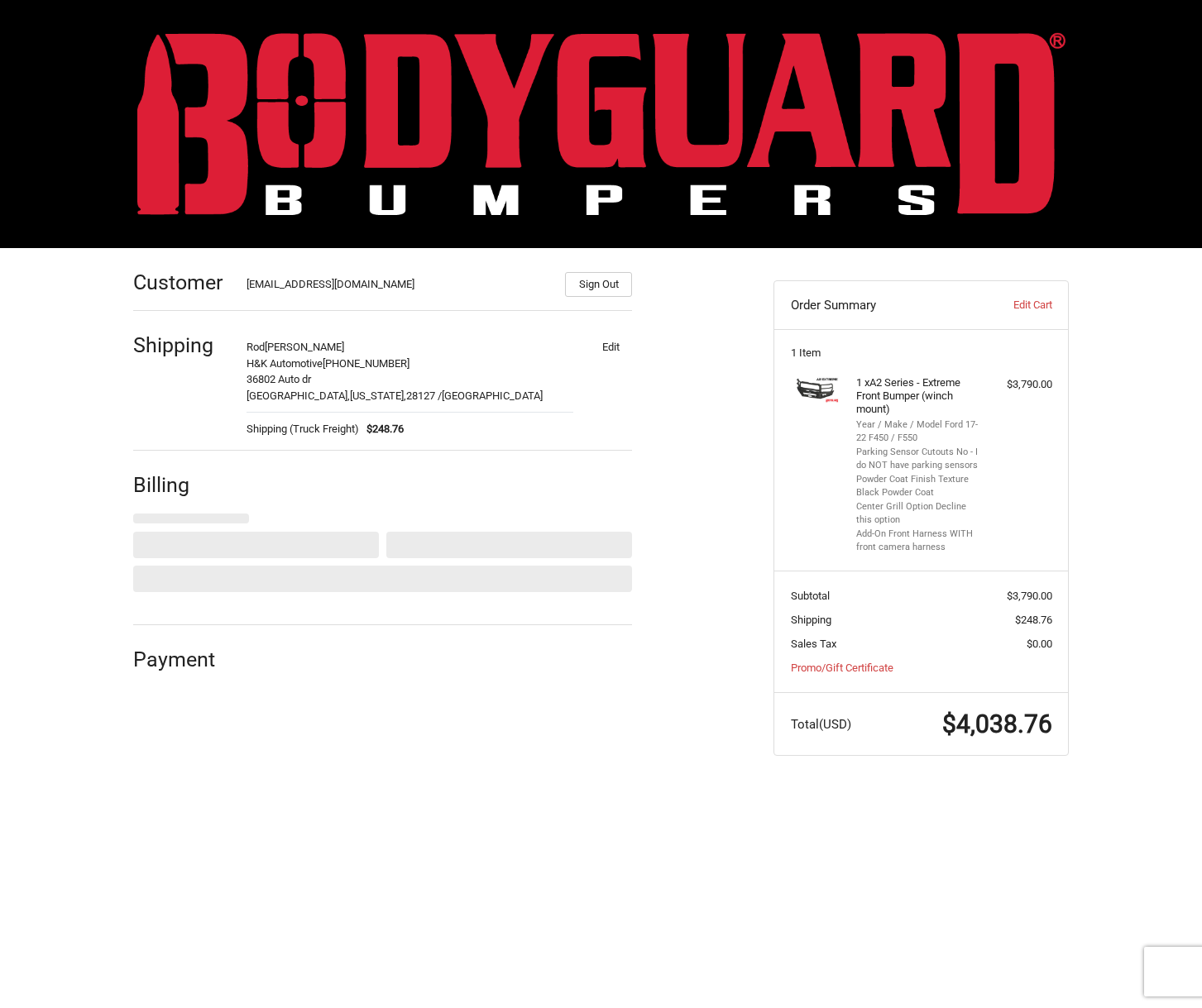
select select "US"
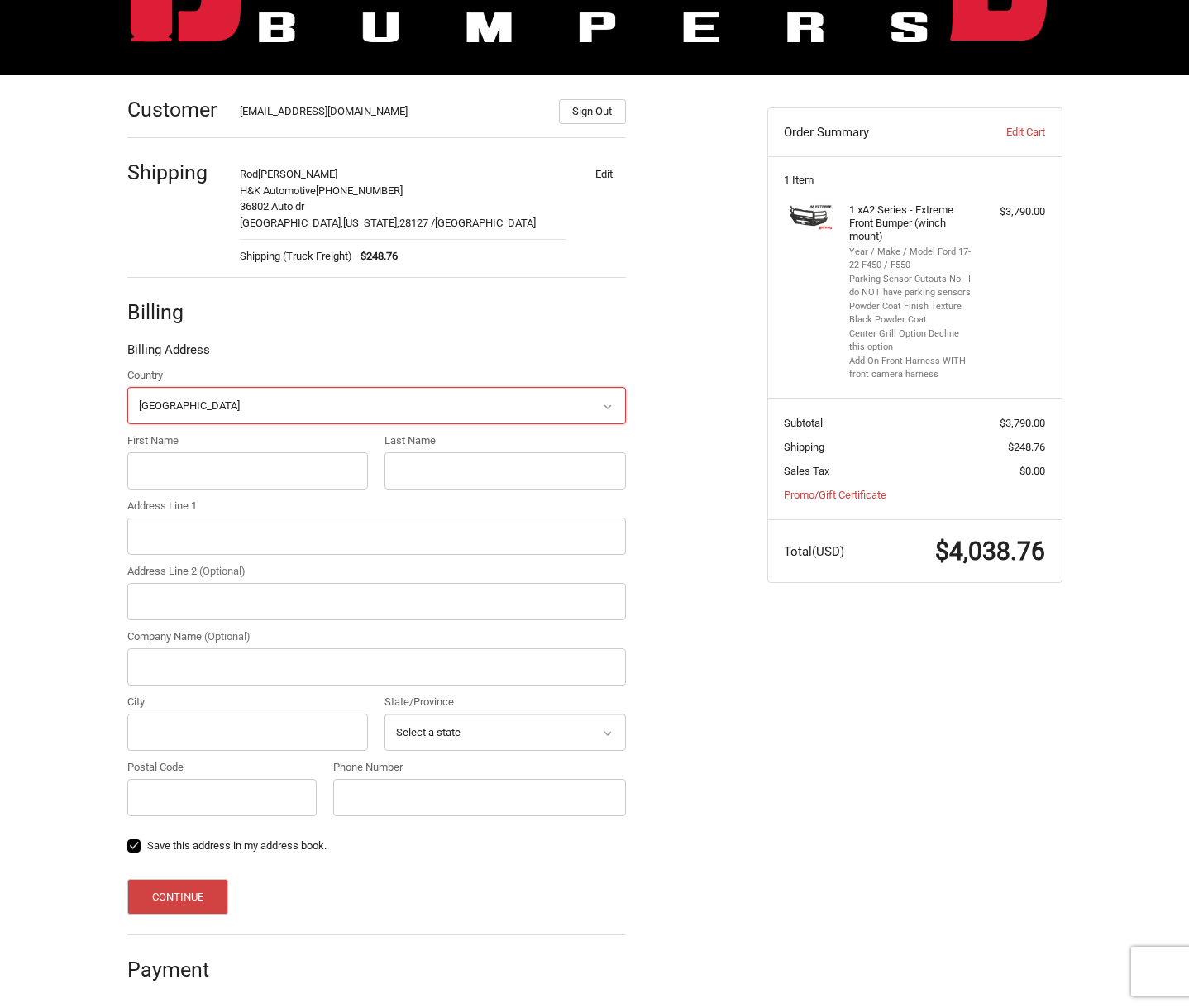
scroll to position [178, 0]
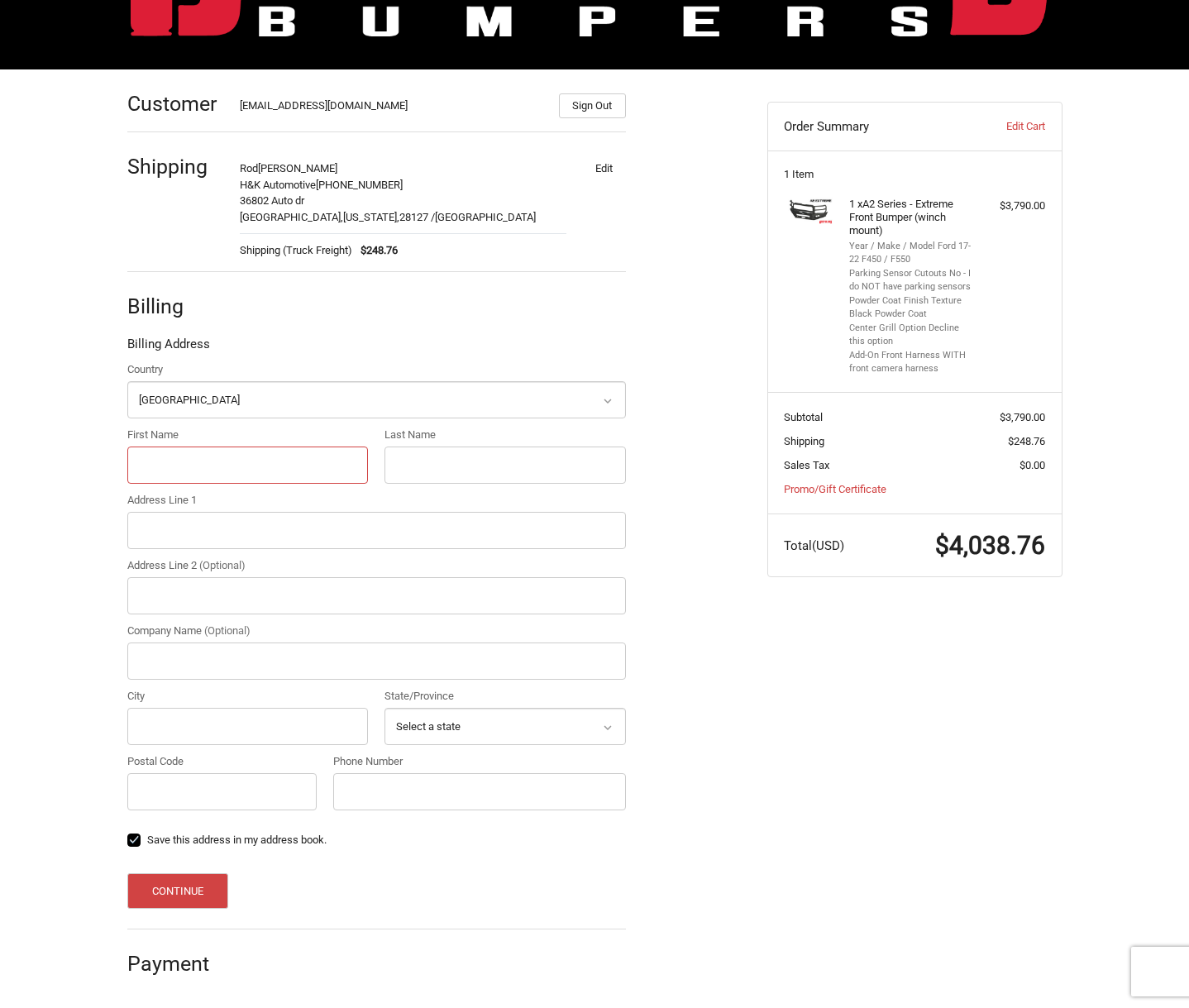
click at [189, 458] on input "First Name" at bounding box center [248, 465] width 241 height 37
type input "Rod"
click at [397, 457] on input "Last Name" at bounding box center [505, 465] width 241 height 37
type input "Keck"
click at [146, 534] on input "Address Line 1" at bounding box center [376, 530] width 499 height 37
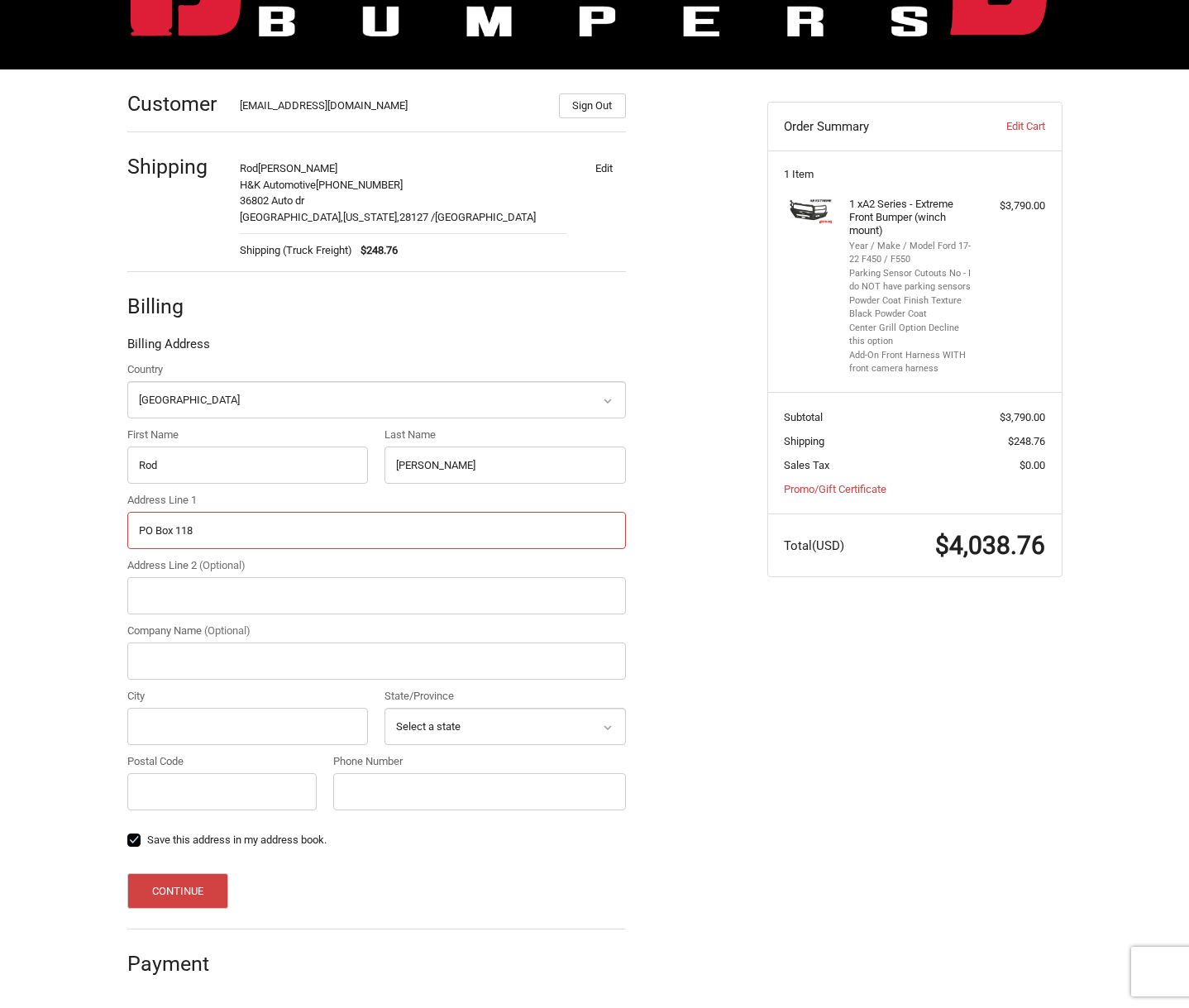
type input "PO Box 118"
click at [146, 658] on input "Company Name (Optional)" at bounding box center [376, 661] width 499 height 37
type input "H&K Automotive"
click at [163, 726] on input "City" at bounding box center [248, 726] width 241 height 37
type input "New London"
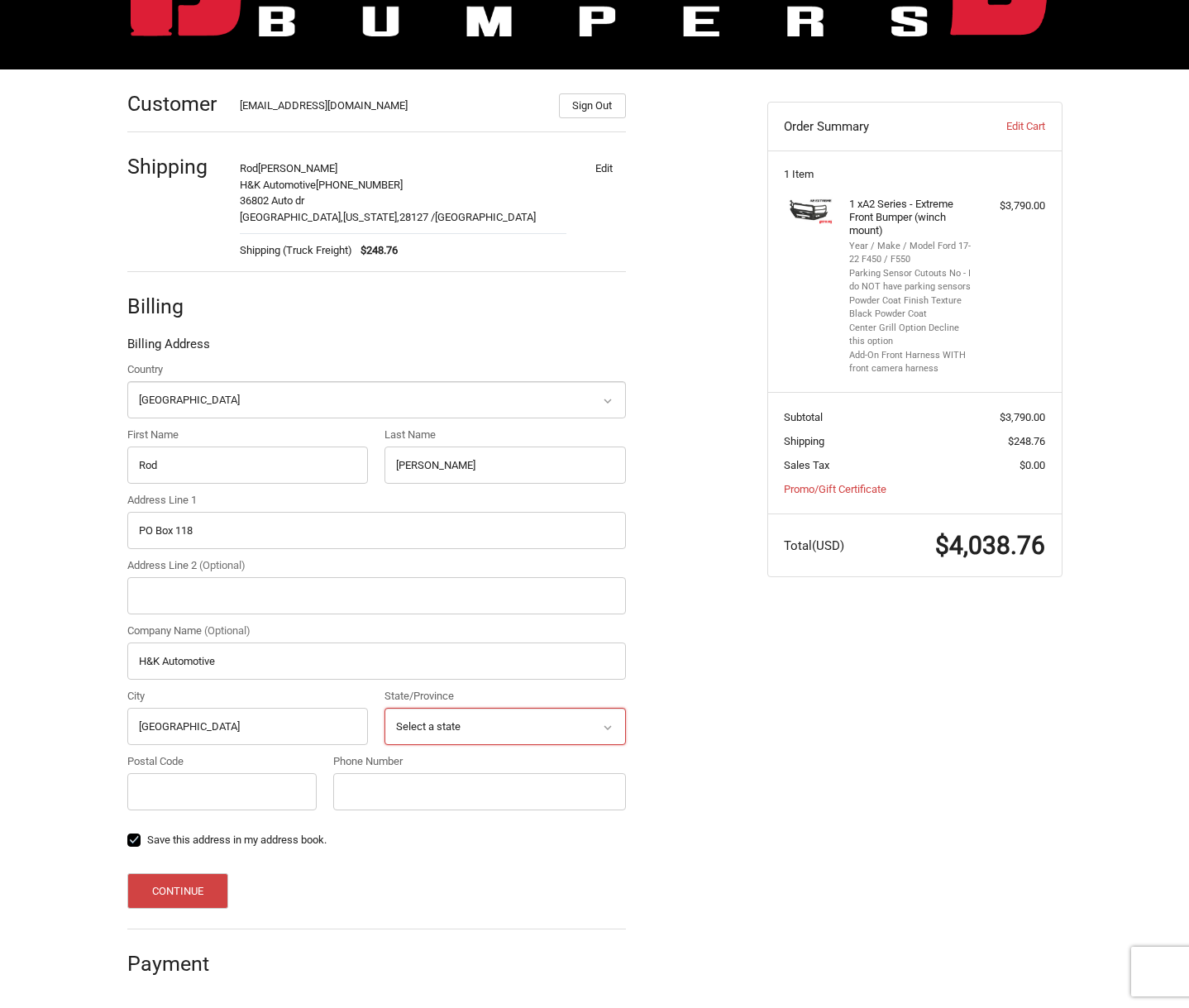
click at [532, 731] on select "Select a state Alabama Alaska American Samoa Arizona Arkansas Armed Forces Amer…" at bounding box center [505, 726] width 241 height 37
select select "NC"
click at [385, 708] on select "Select a state Alabama Alaska American Samoa Arizona Arkansas Armed Forces Amer…" at bounding box center [505, 726] width 241 height 37
click at [232, 792] on input "Postal Code" at bounding box center [222, 792] width 190 height 37
type input "28127"
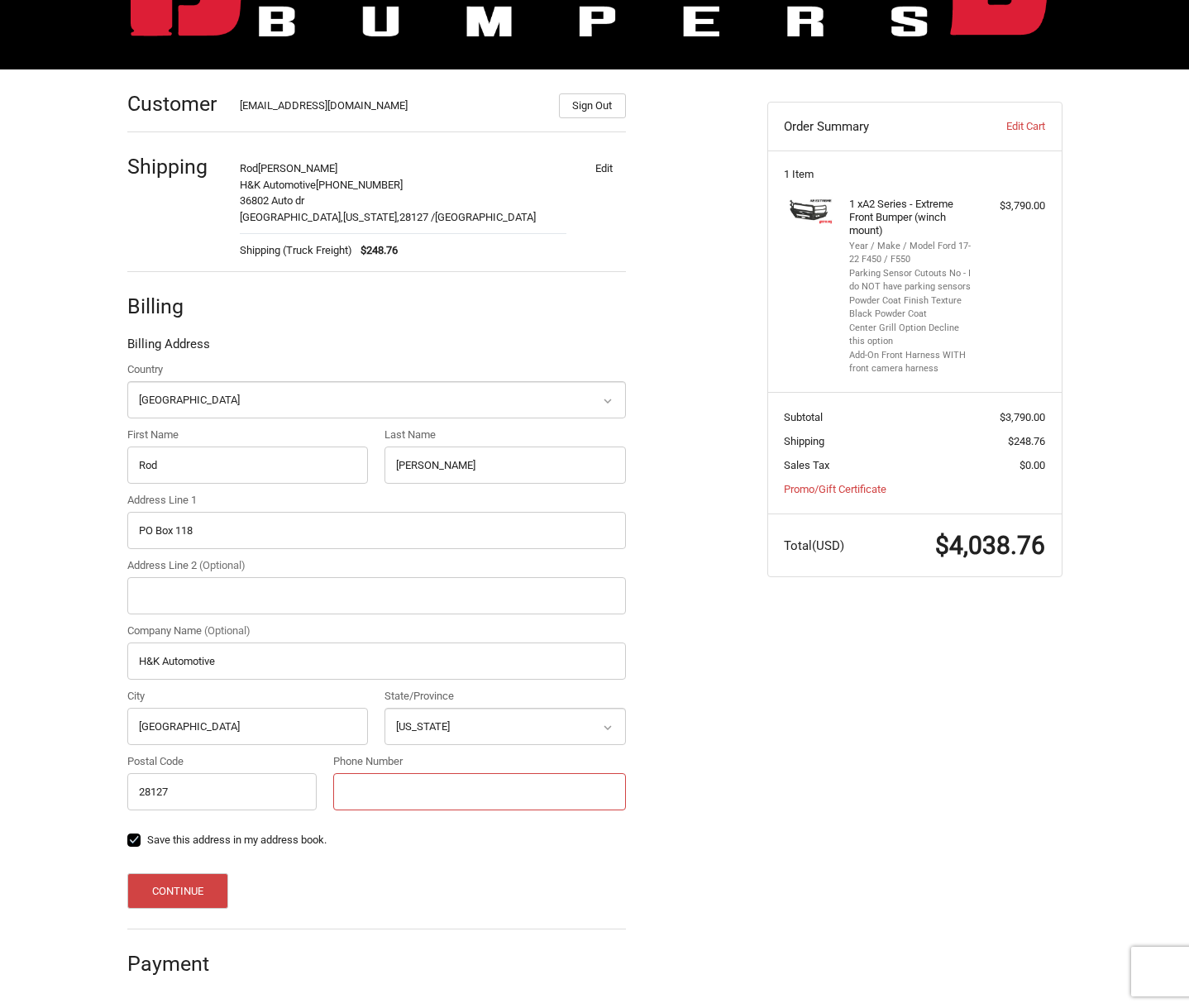
click at [354, 798] on input "Phone Number" at bounding box center [479, 792] width 292 height 37
type input "704-982-2886"
click at [167, 884] on button "Continue" at bounding box center [178, 891] width 101 height 35
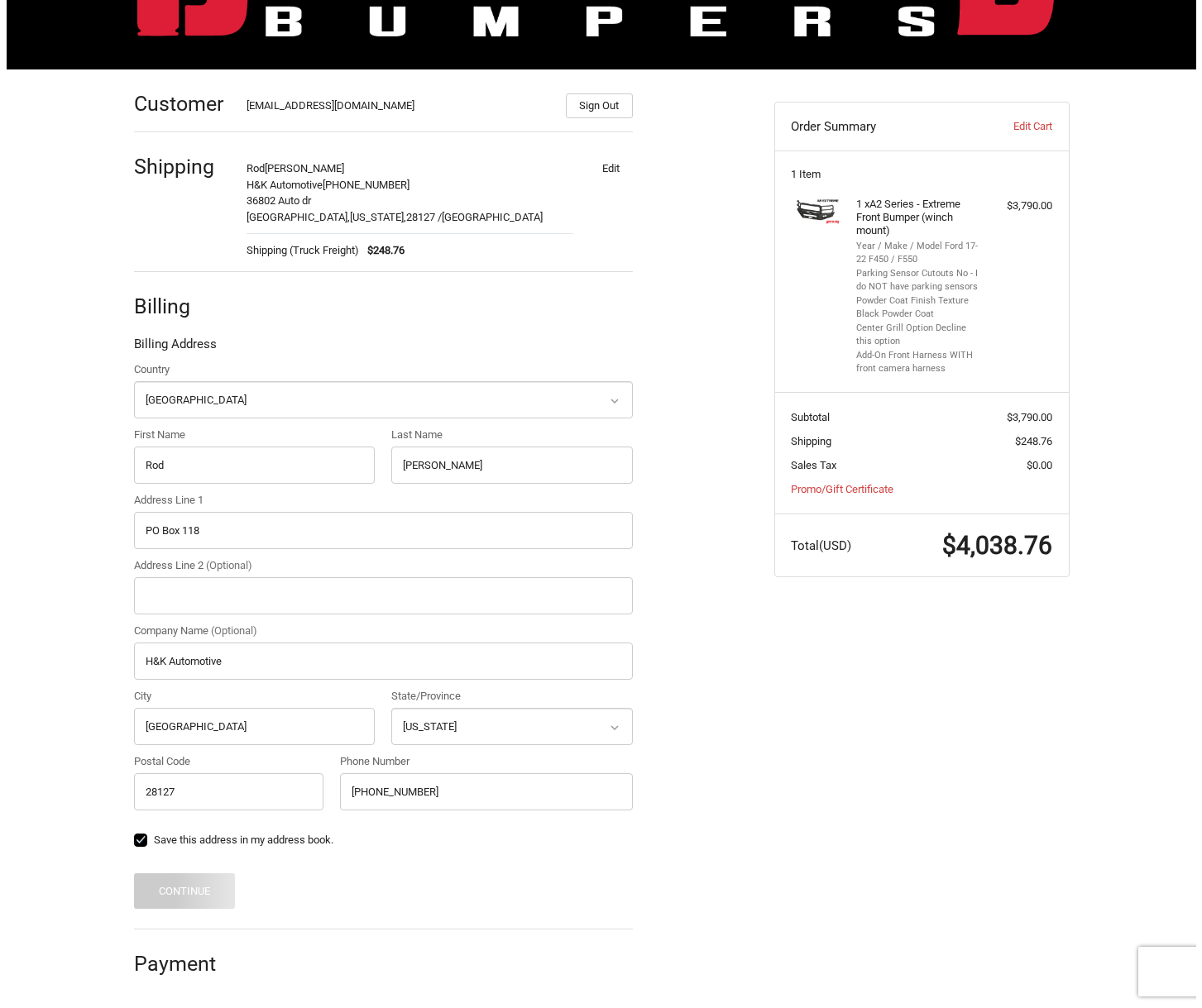
scroll to position [0, 0]
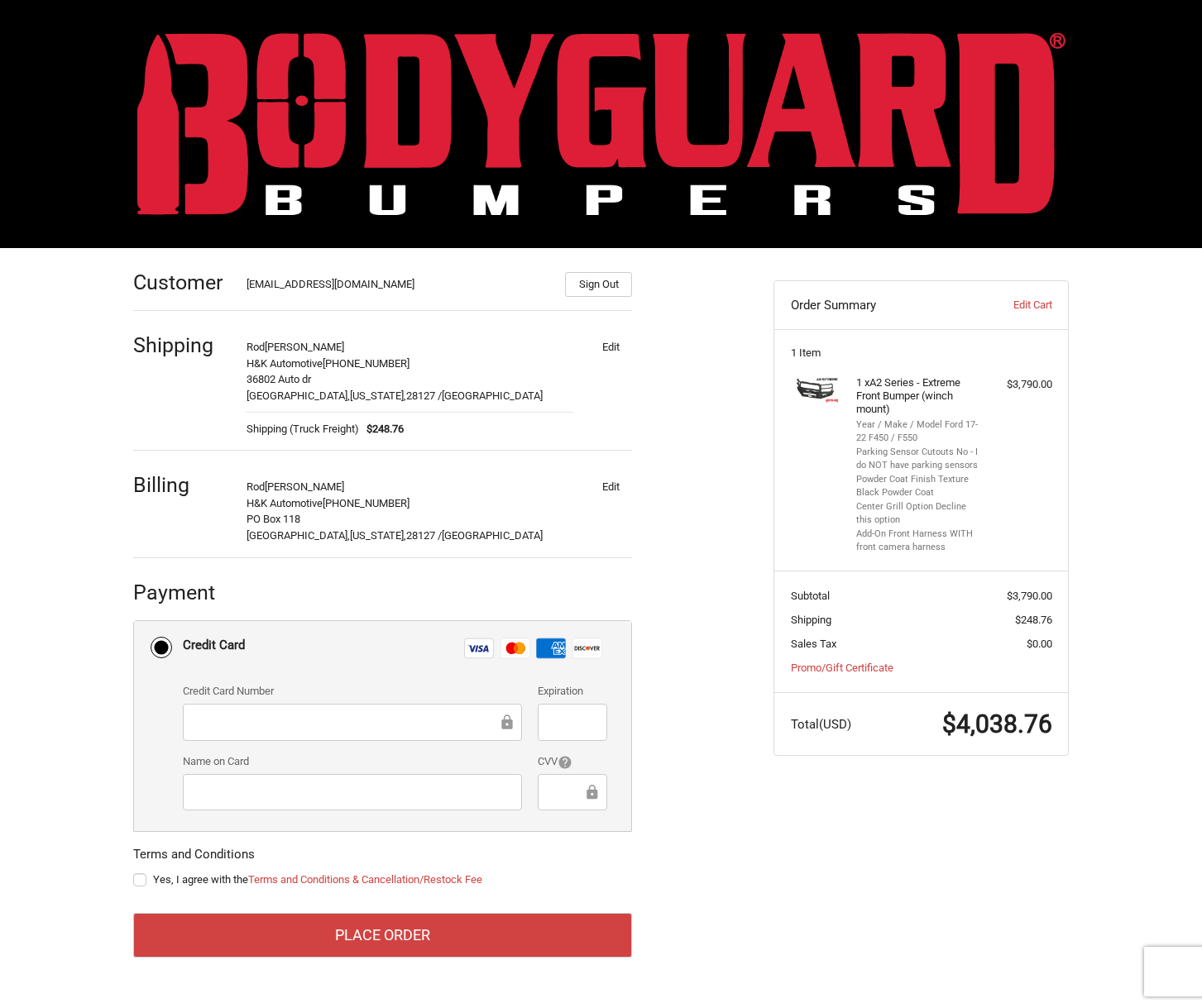
click at [270, 711] on div at bounding box center [352, 722] width 339 height 37
click at [507, 721] on icon at bounding box center [506, 722] width 11 height 15
click at [407, 732] on div at bounding box center [352, 722] width 339 height 37
click at [875, 779] on div "Customer hkautobody@gmail.com Sign Out Shipping Rod Keck H&K Automotive 704-982…" at bounding box center [601, 621] width 992 height 746
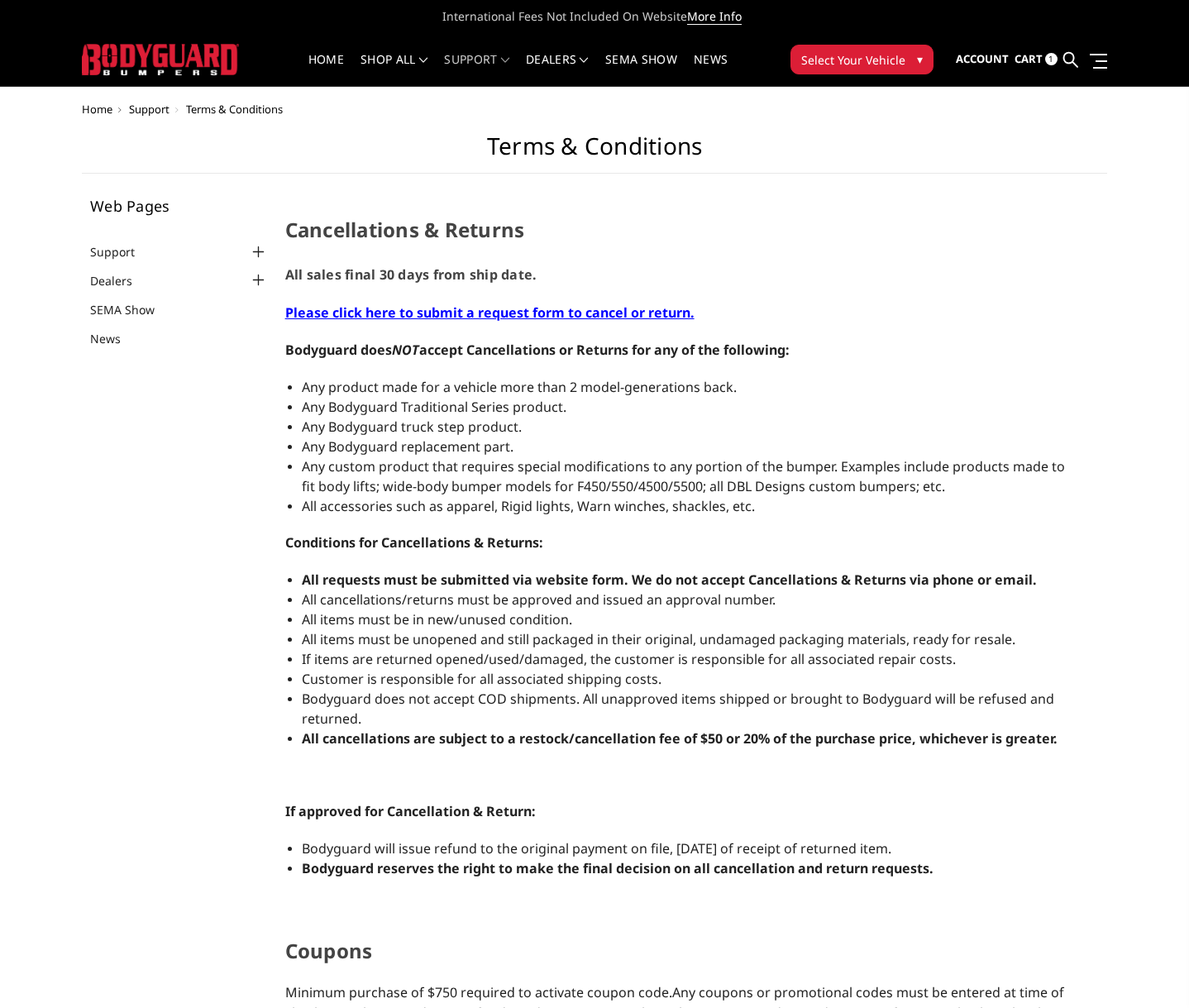
click at [1166, 15] on icon at bounding box center [1171, 17] width 8 height 8
